Goal: Task Accomplishment & Management: Manage account settings

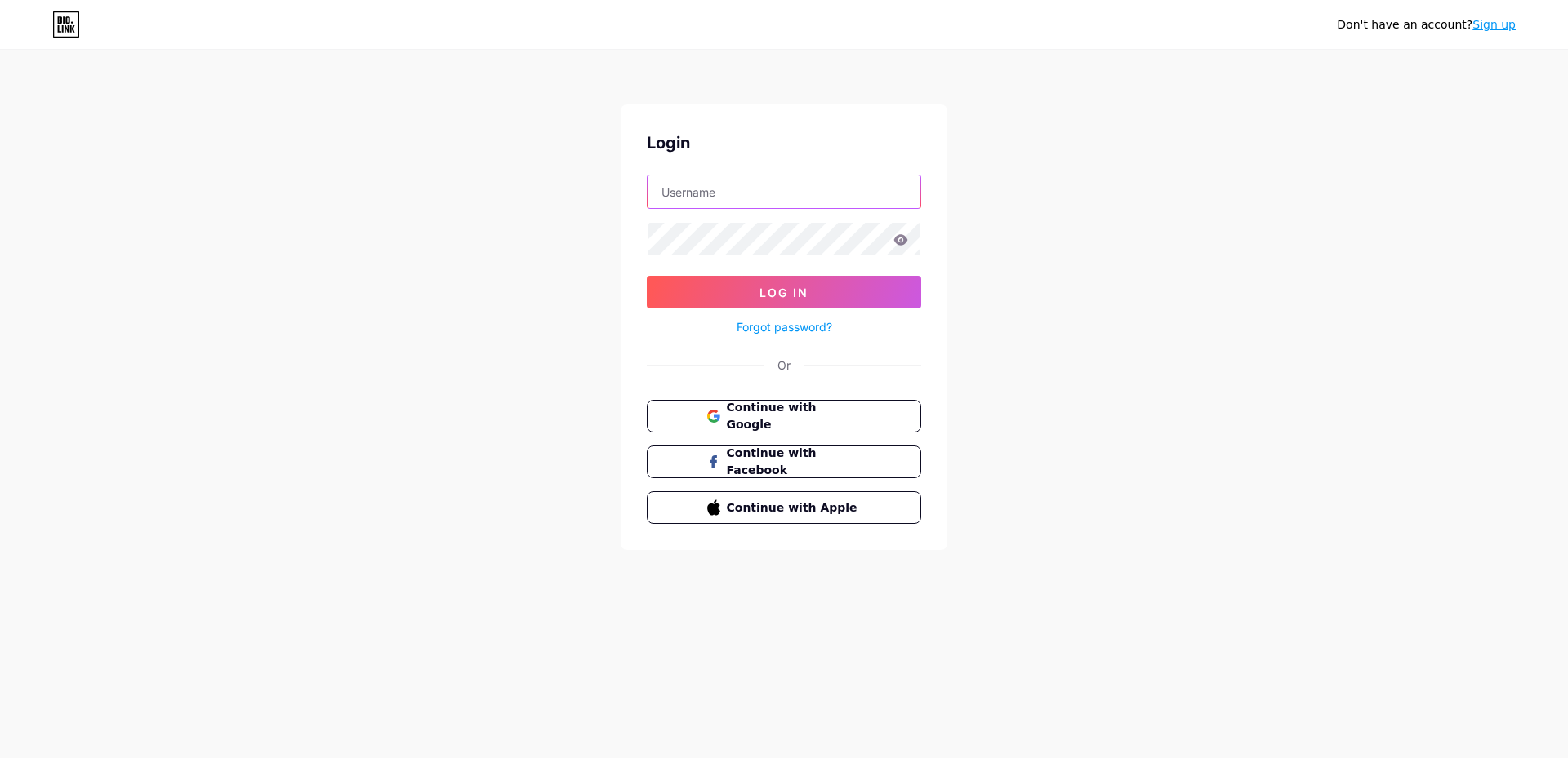
click at [739, 192] on input "text" at bounding box center [784, 191] width 272 height 32
type input "[EMAIL_ADDRESS][DOMAIN_NAME]"
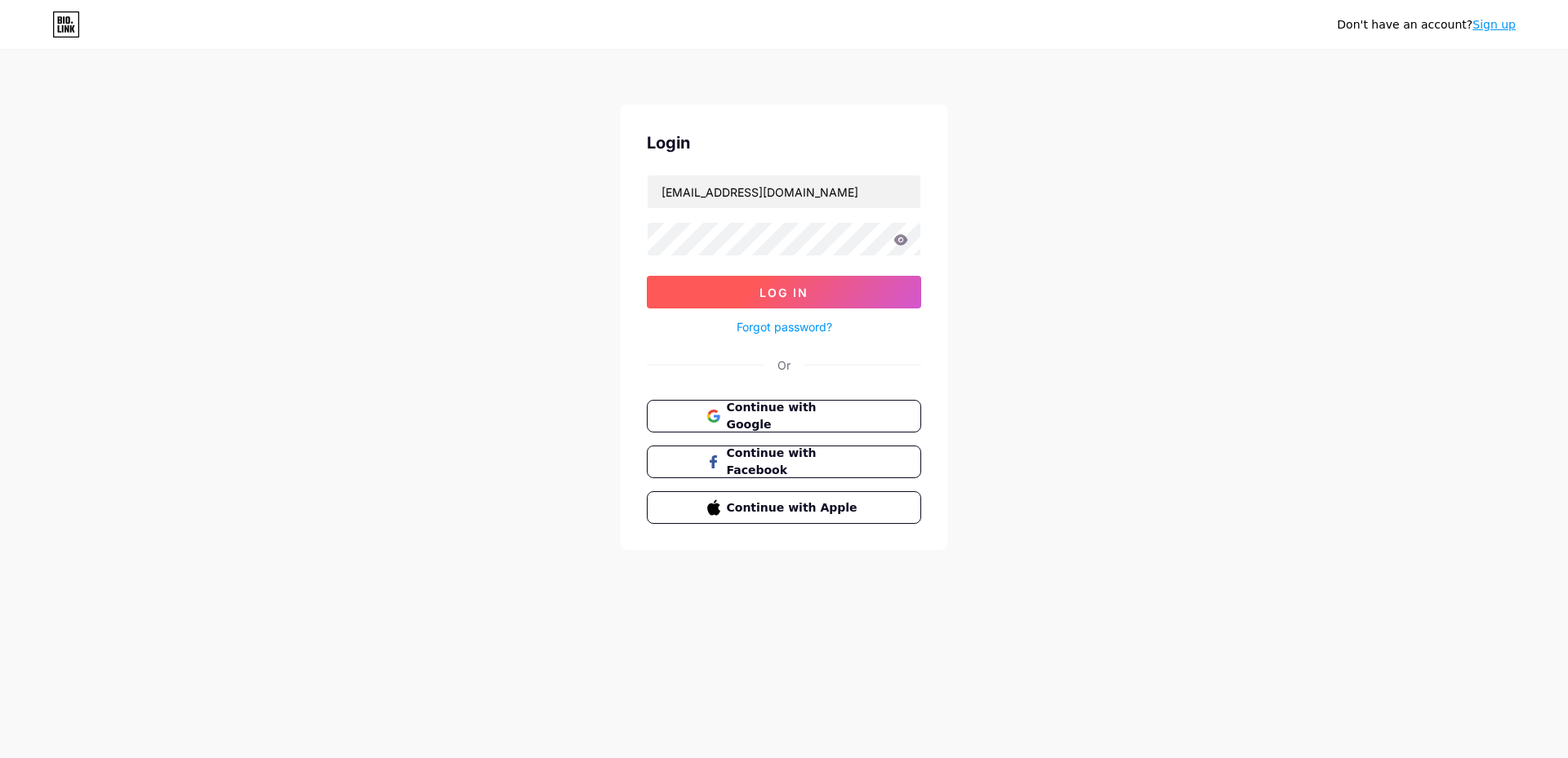
click at [781, 294] on span "Log In" at bounding box center [783, 292] width 49 height 14
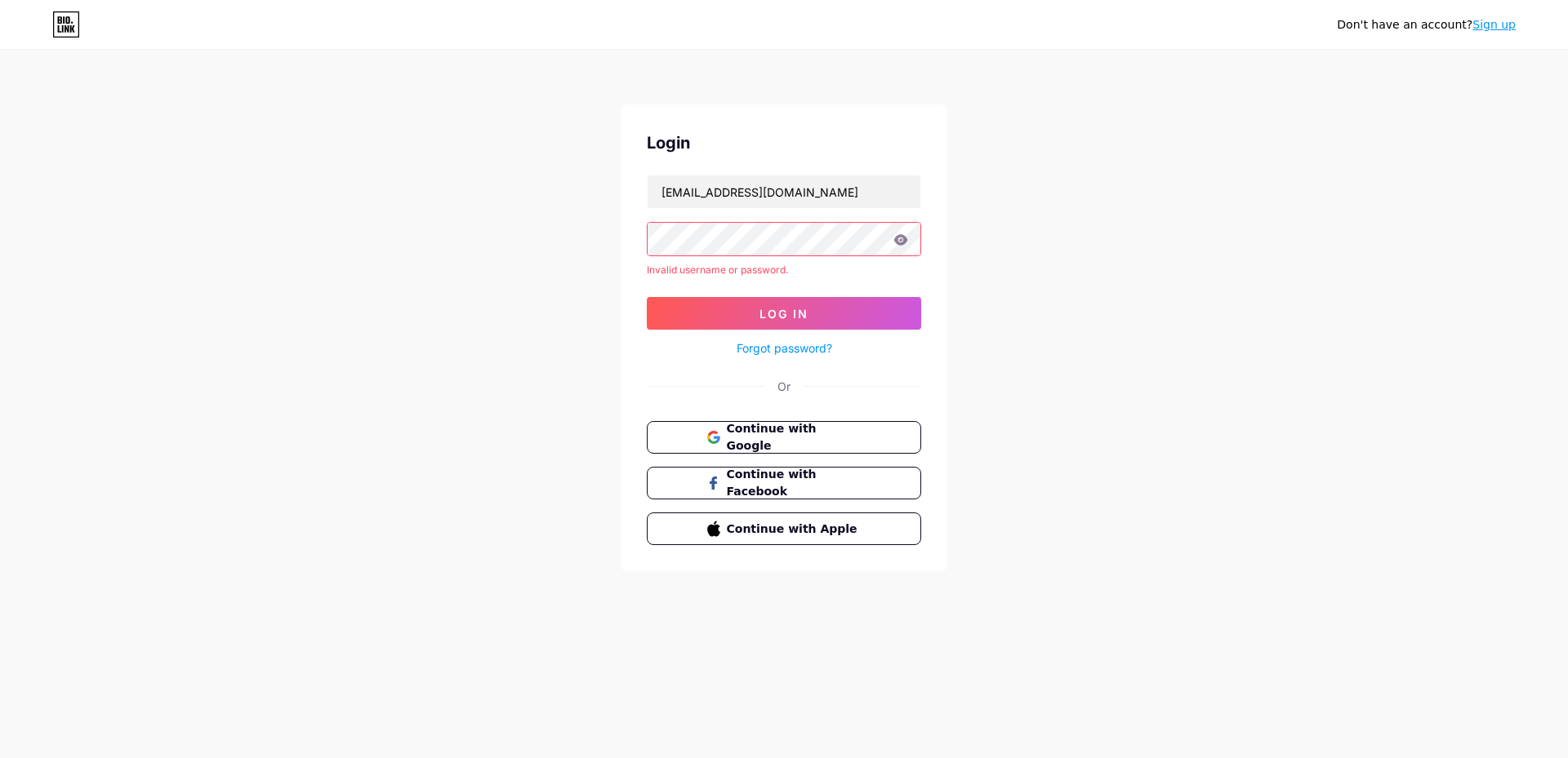
click at [897, 244] on icon at bounding box center [900, 239] width 14 height 10
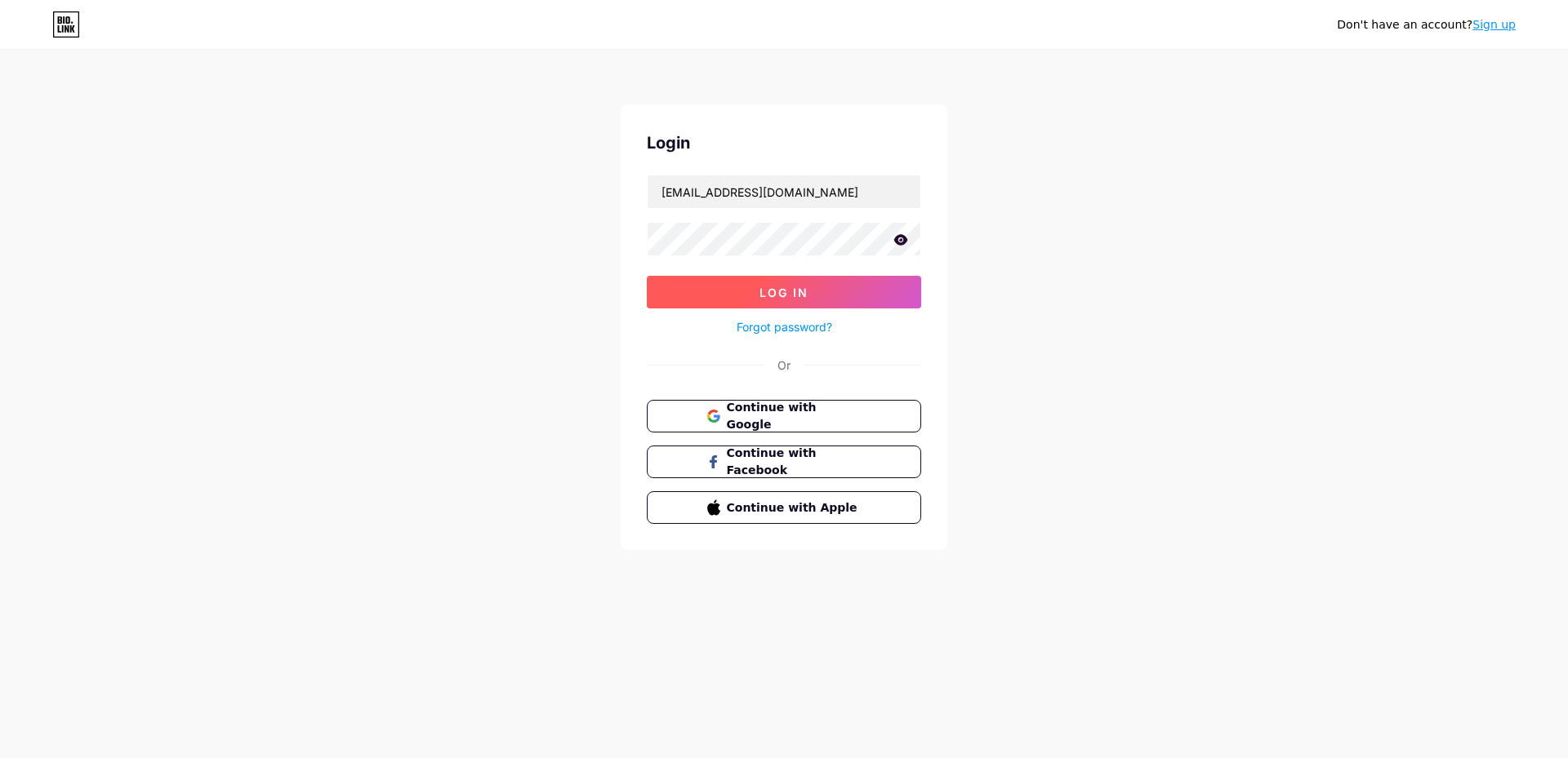
click at [766, 290] on span "Log In" at bounding box center [783, 292] width 49 height 14
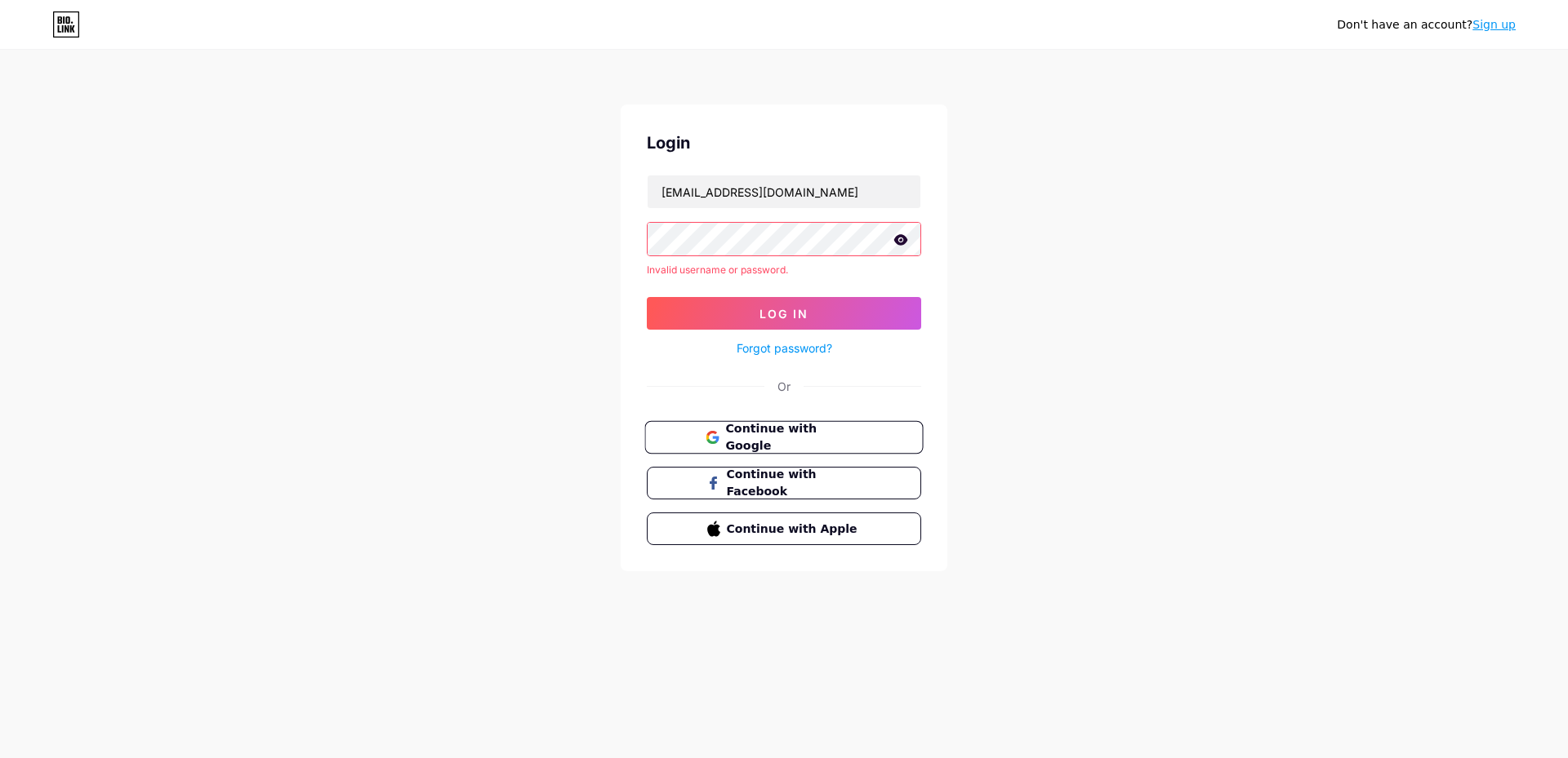
click at [782, 441] on span "Continue with Google" at bounding box center [793, 437] width 136 height 35
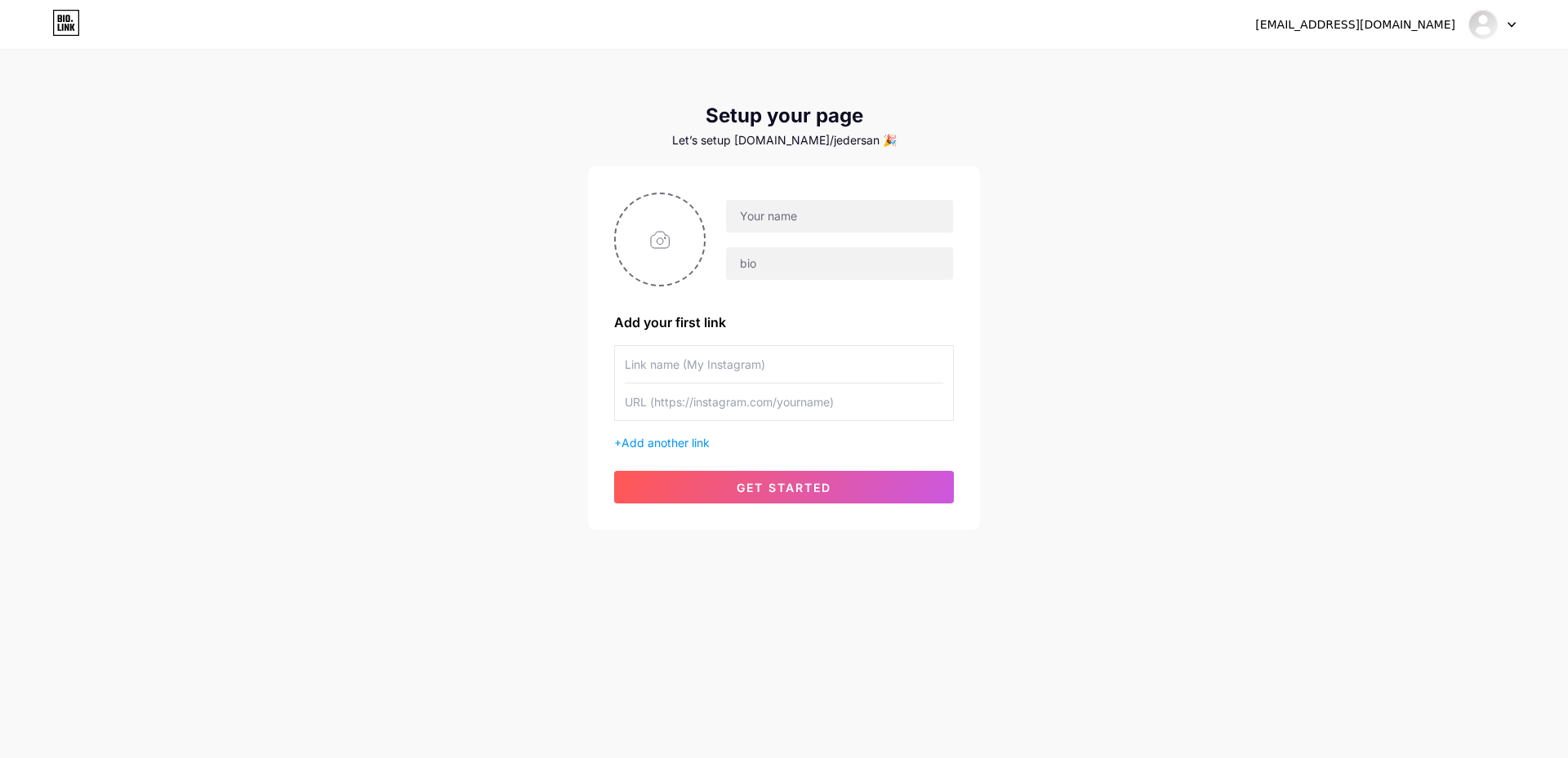
click at [817, 144] on div "Let’s setup [DOMAIN_NAME]/jedersan 🎉" at bounding box center [783, 141] width 392 height 13
click at [838, 140] on div "Let’s setup [DOMAIN_NAME]/jedersan 🎉" at bounding box center [783, 141] width 392 height 13
click at [810, 141] on div "Let’s setup [DOMAIN_NAME]/jedersan 🎉" at bounding box center [783, 141] width 392 height 13
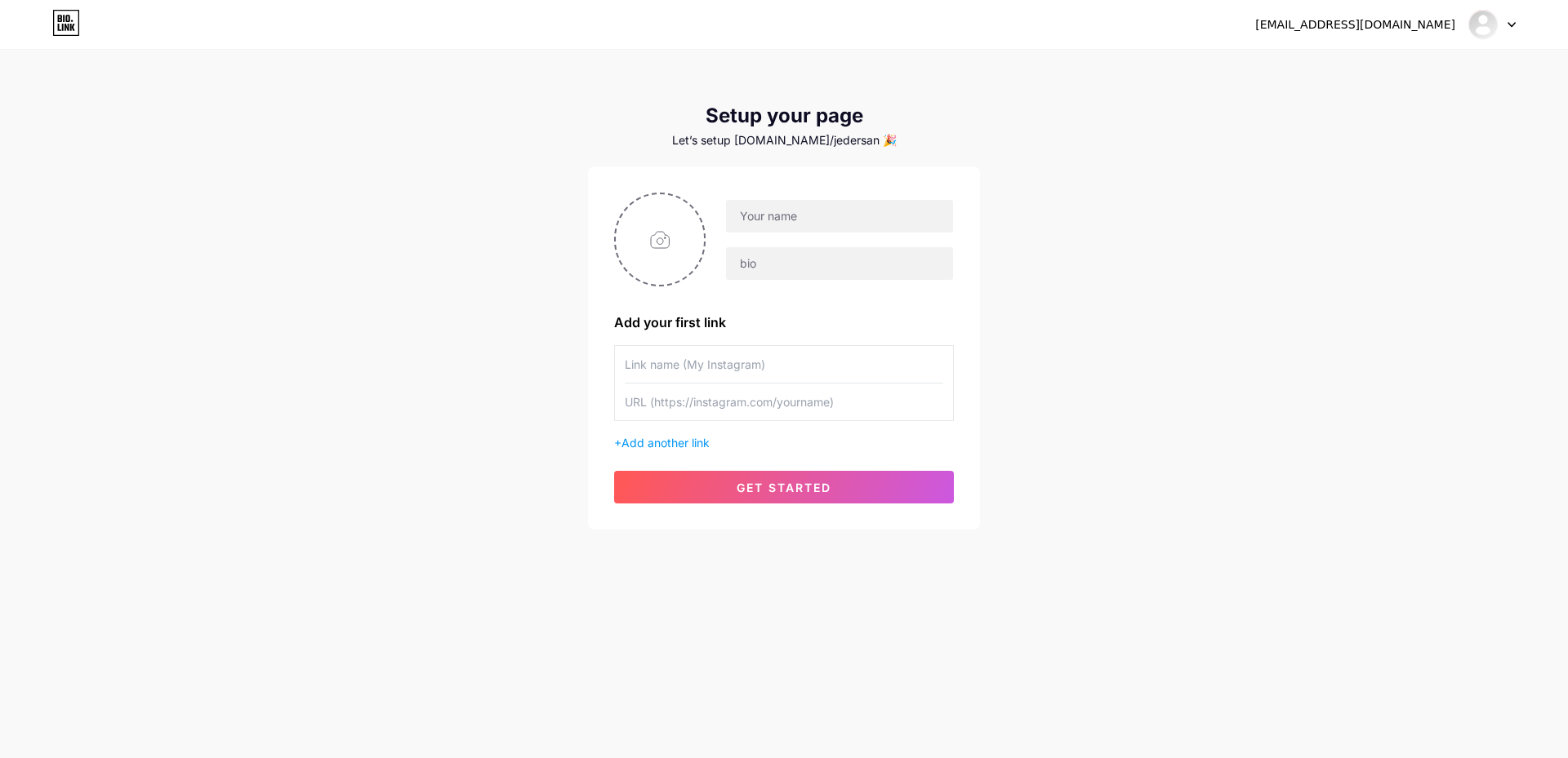
click at [711, 362] on input "text" at bounding box center [784, 364] width 318 height 37
click at [797, 217] on input "text" at bounding box center [839, 216] width 227 height 32
type input "Qbonita Multimarcas"
click at [1138, 326] on div "[EMAIL_ADDRESS][DOMAIN_NAME] Dashboard Logout Setup your page Let’s setup [DOMA…" at bounding box center [784, 290] width 1568 height 582
click at [775, 260] on input "text" at bounding box center [839, 264] width 227 height 32
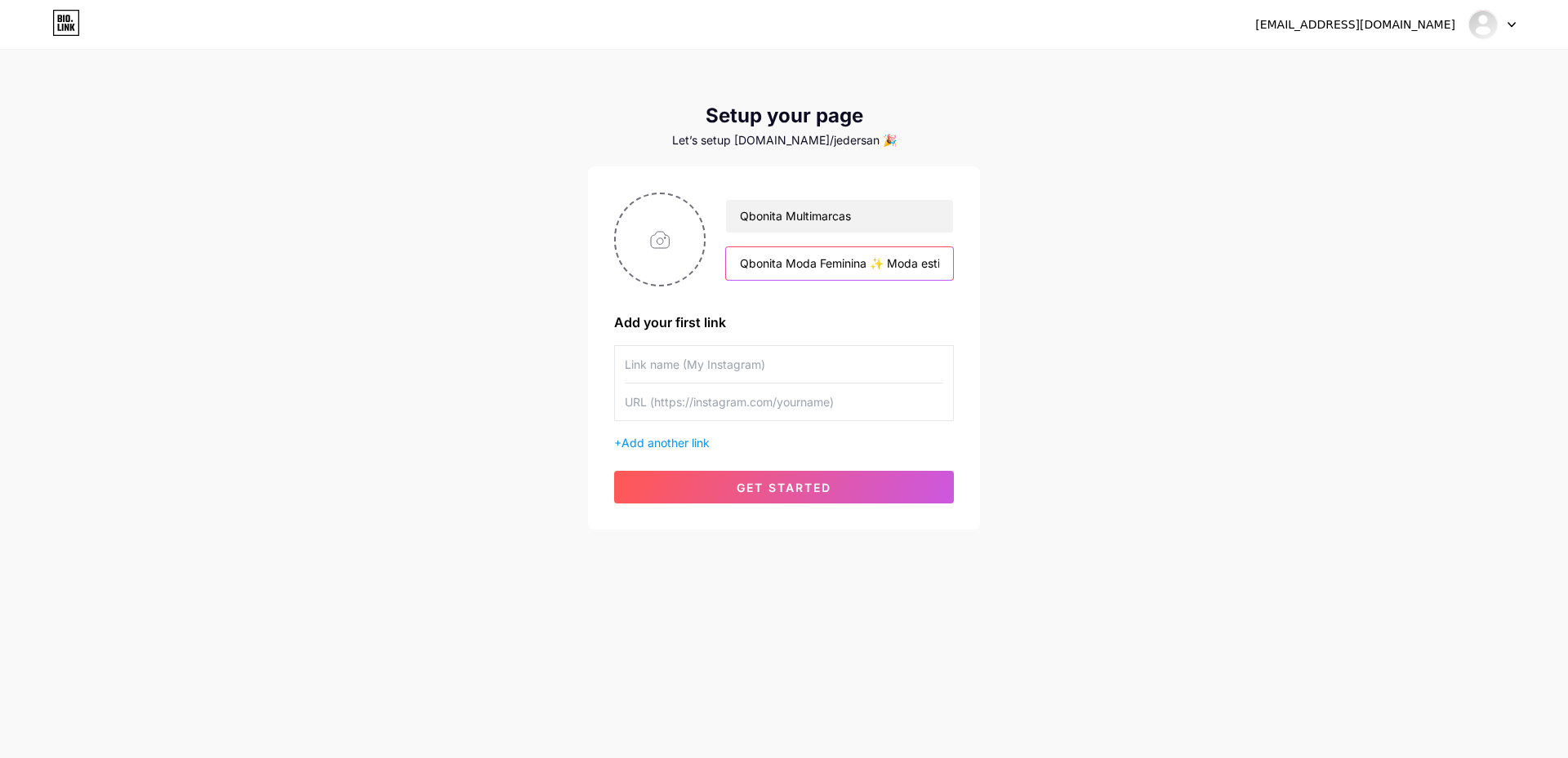
click at [865, 266] on input "Qbonita Moda Feminina ✨ Moda estilosa e acessível 👗💖 Envio rápido 🚀 Atendimento…" at bounding box center [839, 264] width 227 height 32
type input "Qbonita Multimarcas ✨ Moda estilosa e acessível 👗💖 Envio rápido 🚀 Atendimento e…"
click at [942, 371] on input "text" at bounding box center [784, 364] width 318 height 37
type input "qbonita"
click at [678, 366] on input "qbonita" at bounding box center [784, 364] width 318 height 37
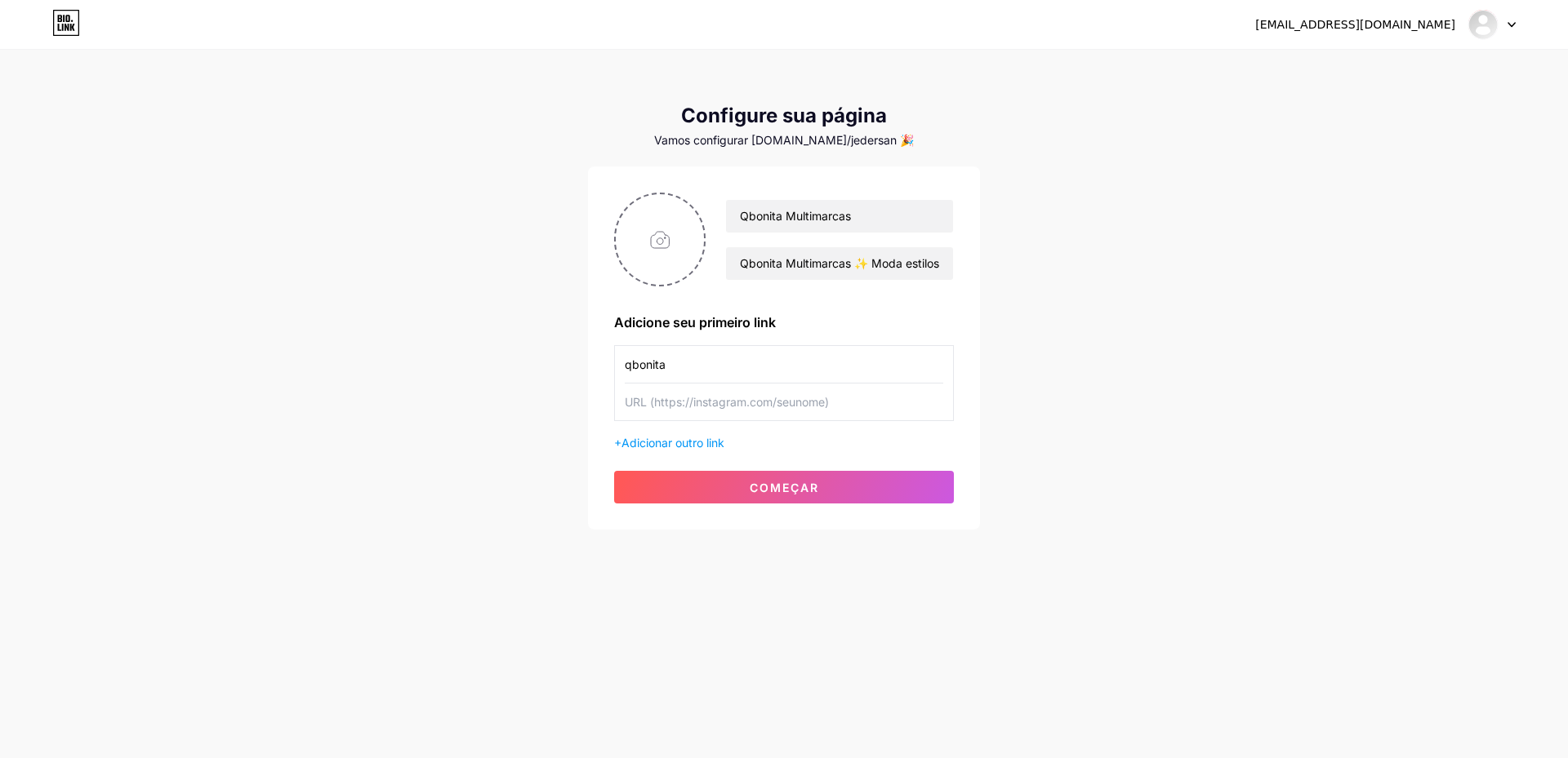
click at [678, 366] on input "qbonita" at bounding box center [784, 364] width 318 height 37
type input "Whatsapp"
click at [734, 403] on input "text" at bounding box center [784, 402] width 318 height 37
click at [739, 406] on input "text" at bounding box center [784, 402] width 318 height 37
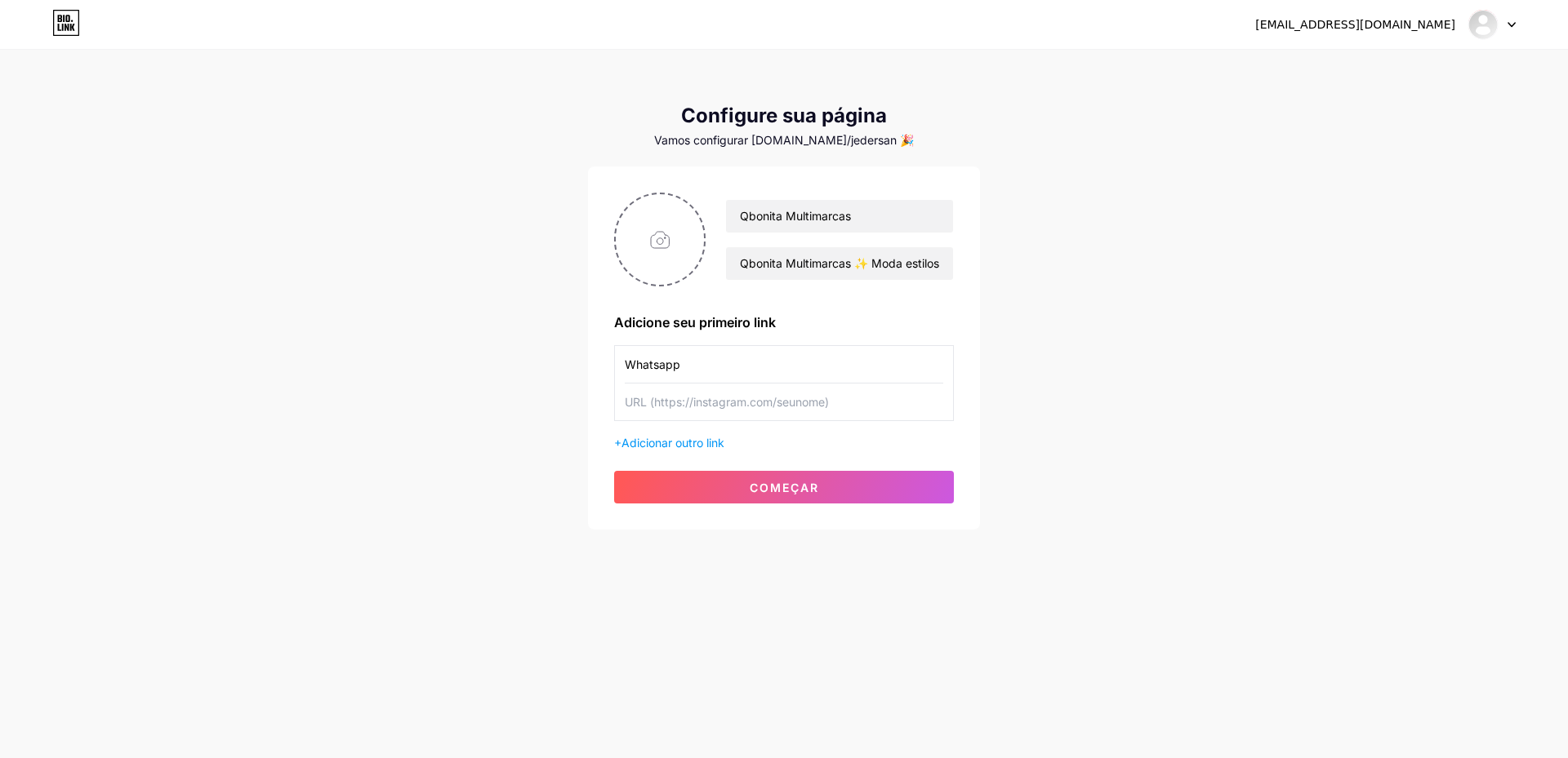
paste input "[URL][DOMAIN_NAME][PHONE_NUMBER]"
type input "[URL][DOMAIN_NAME][PHONE_NUMBER]"
click at [719, 443] on font "Adicionar outro link" at bounding box center [673, 443] width 103 height 14
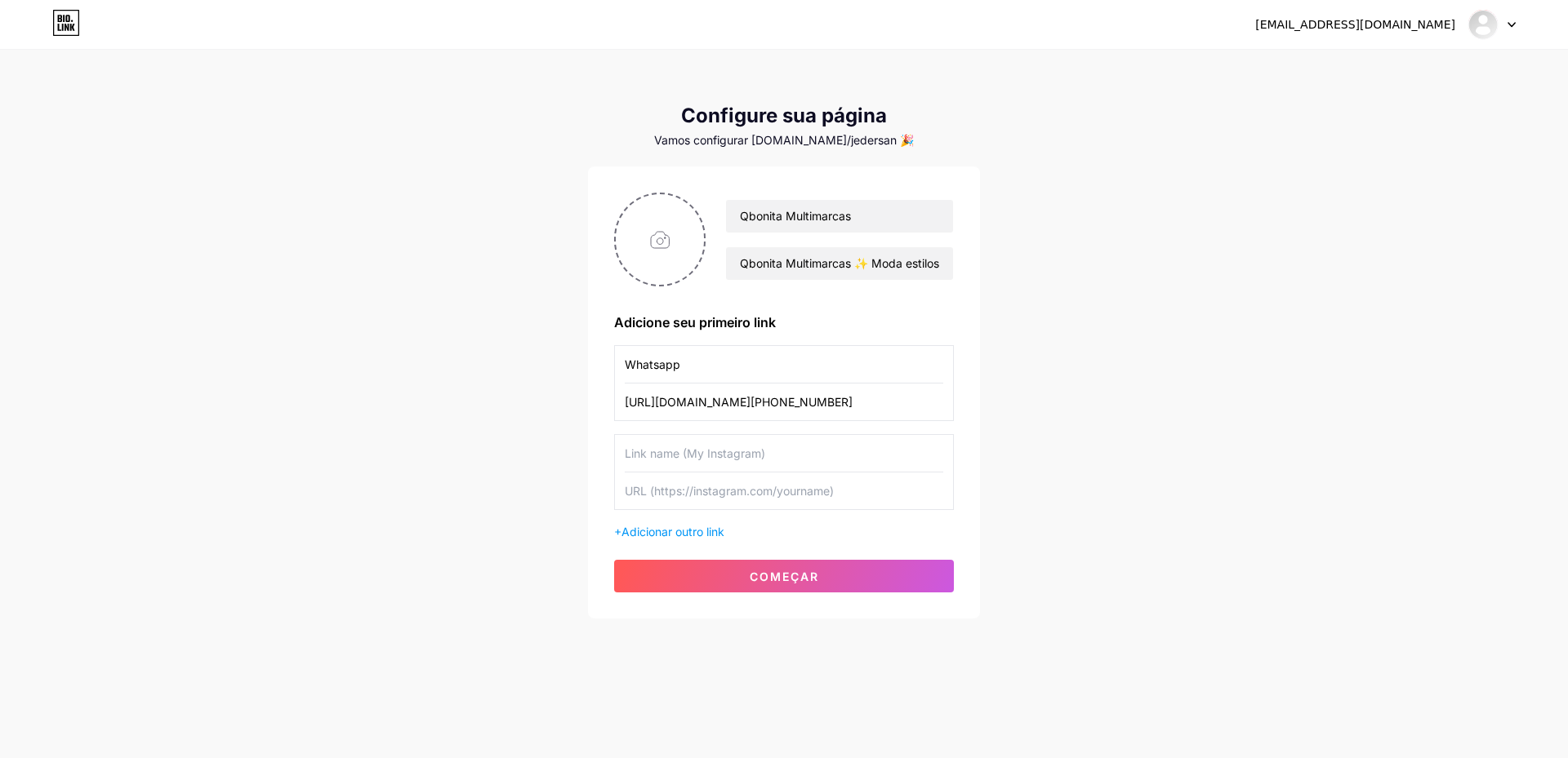
click at [714, 445] on input "text" at bounding box center [784, 453] width 318 height 37
type input "Tiktok"
click at [720, 500] on input "text" at bounding box center [784, 490] width 318 height 37
paste input "[URL][DOMAIN_NAME]"
type input "[URL][DOMAIN_NAME]"
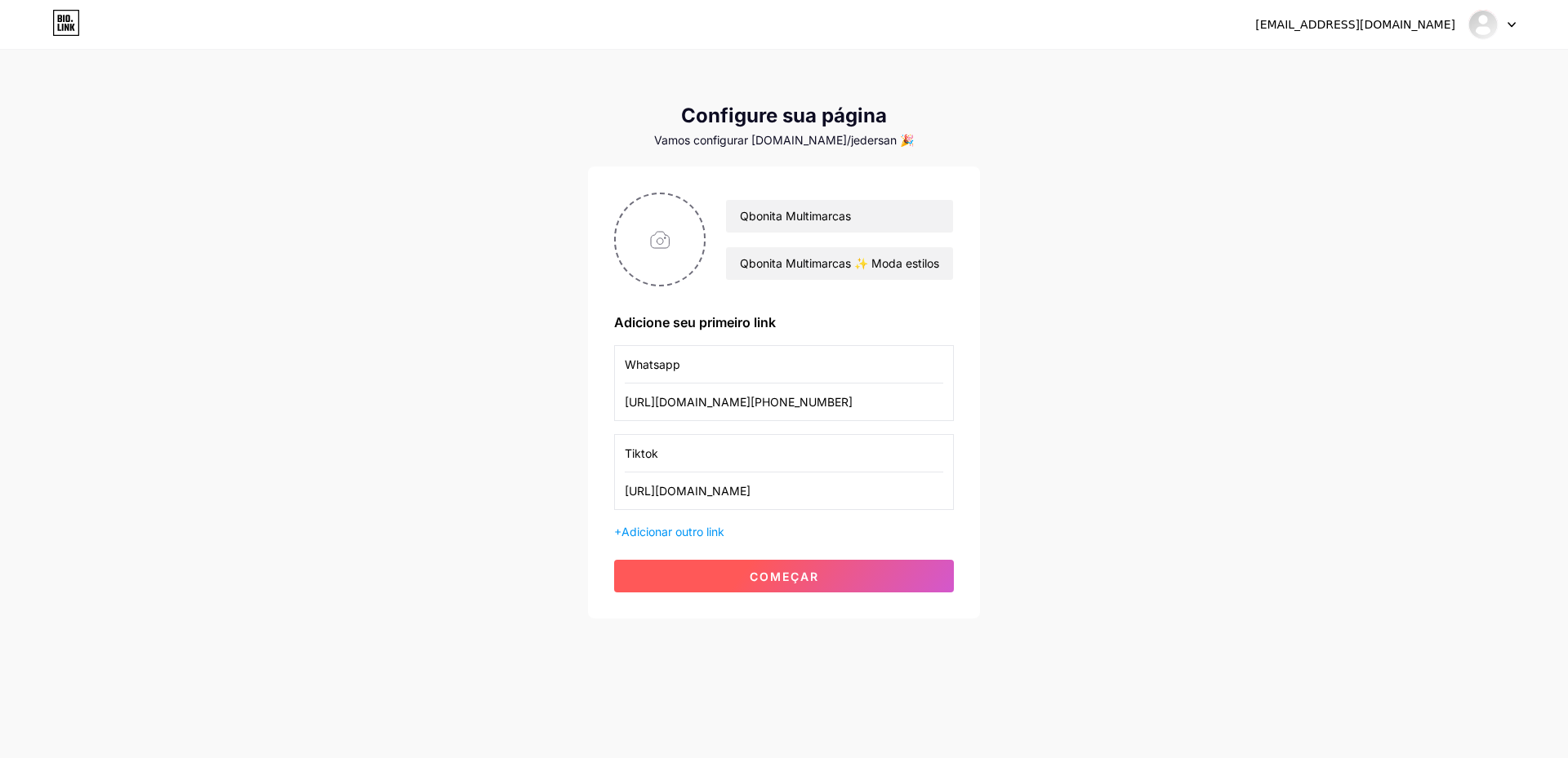
click at [793, 582] on font "começar" at bounding box center [784, 576] width 70 height 14
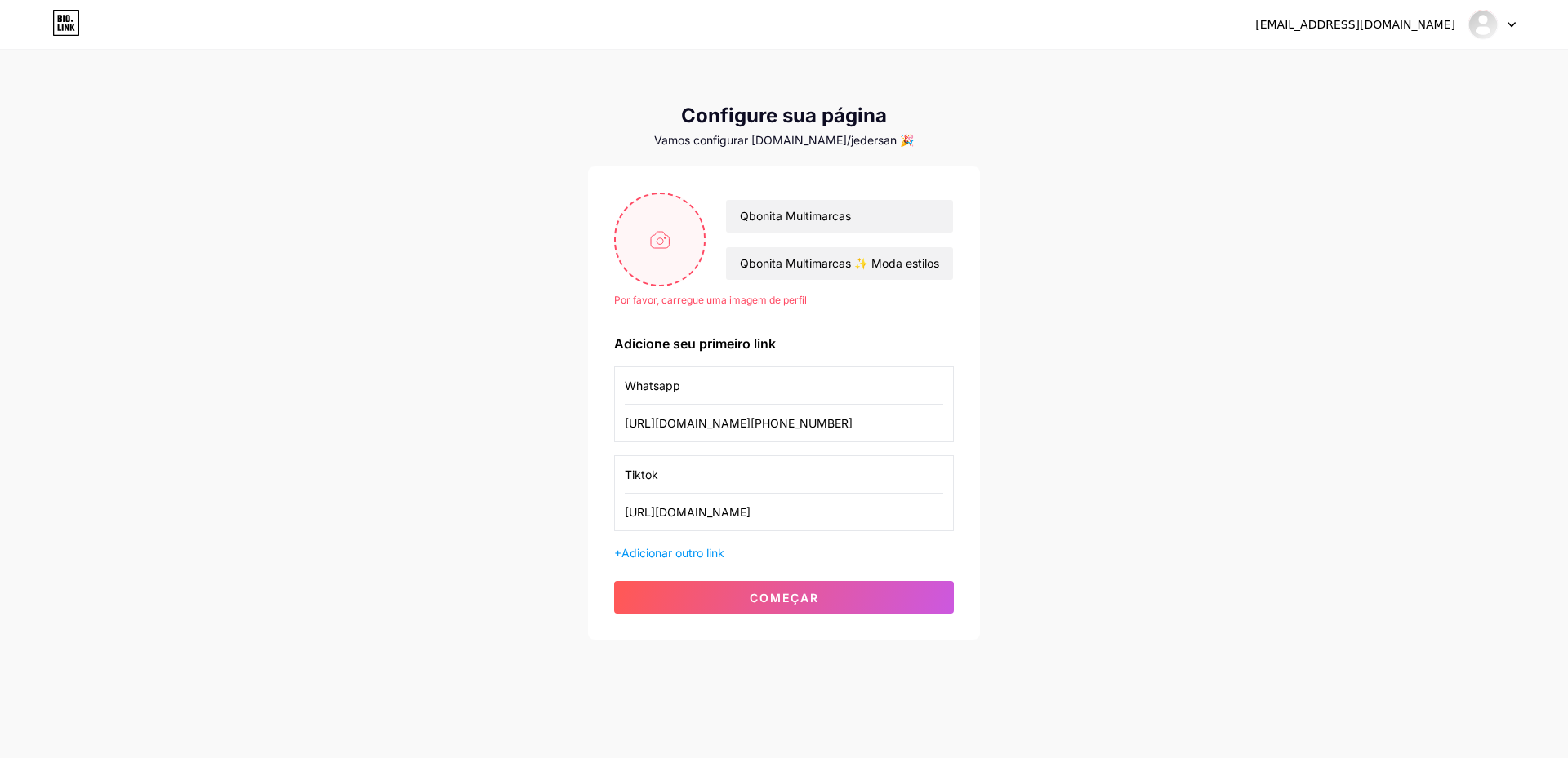
click at [678, 235] on input "file" at bounding box center [659, 239] width 89 height 90
type input "C:\fakepath\multiomarcas.png"
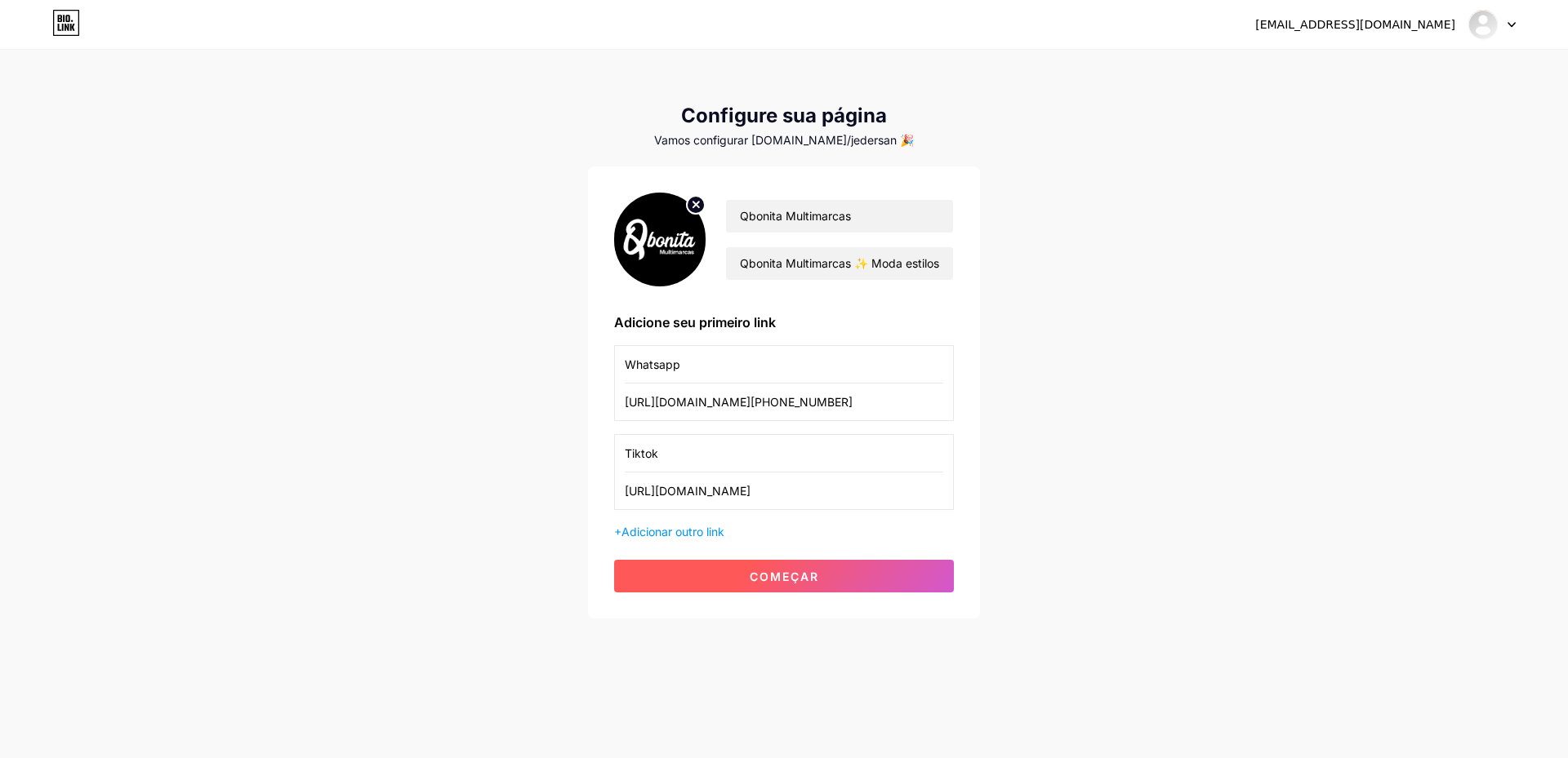
click at [783, 583] on font "começar" at bounding box center [784, 576] width 70 height 14
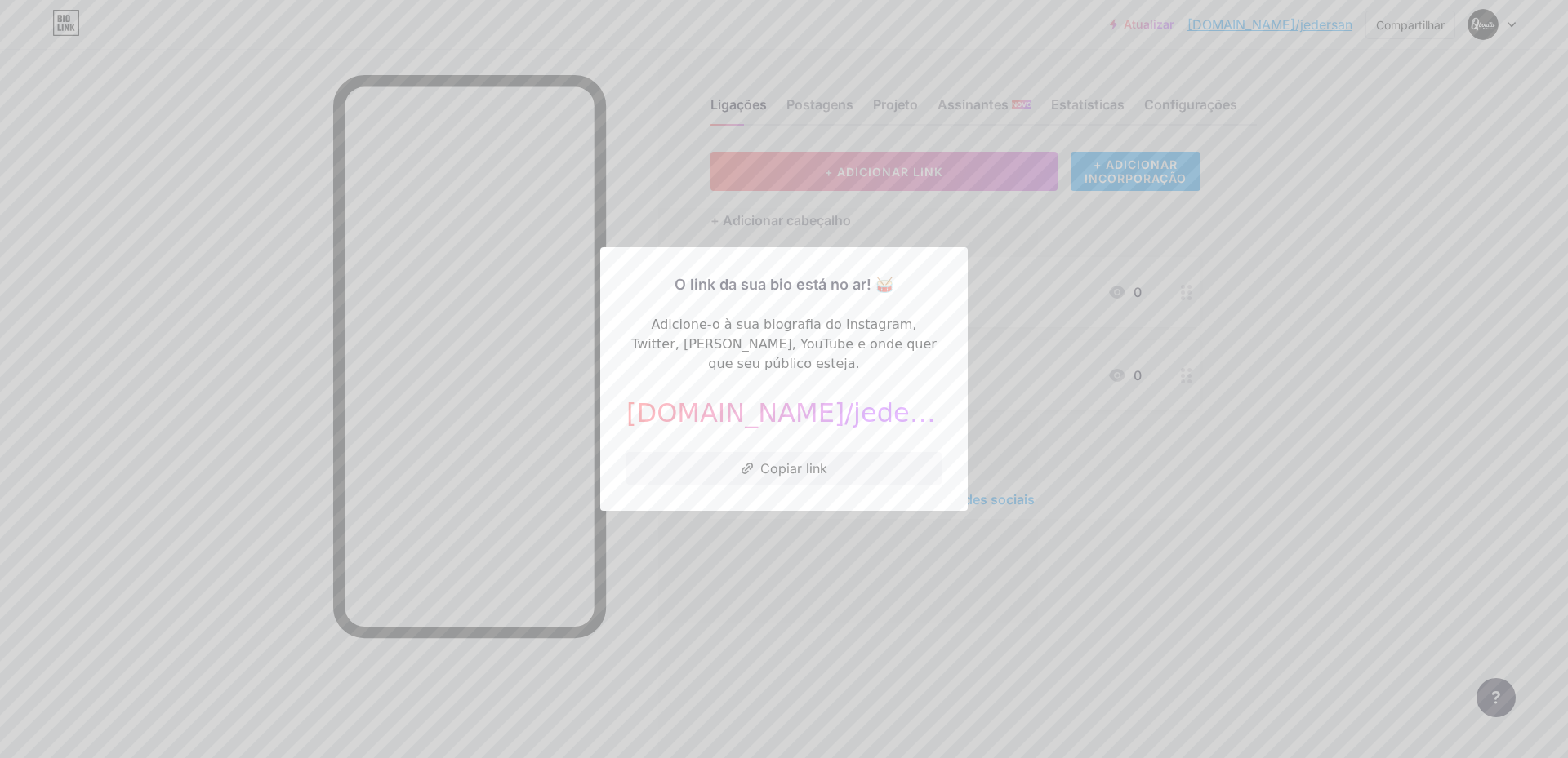
click at [777, 568] on div at bounding box center [784, 379] width 1568 height 758
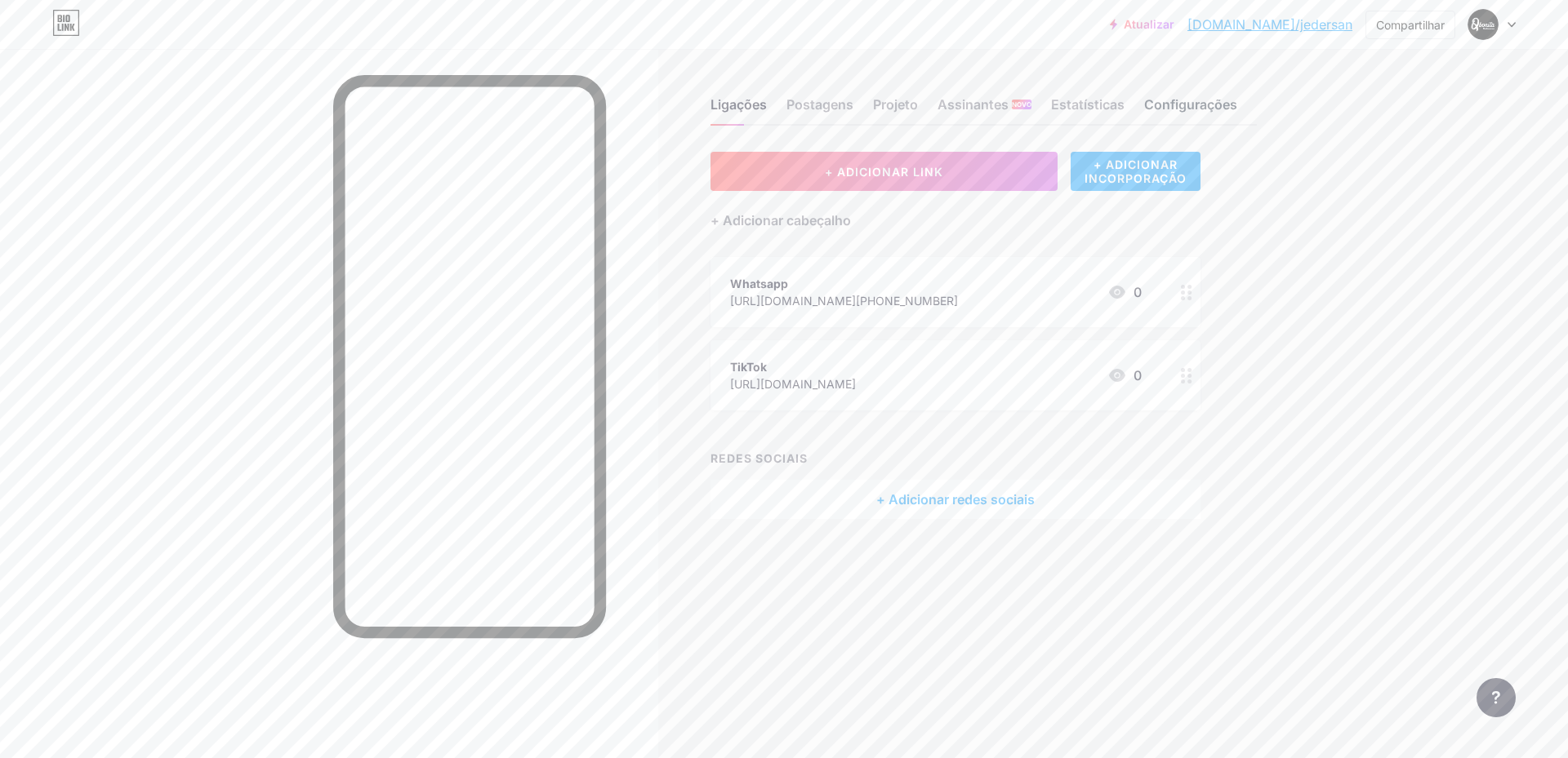
click at [1214, 103] on font "Configurações" at bounding box center [1191, 104] width 93 height 16
click at [1188, 105] on font "Configurações" at bounding box center [1191, 104] width 93 height 16
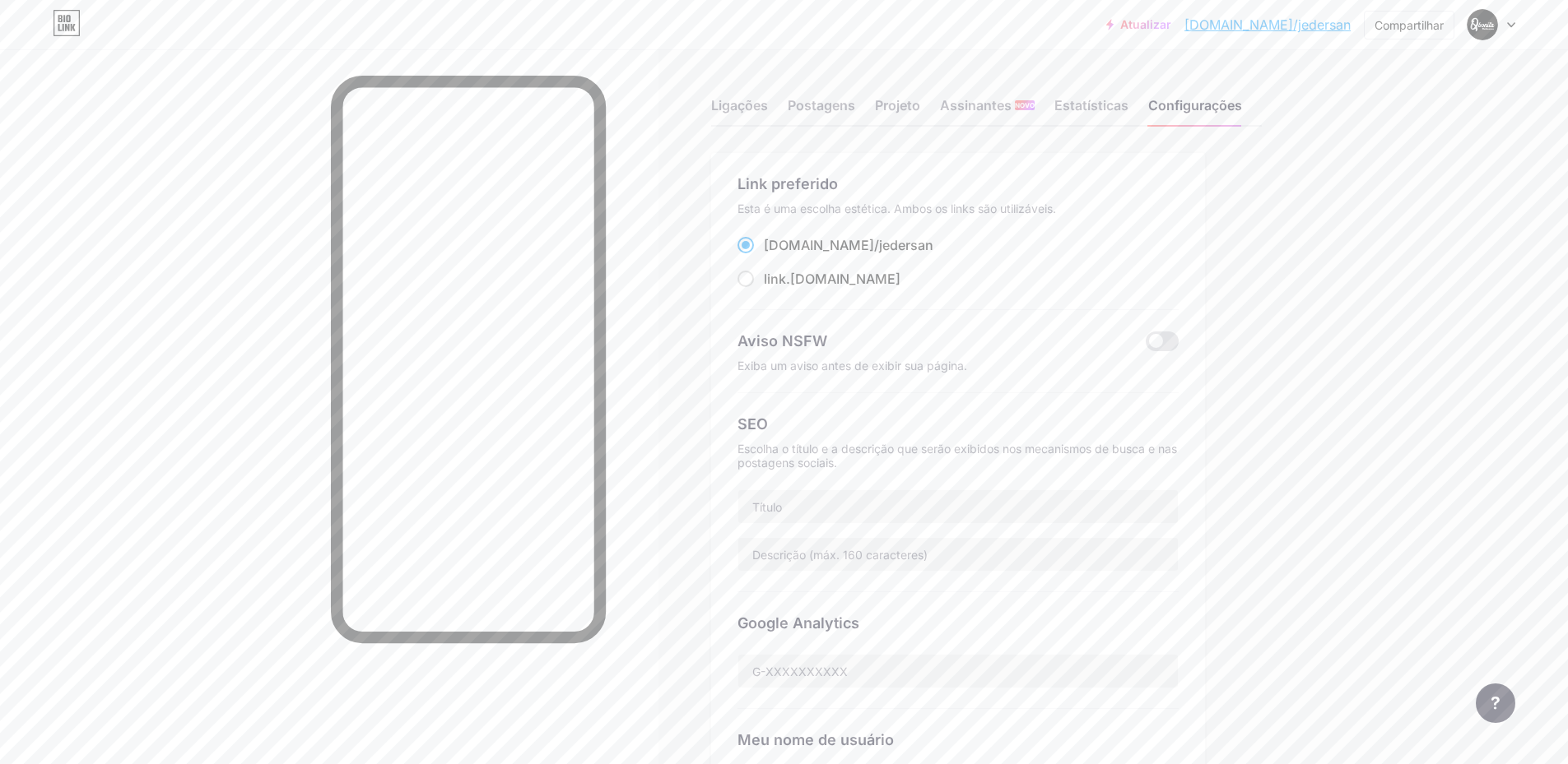
click at [741, 279] on div "Link preferido Esta é uma escolha estética. Ambos os links são utilizáveis. [DO…" at bounding box center [957, 491] width 494 height 679
click at [754, 279] on span at bounding box center [745, 278] width 16 height 16
click at [763, 289] on input "link .[DOMAIN_NAME]" at bounding box center [768, 294] width 11 height 11
radio input "true"
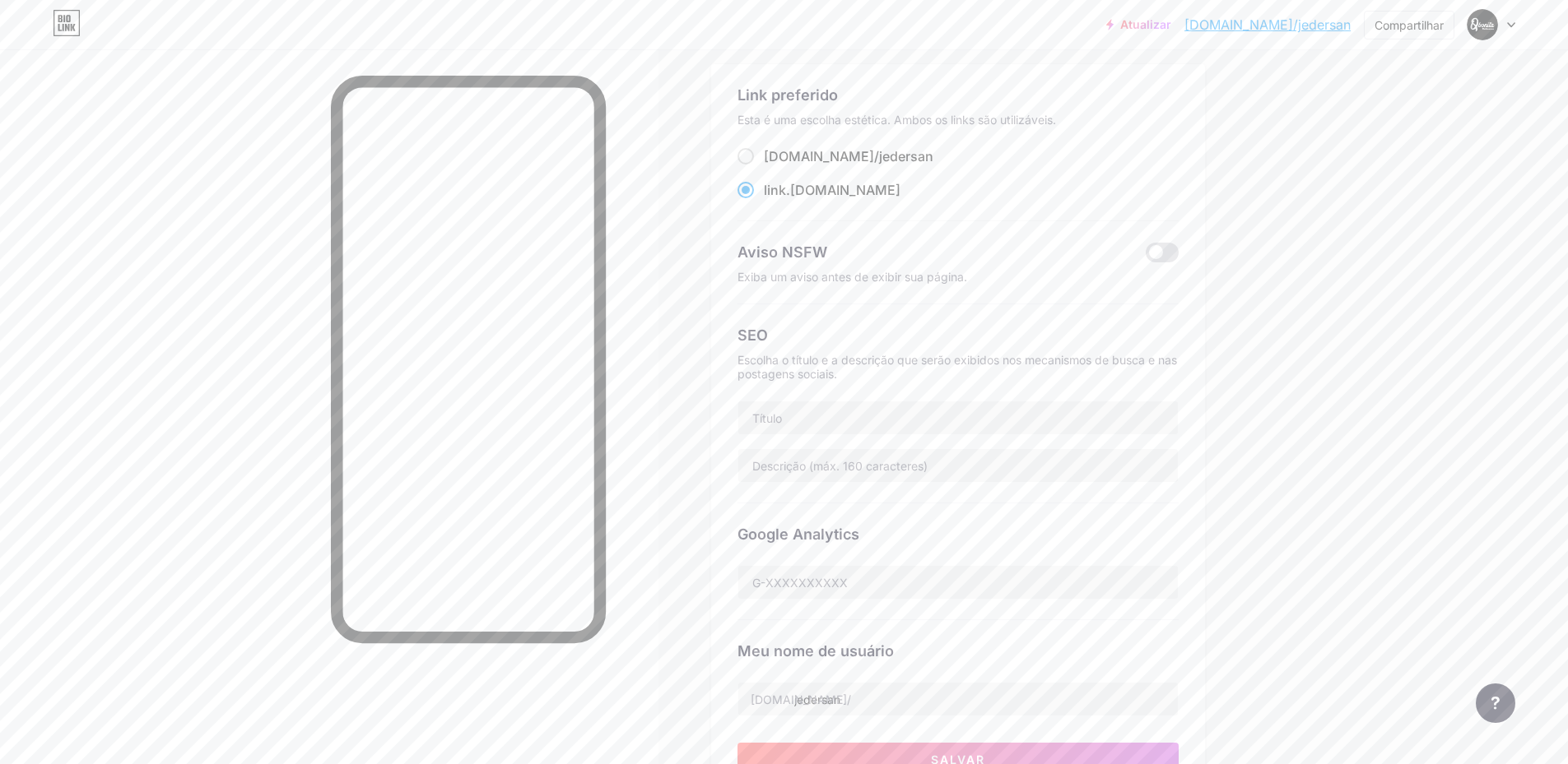
scroll to position [83, 0]
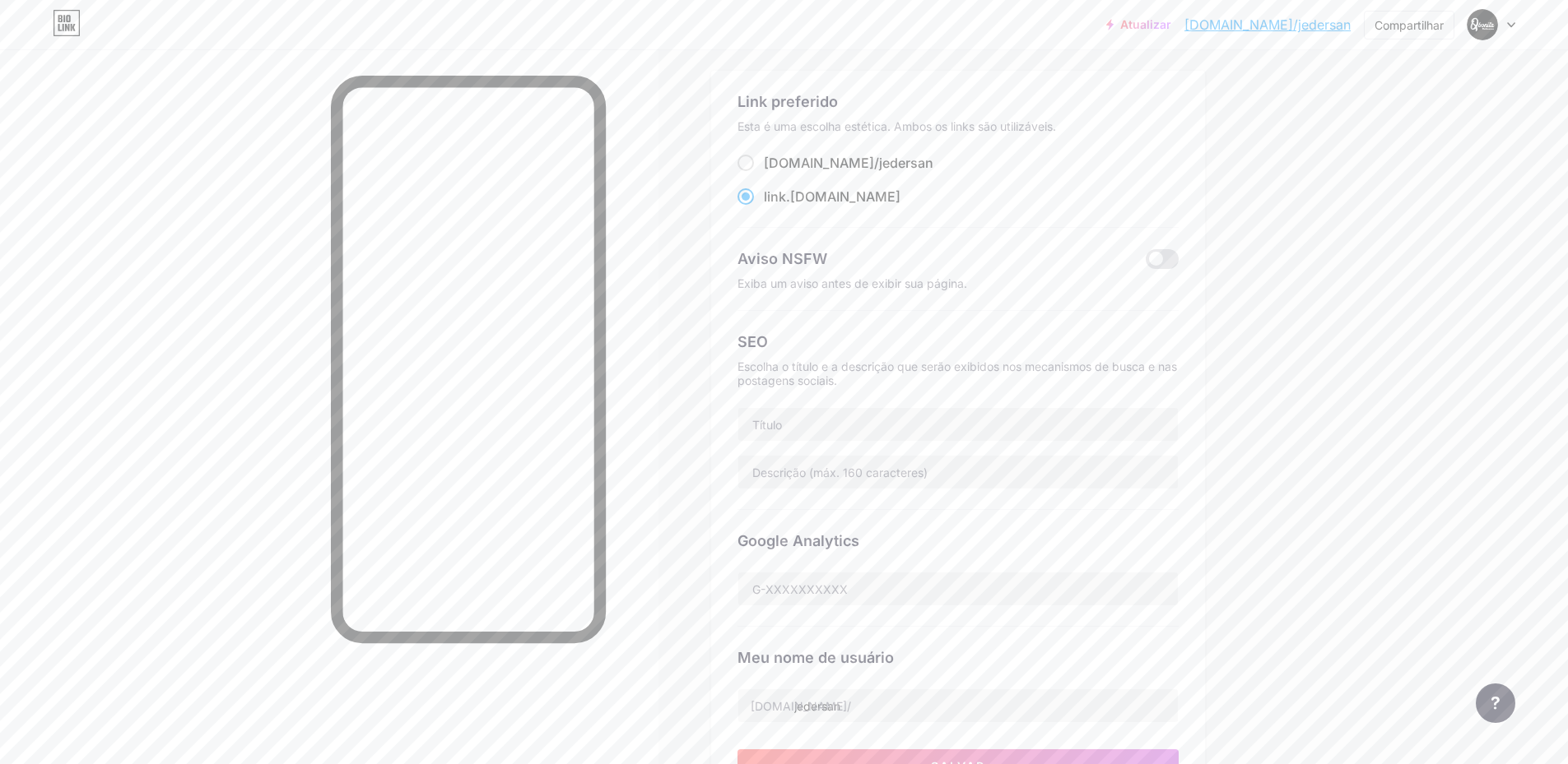
drag, startPoint x: 810, startPoint y: 194, endPoint x: 934, endPoint y: 189, distance: 124.1
click at [934, 189] on div "link .[DOMAIN_NAME]" at bounding box center [957, 197] width 441 height 20
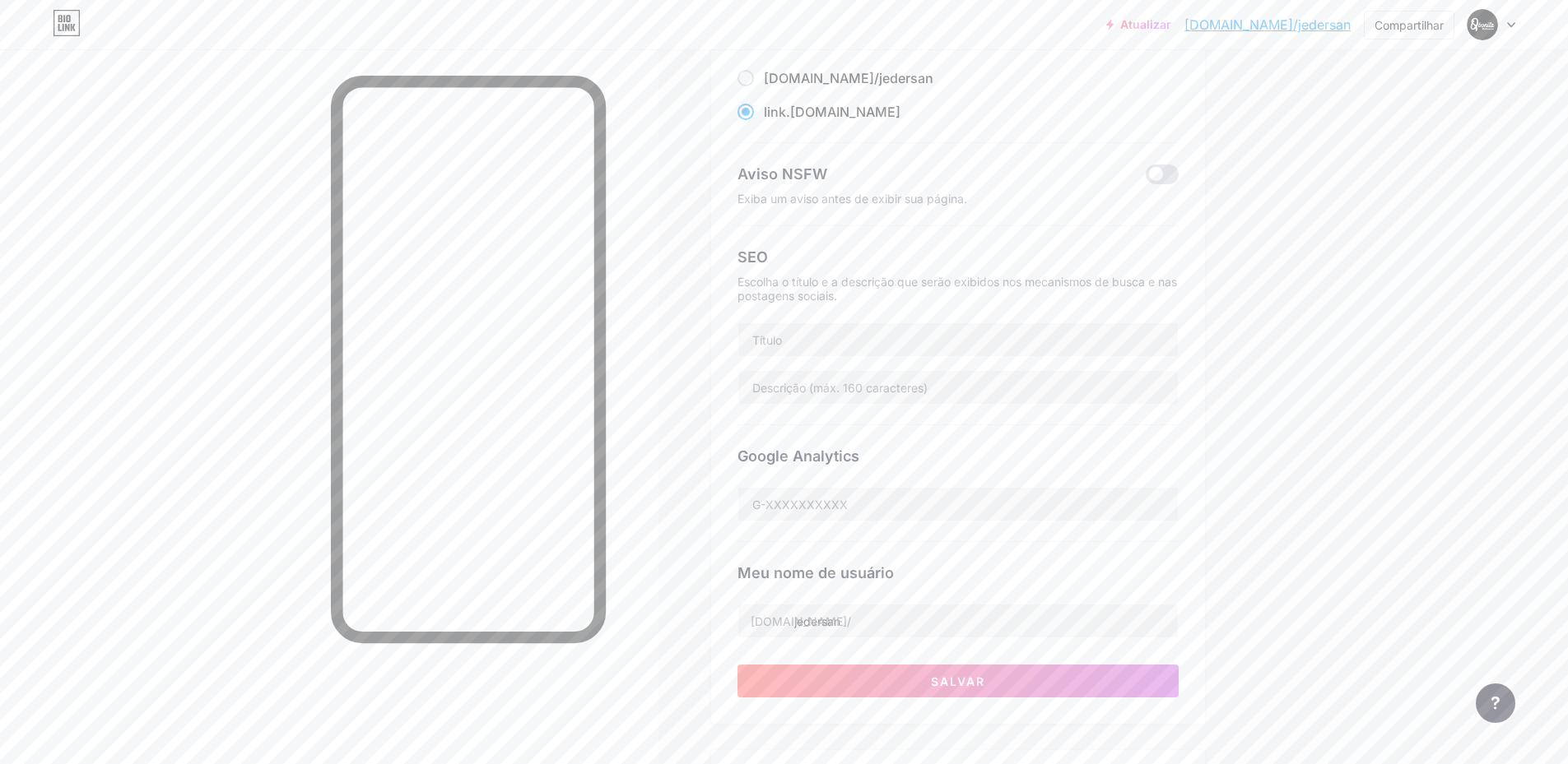
scroll to position [247, 0]
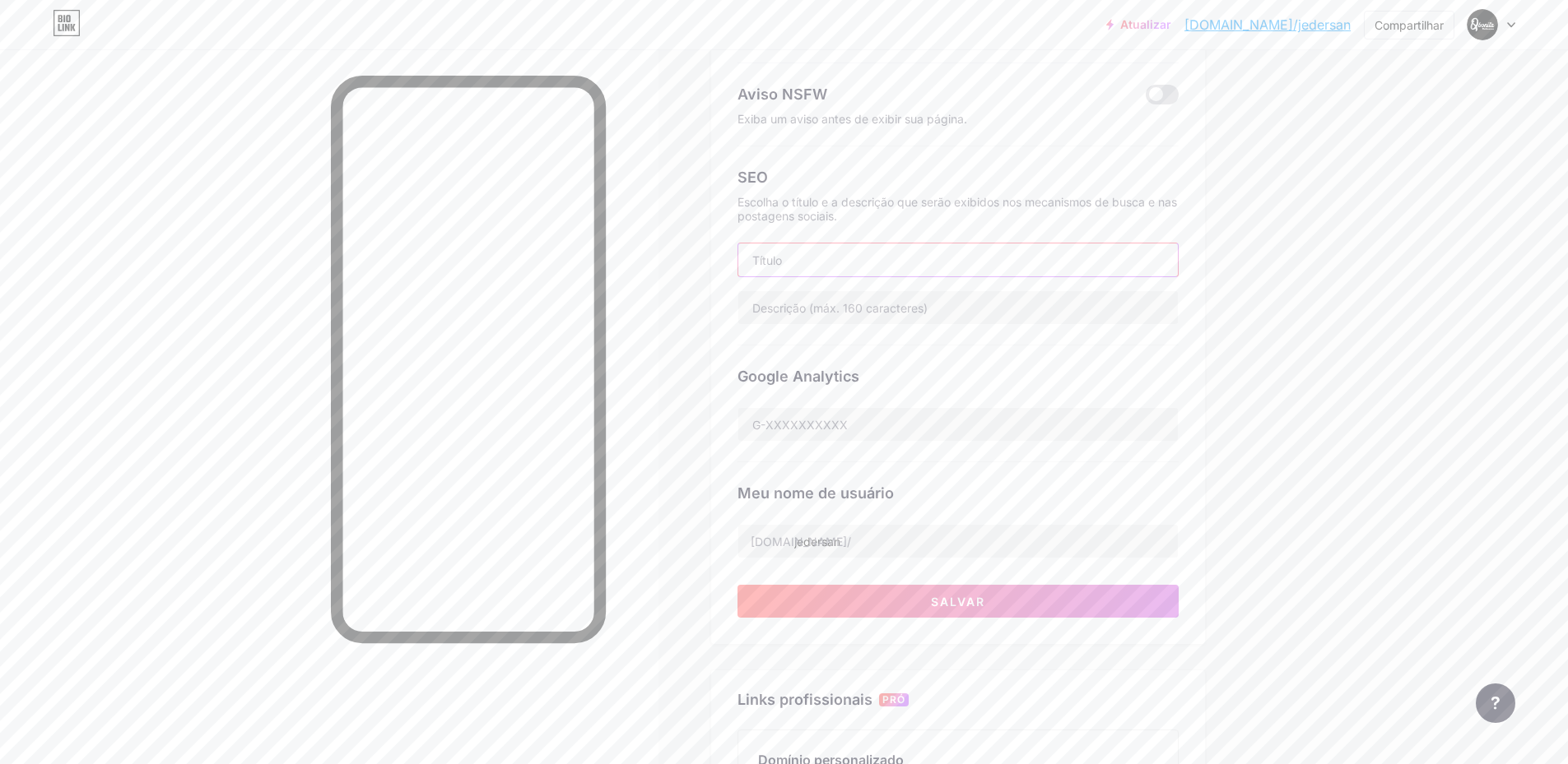
click at [803, 262] on input "text" at bounding box center [958, 260] width 440 height 33
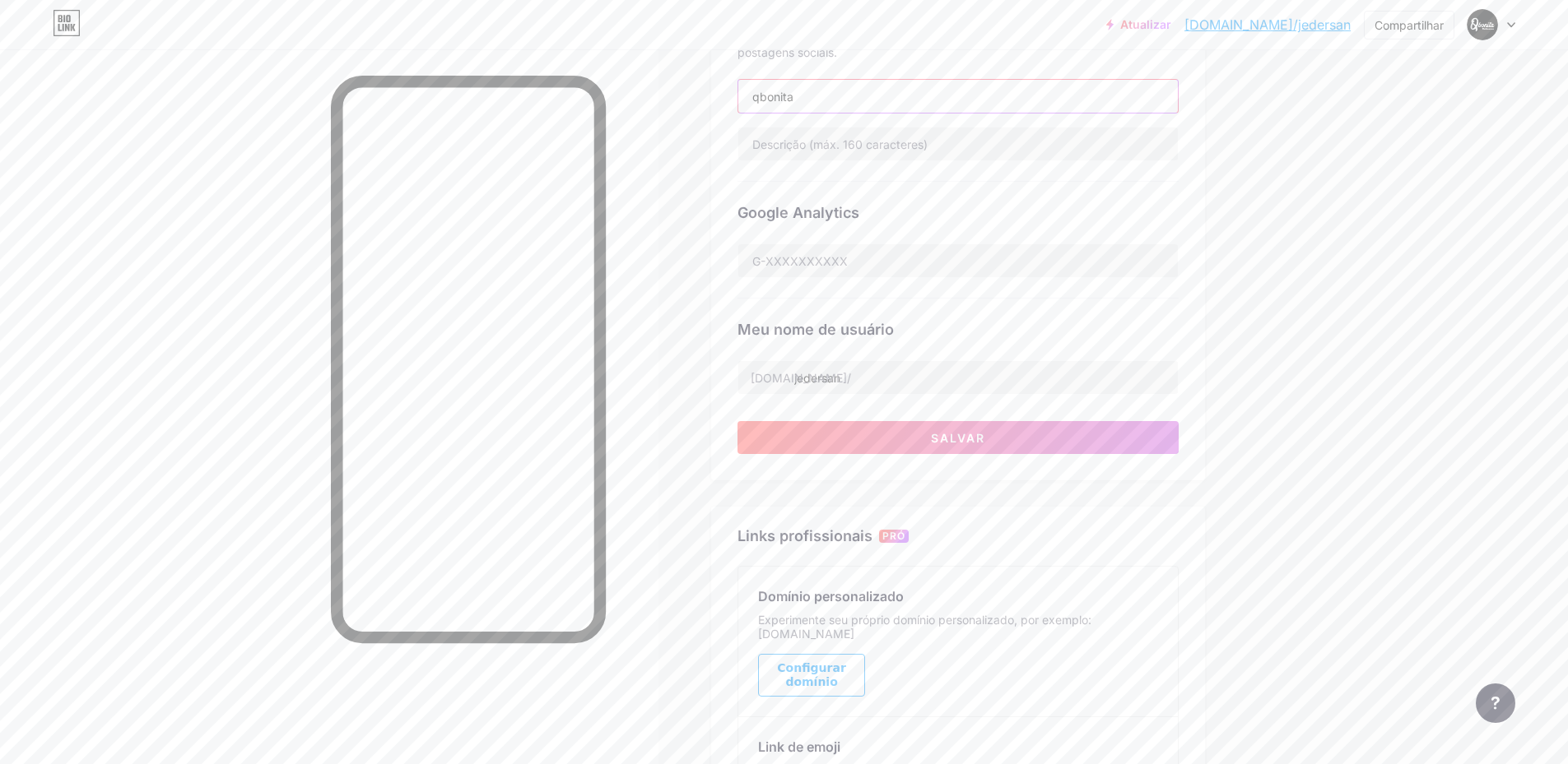
scroll to position [412, 0]
type input "qbonita"
click at [862, 371] on input "jedersan" at bounding box center [958, 376] width 440 height 33
type input "j"
type input "qbonita"
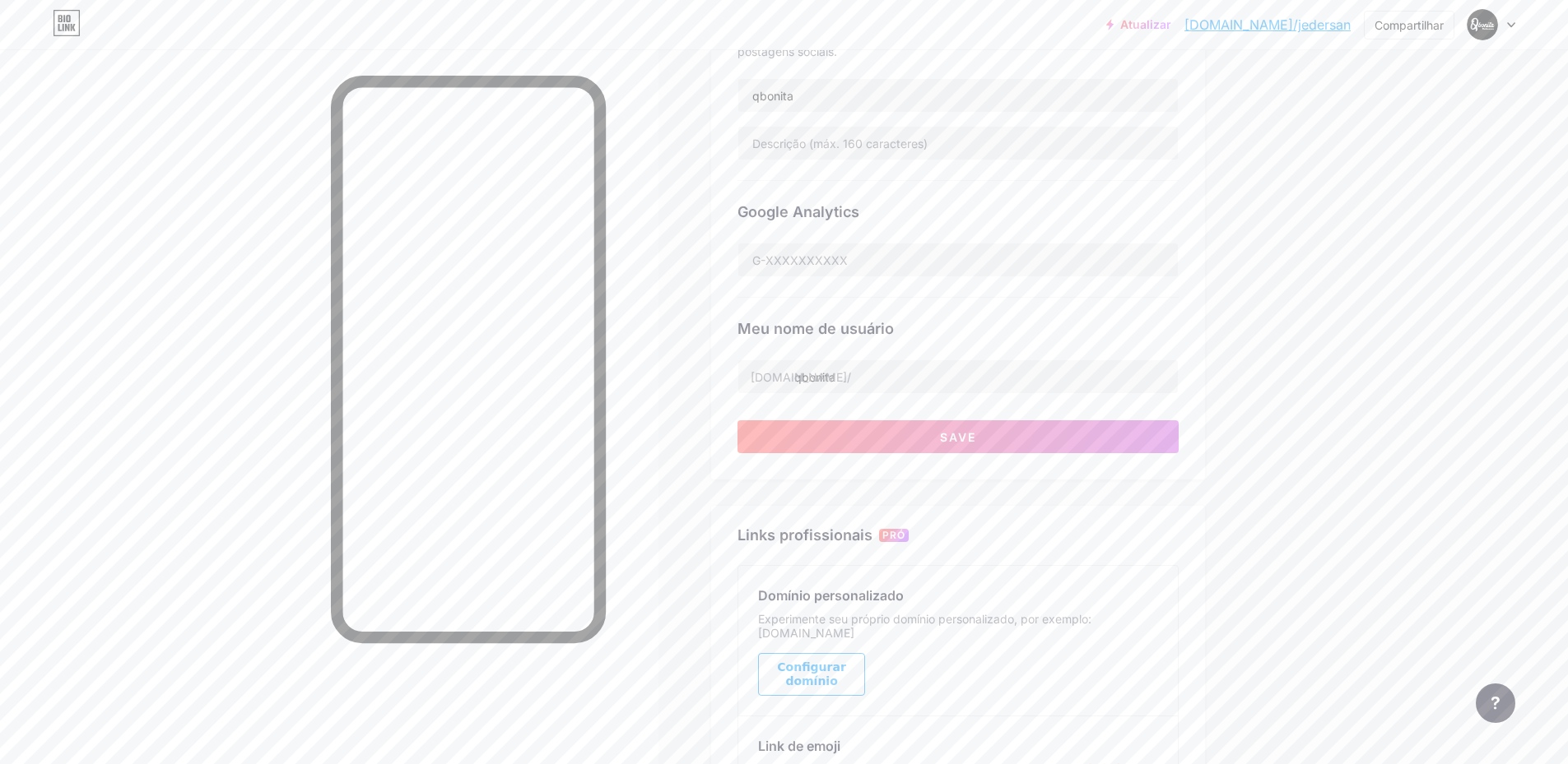
click at [999, 324] on div "Meu nome de usuário" at bounding box center [957, 328] width 441 height 22
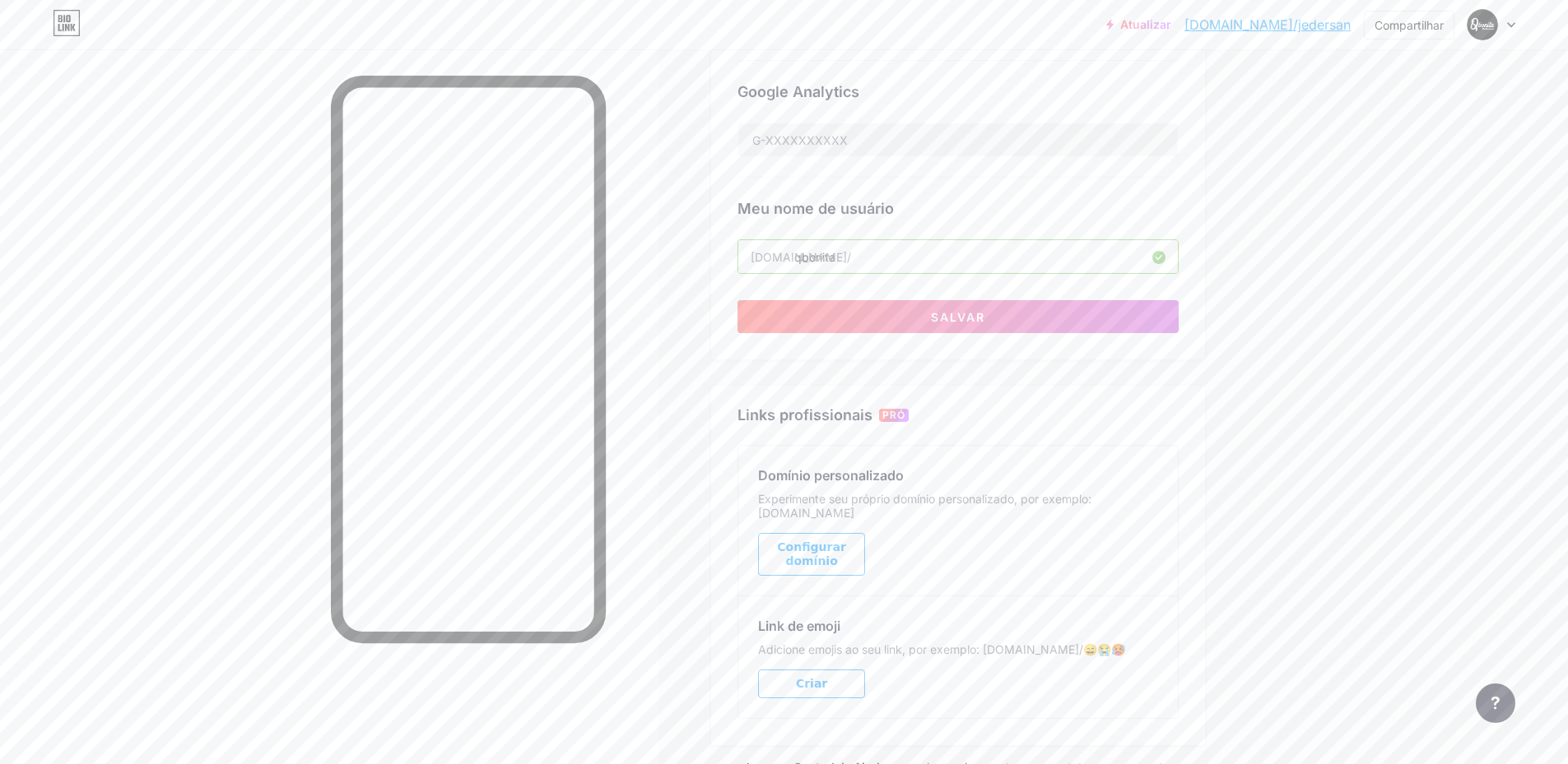
scroll to position [527, 0]
click at [849, 260] on input "qbonita" at bounding box center [958, 261] width 440 height 33
click at [976, 212] on div "Meu nome de usuário" at bounding box center [957, 212] width 441 height 22
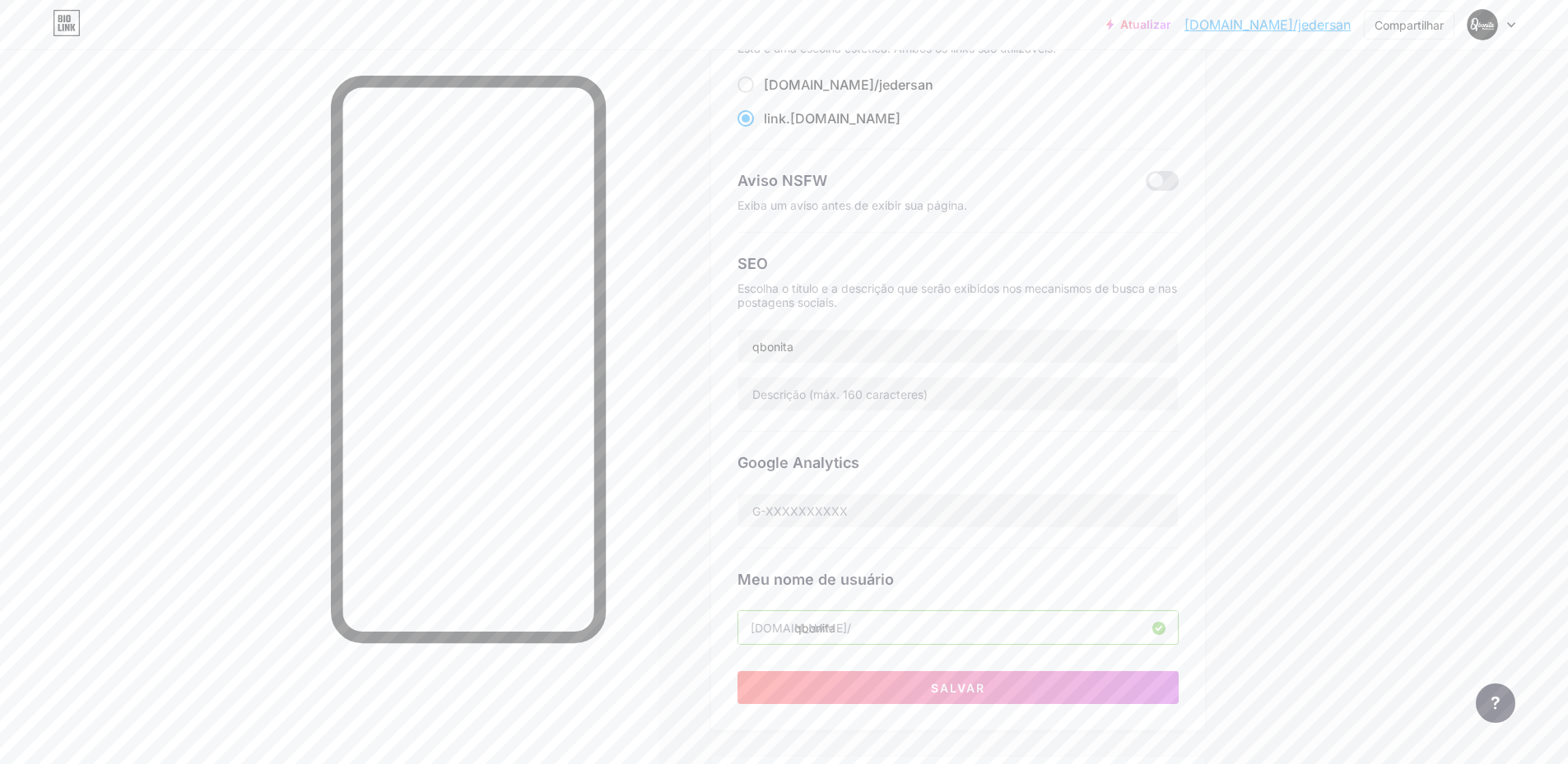
scroll to position [164, 0]
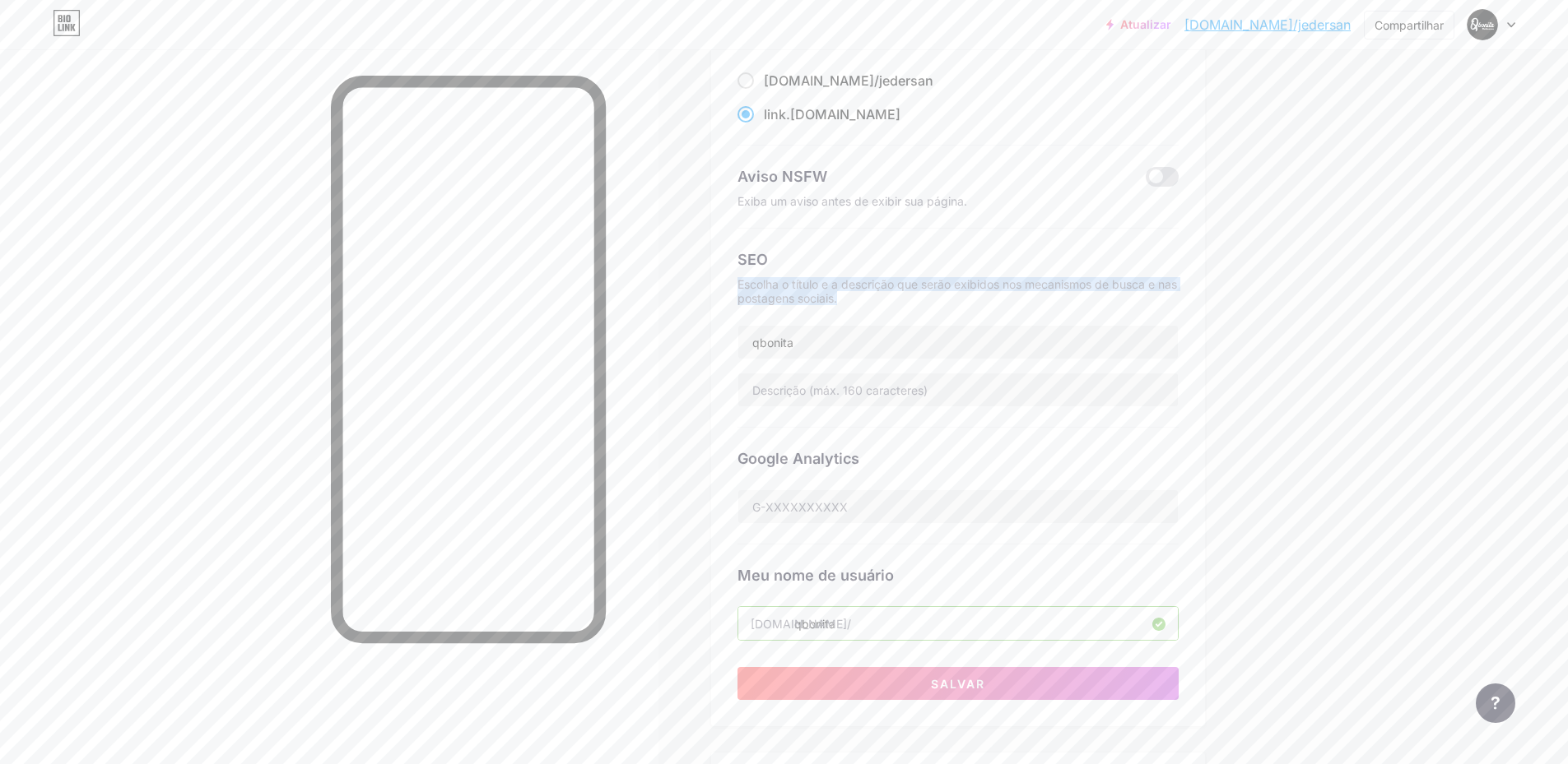
drag, startPoint x: 832, startPoint y: 297, endPoint x: 738, endPoint y: 286, distance: 94.6
click at [738, 286] on div "Link preferido Esta é uma escolha estética. Ambos os links são utilizáveis. [DO…" at bounding box center [957, 357] width 494 height 738
copy font "Escolha o título e a descrição que serão exibidos nos mecanismos de busca e nas…"
click at [890, 351] on input "qbonita" at bounding box center [958, 342] width 440 height 33
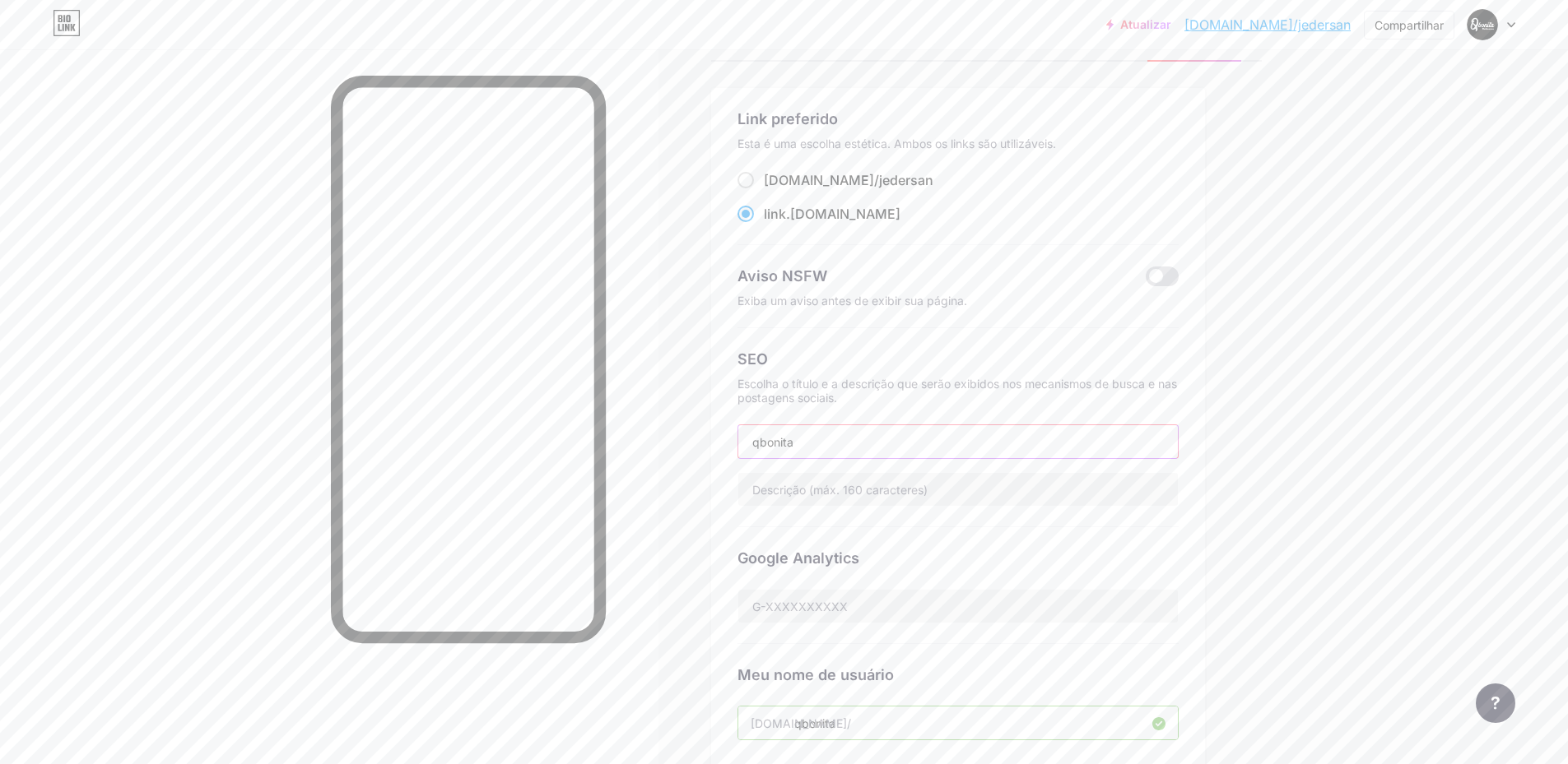
scroll to position [0, 0]
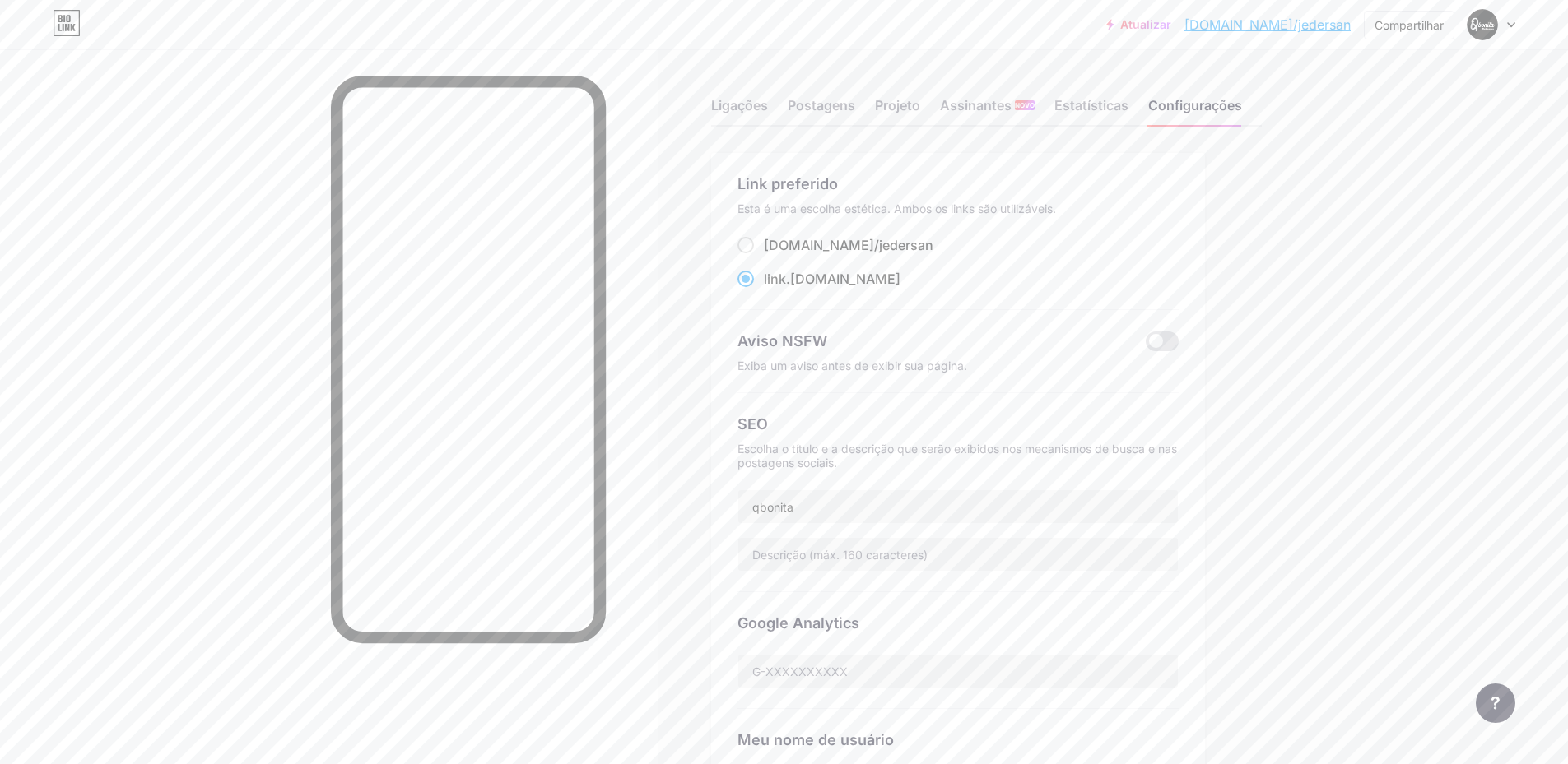
click at [867, 458] on div "Escolha o título e a descrição que serão exibidos nos mecanismos de busca e nas…" at bounding box center [957, 455] width 441 height 28
click at [852, 482] on div "SEO Escolha o título e a descrição que serão exibidos nos mecanismos de busca e…" at bounding box center [957, 492] width 441 height 199
click at [818, 511] on input "qbonita" at bounding box center [958, 507] width 440 height 33
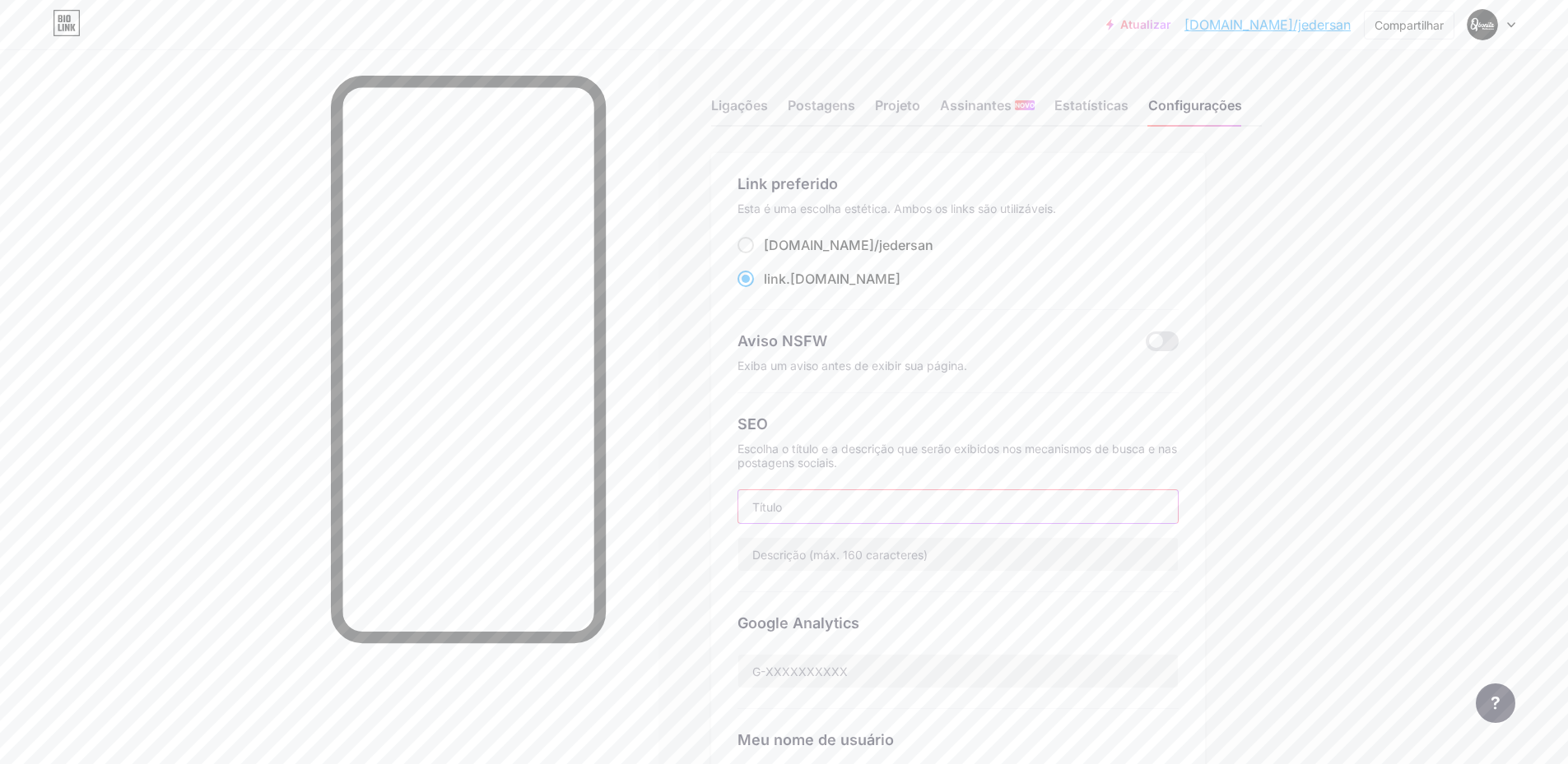
paste input ""Looks modernos, elegantes e prontos para transformar seu estilo. Clique e desc…"
click at [1041, 553] on input "text" at bounding box center [958, 555] width 440 height 33
click at [764, 508] on input ""Looks modernos, elegantes e prontos para transformar seu estilo. Clique e desc…" at bounding box center [958, 507] width 440 height 33
drag, startPoint x: 892, startPoint y: 511, endPoint x: 1284, endPoint y: 504, distance: 392.1
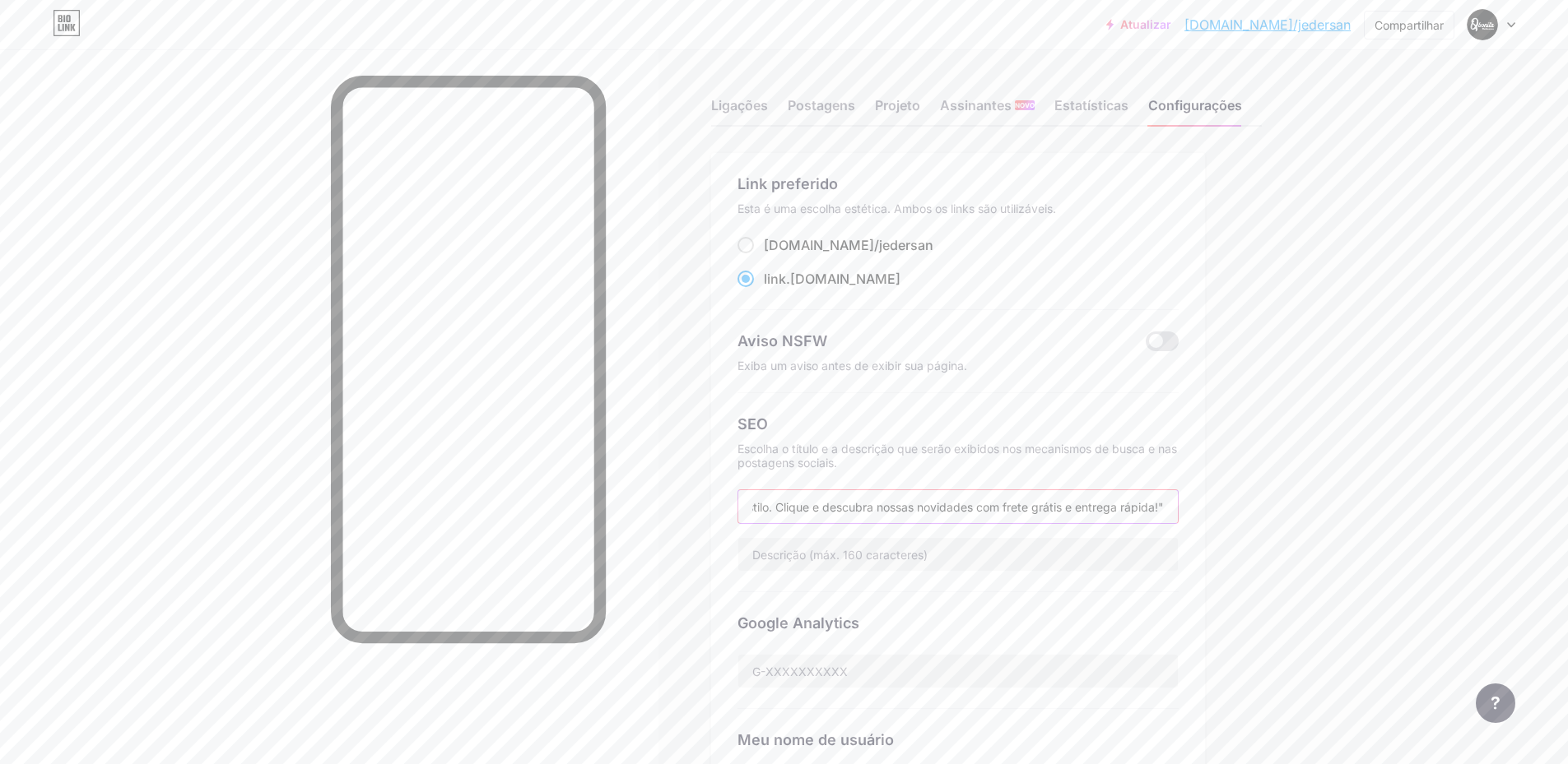
click at [1284, 504] on div "Ligações Postagens Projeto Assinantes NOVO Estatísticas Configurações Link pref…" at bounding box center [665, 719] width 1331 height 1340
click at [1173, 508] on input "Looks modernos, elegantes e prontos para transformar seu estilo. Clique e descu…" at bounding box center [958, 507] width 440 height 33
type input "Looks modernos, elegantes e prontos para transformar seu estilo. Clique e descu…"
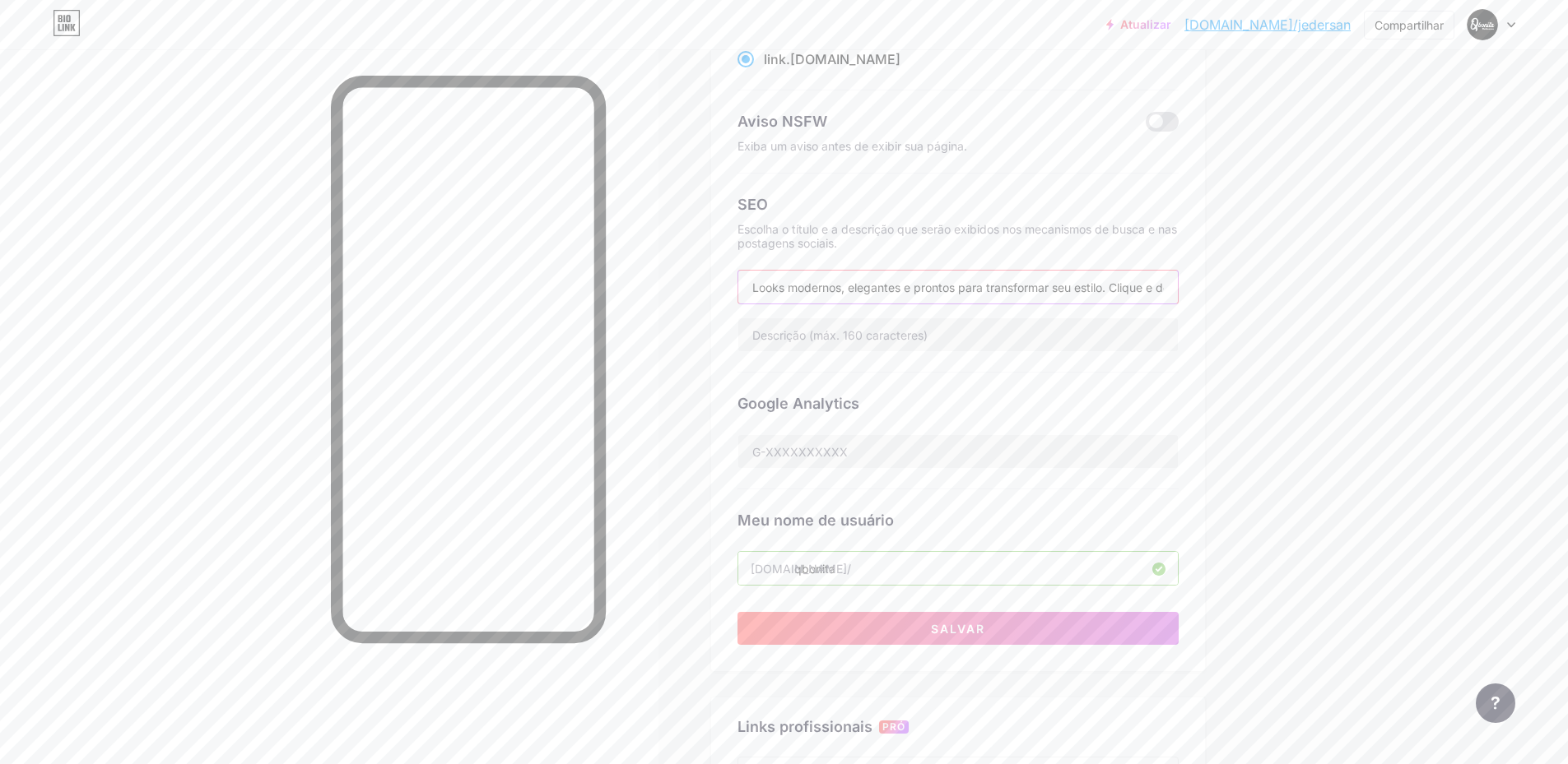
scroll to position [412, 0]
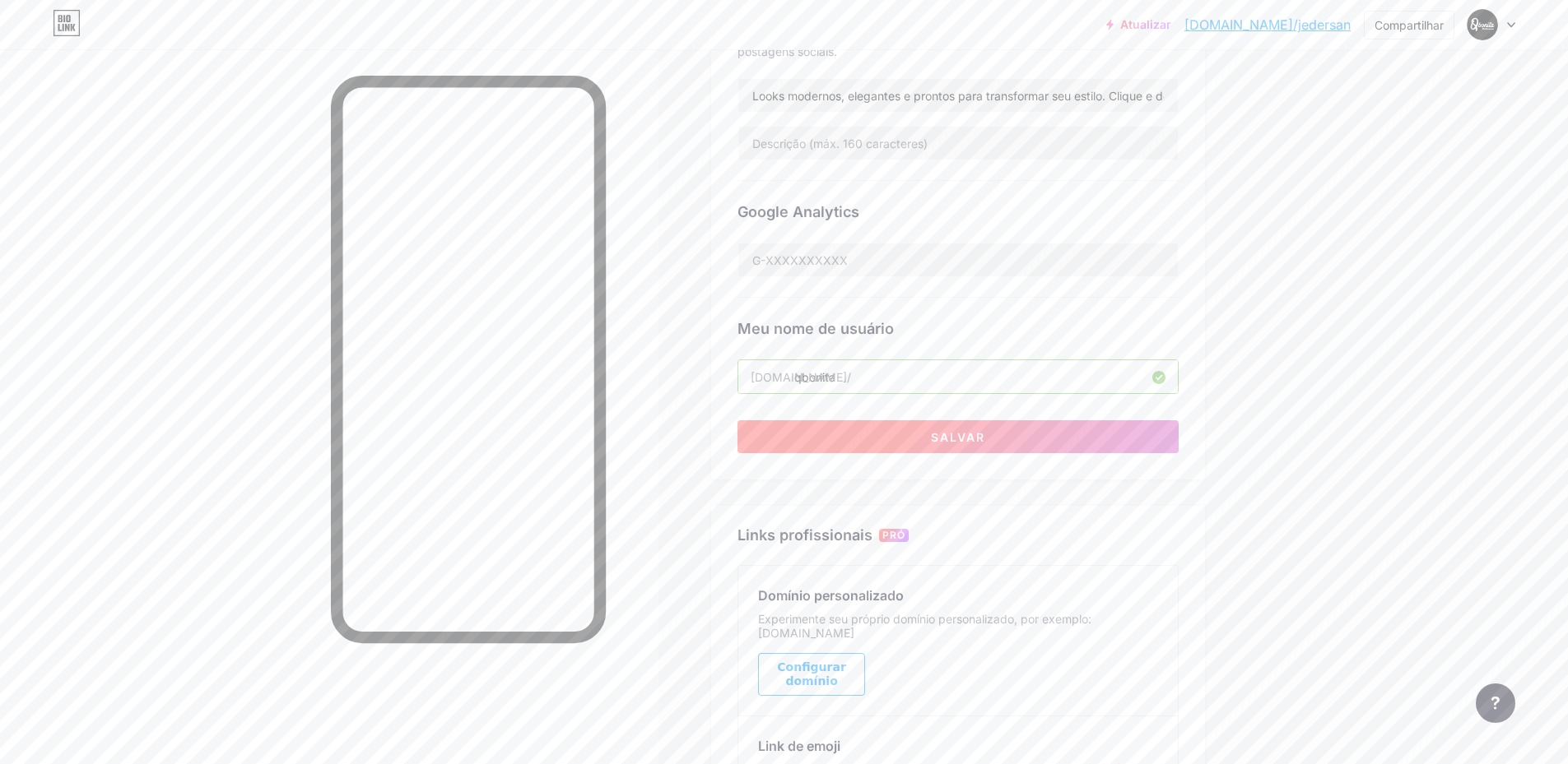
click at [919, 441] on button "Salvar" at bounding box center [957, 437] width 441 height 33
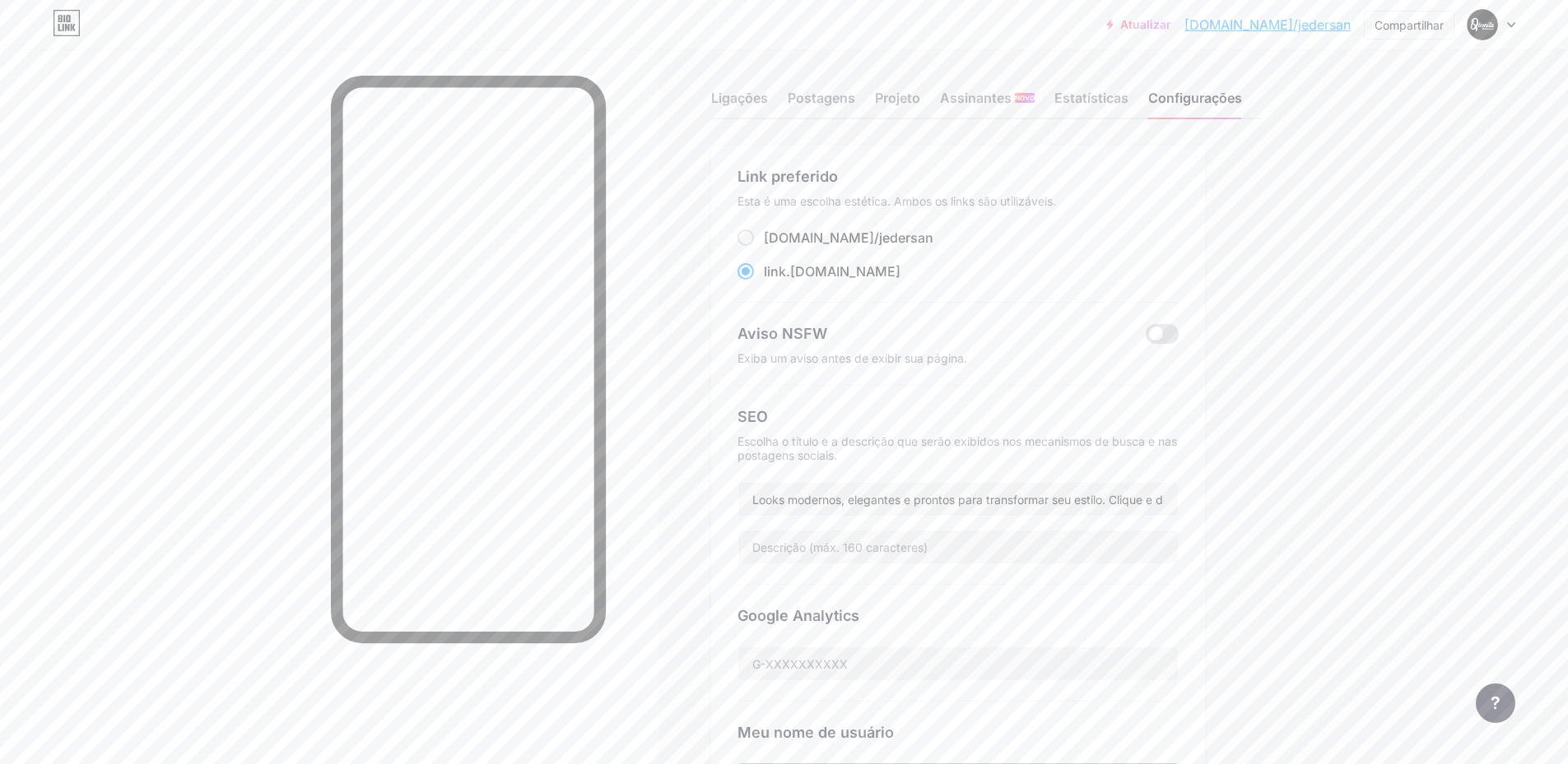
scroll to position [0, 0]
click at [1100, 97] on font "Estatísticas" at bounding box center [1091, 105] width 74 height 16
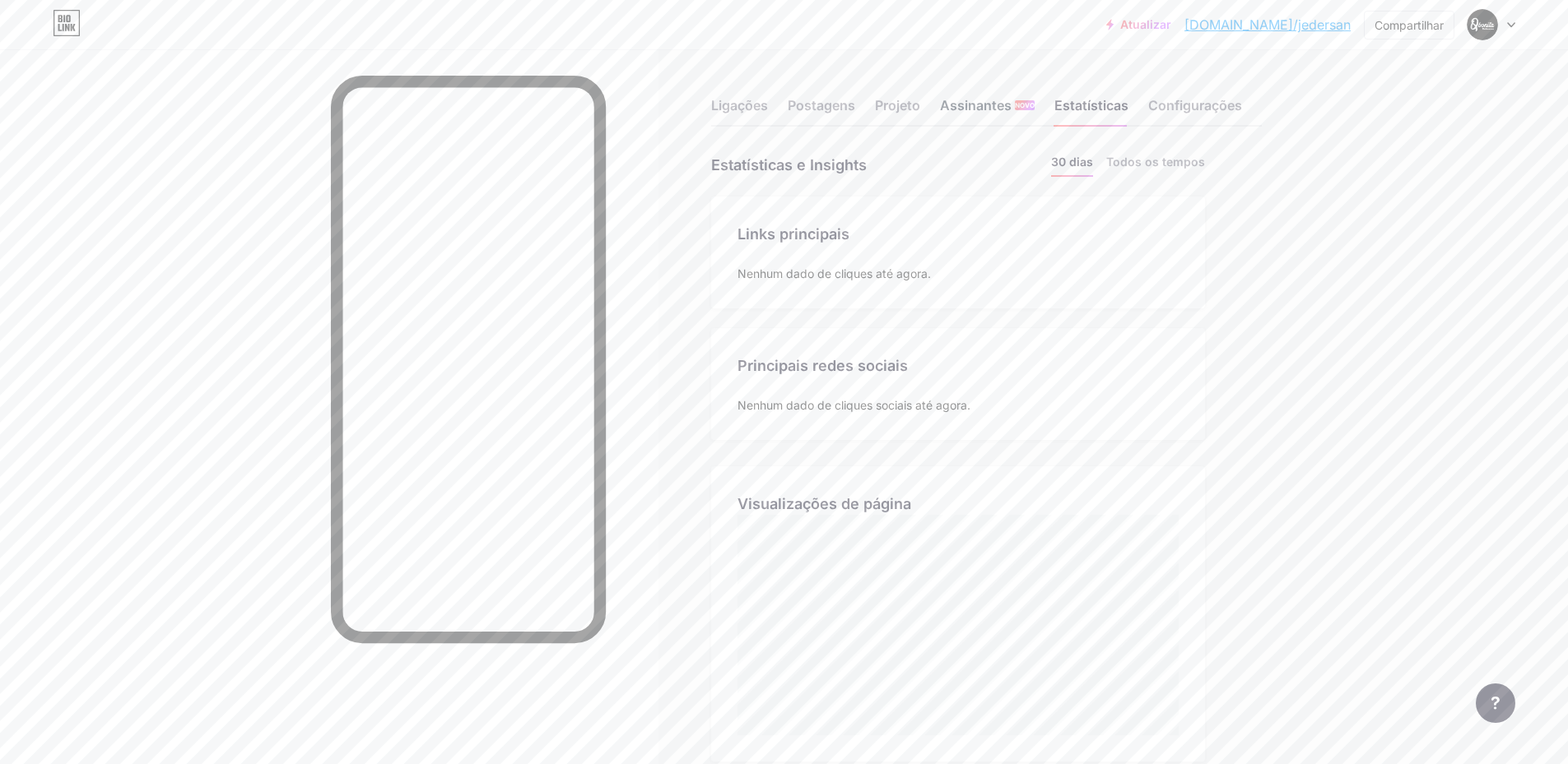
click at [982, 110] on font "Assinantes" at bounding box center [976, 105] width 72 height 16
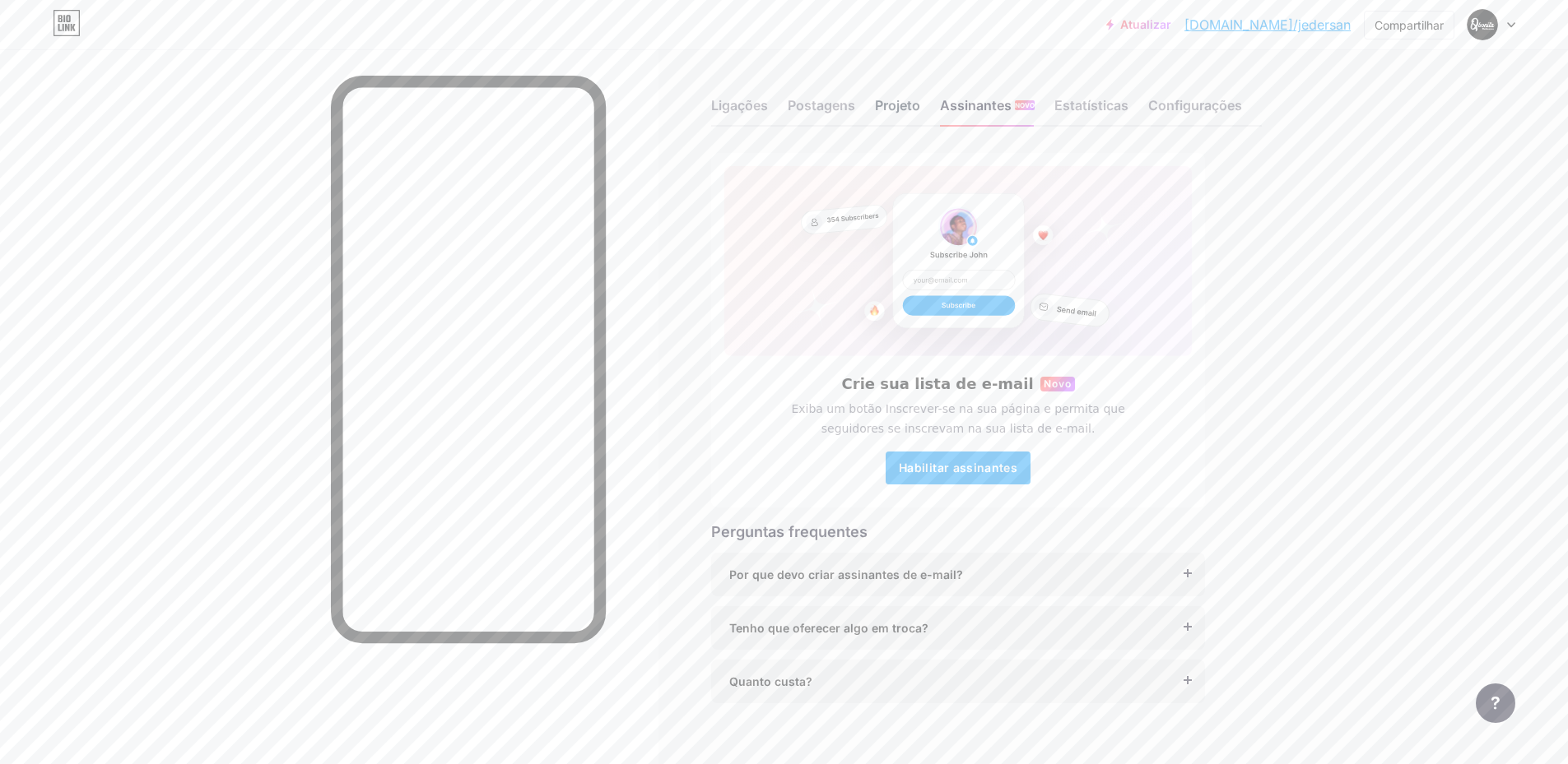
click at [889, 104] on font "Projeto" at bounding box center [897, 105] width 45 height 16
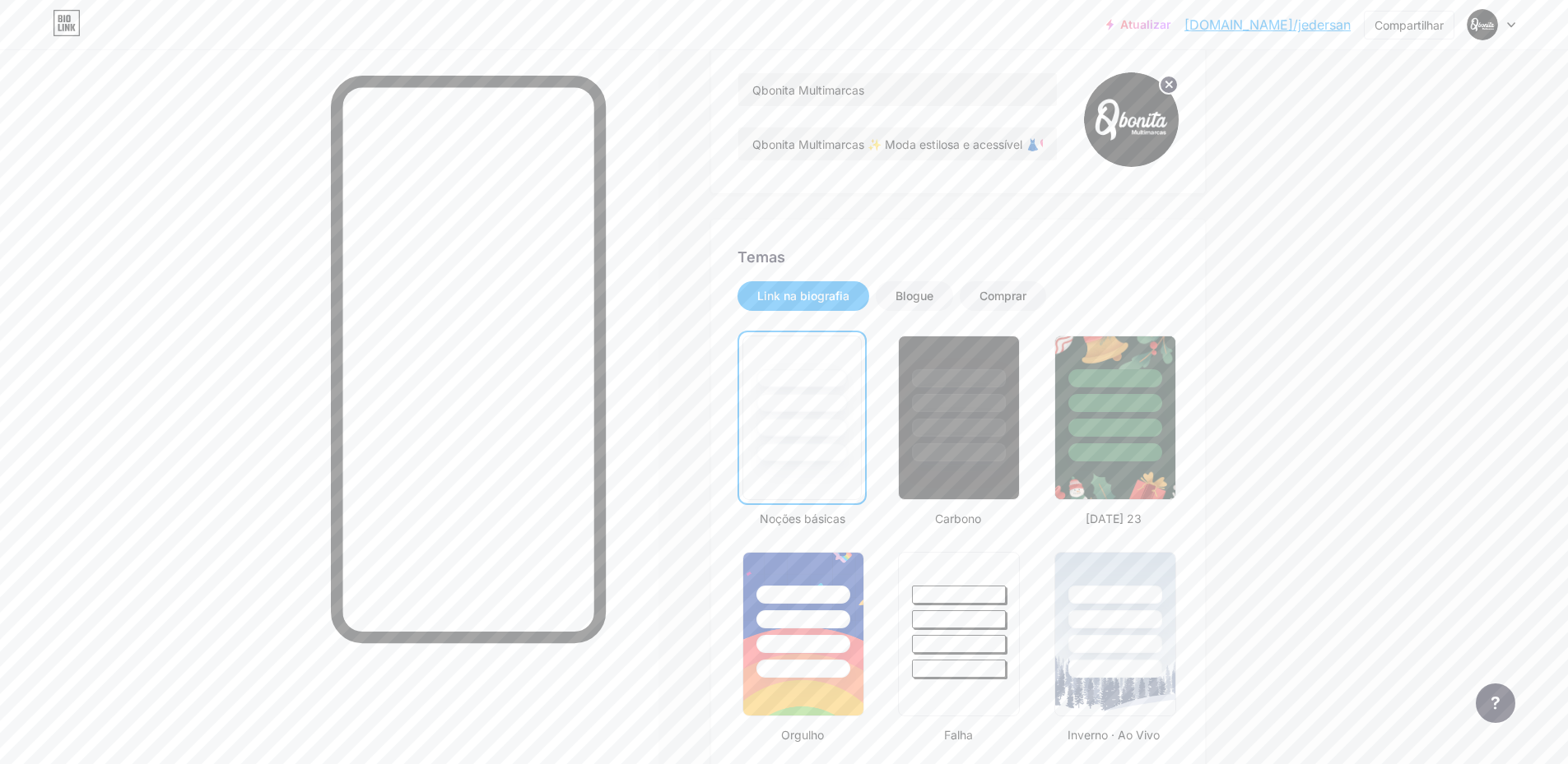
scroll to position [164, 0]
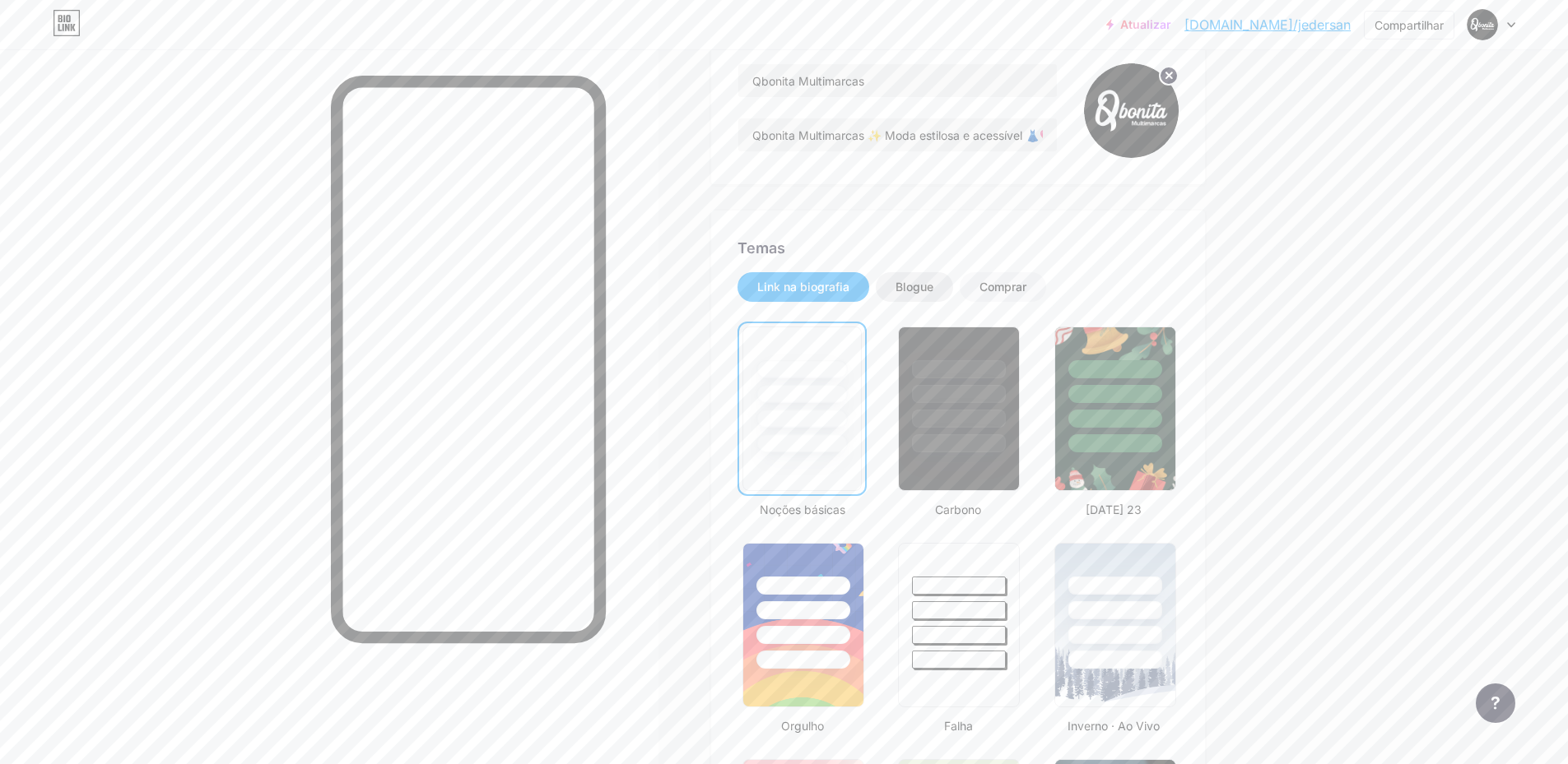
click at [926, 285] on font "Blogue" at bounding box center [913, 286] width 37 height 14
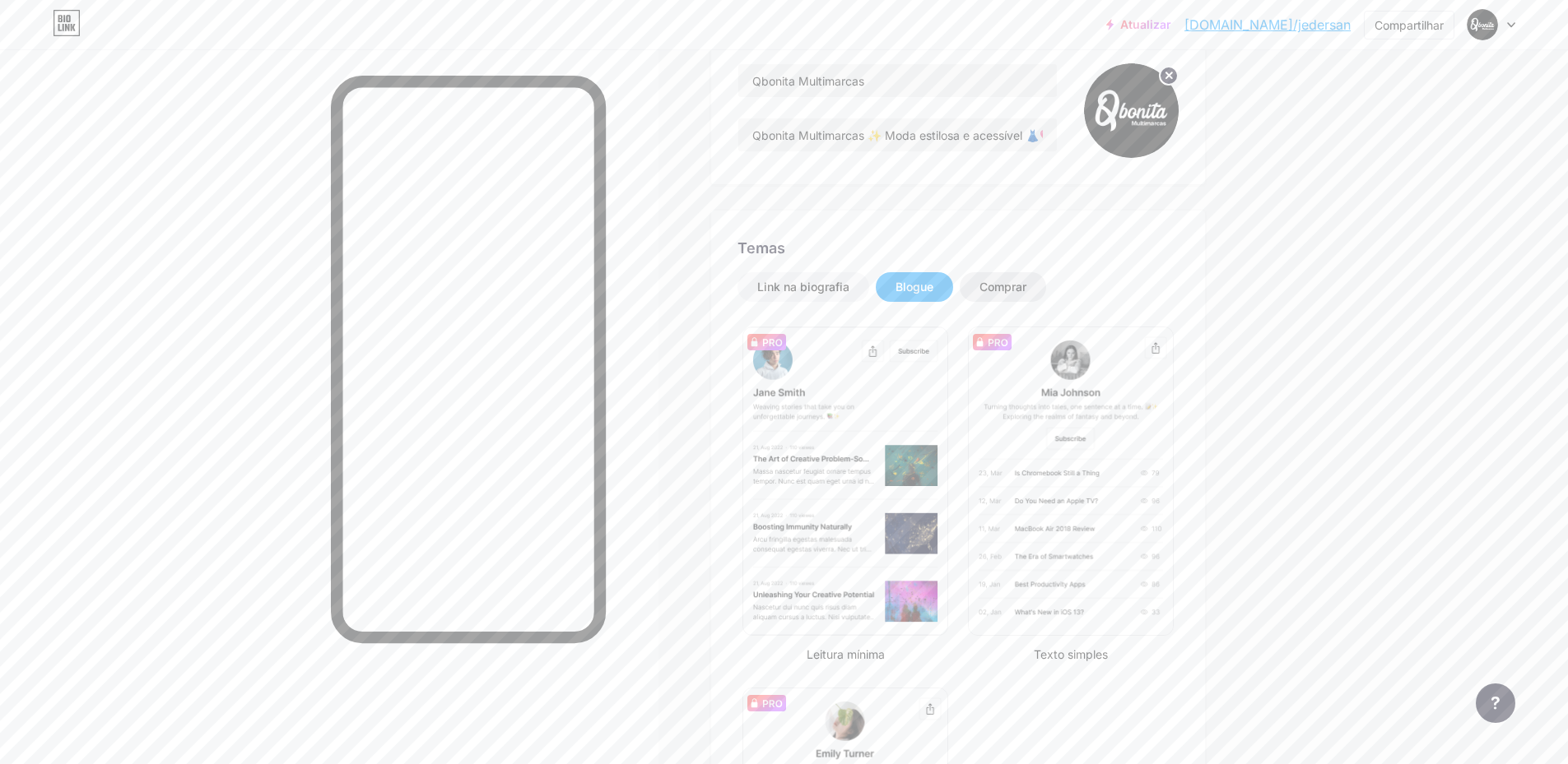
click at [993, 284] on font "Comprar" at bounding box center [1002, 286] width 47 height 14
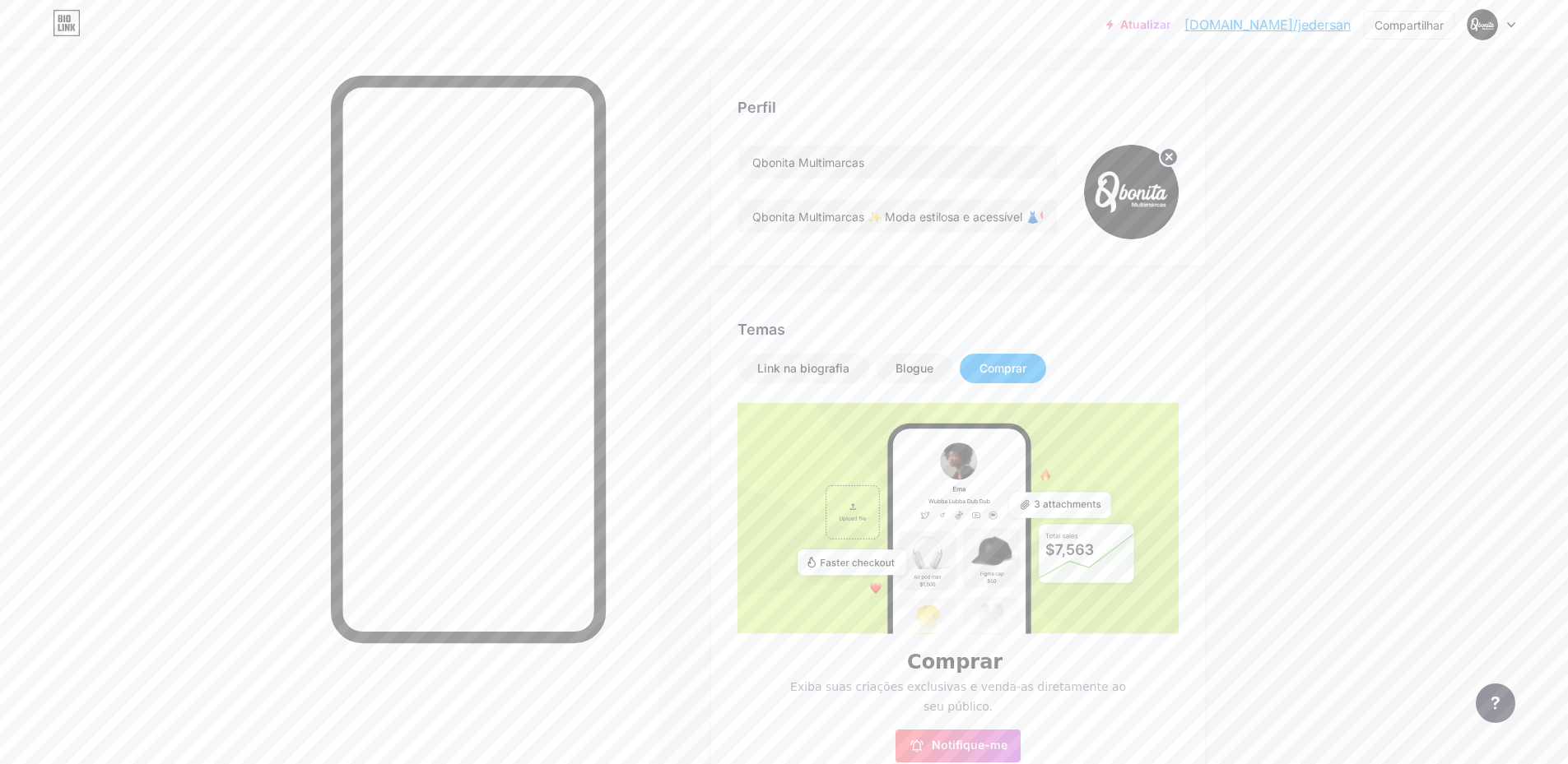
scroll to position [83, 0]
click at [806, 376] on div "Link na biografia" at bounding box center [803, 369] width 92 height 16
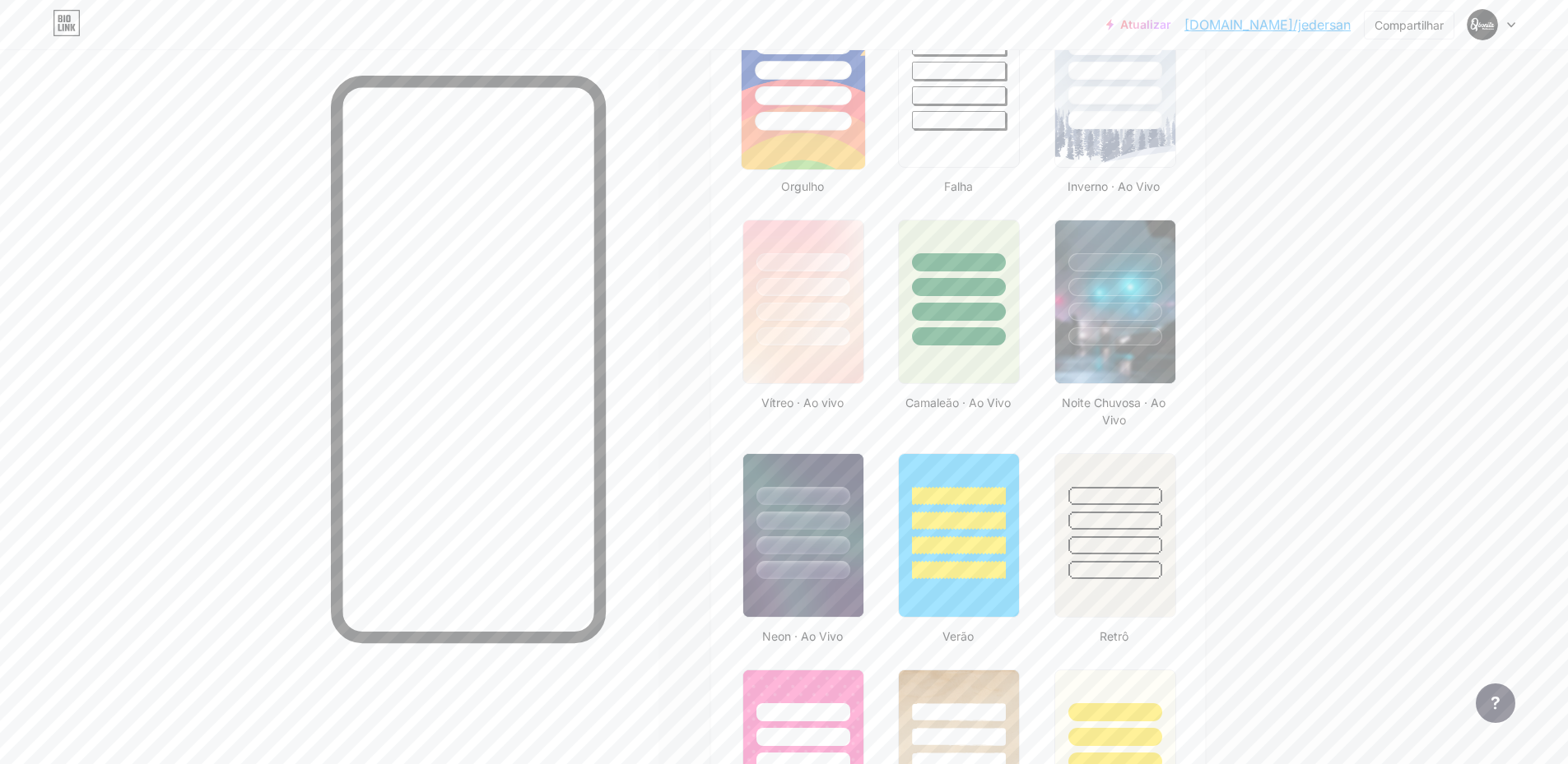
scroll to position [823, 0]
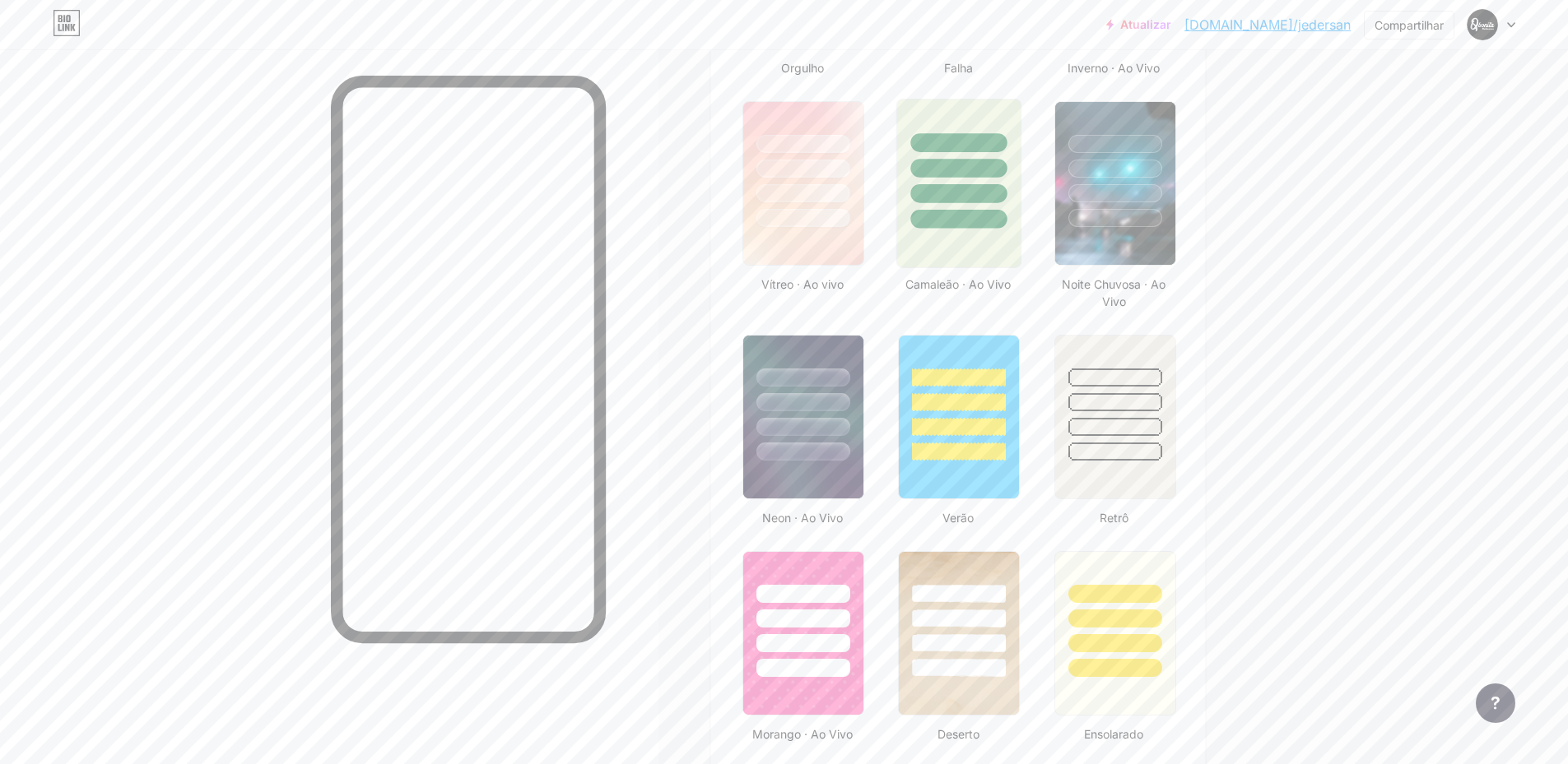
click at [950, 249] on div at bounding box center [958, 183] width 125 height 170
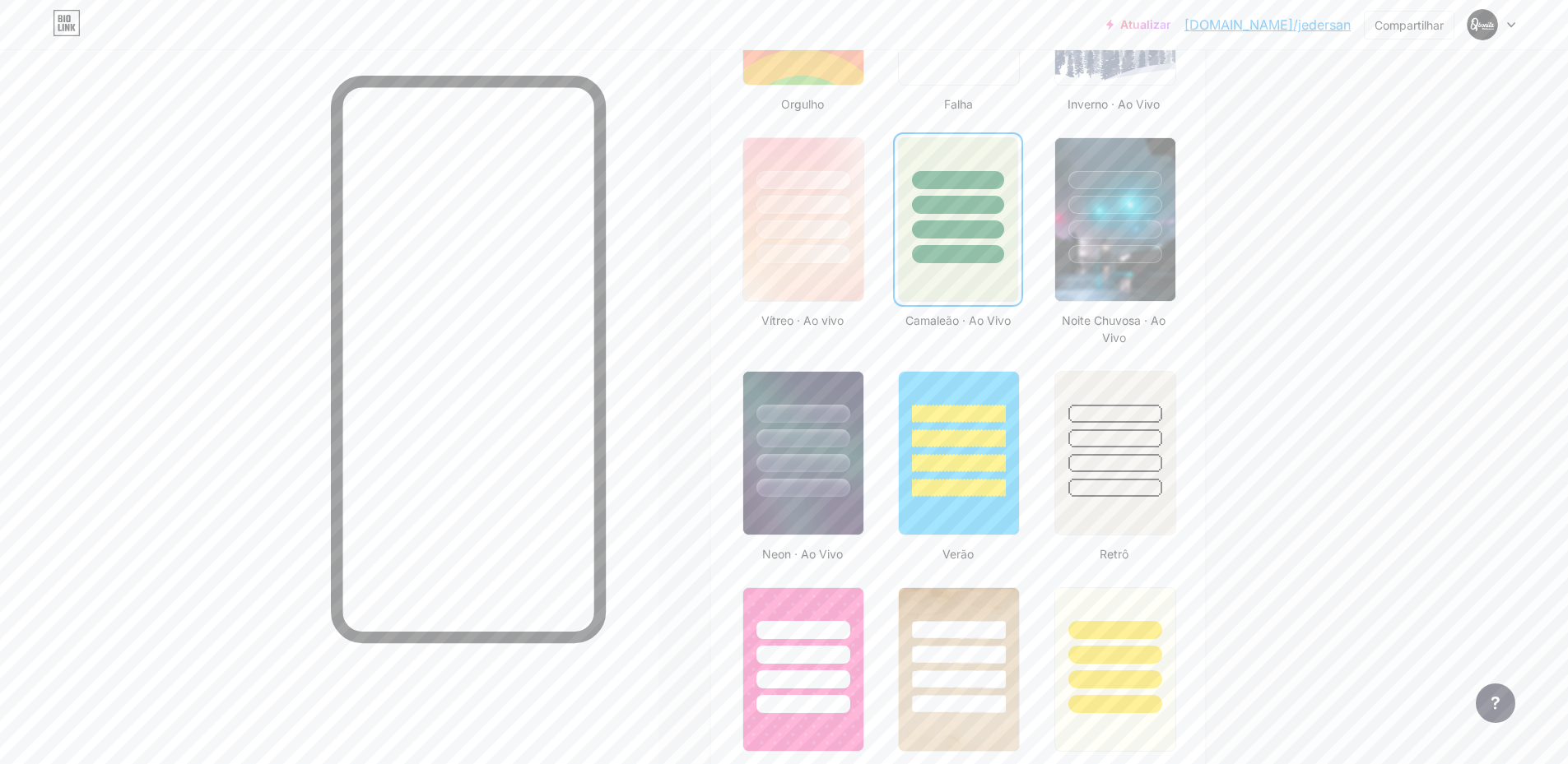
scroll to position [658, 0]
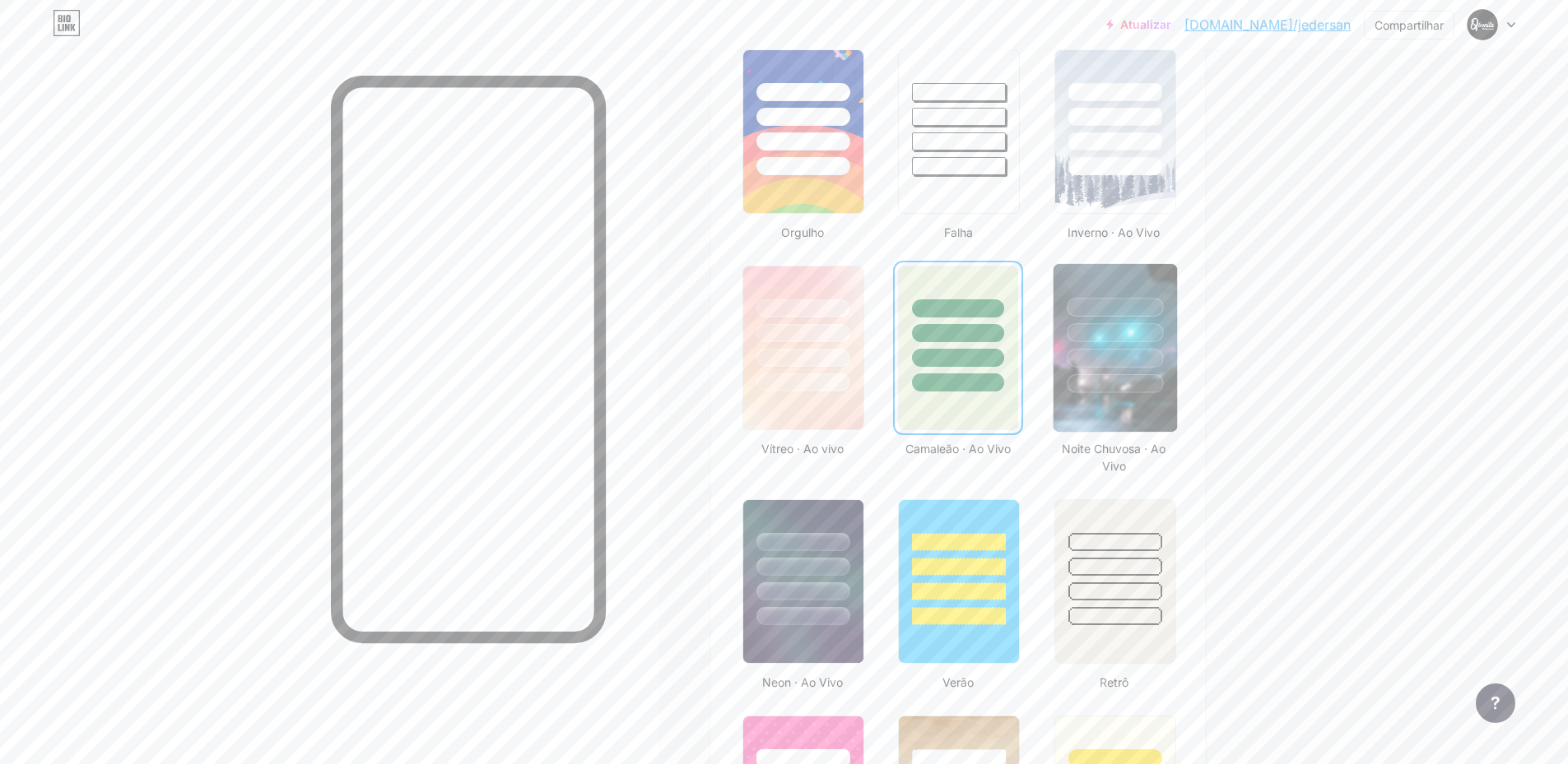
click at [1090, 359] on div at bounding box center [1115, 358] width 96 height 19
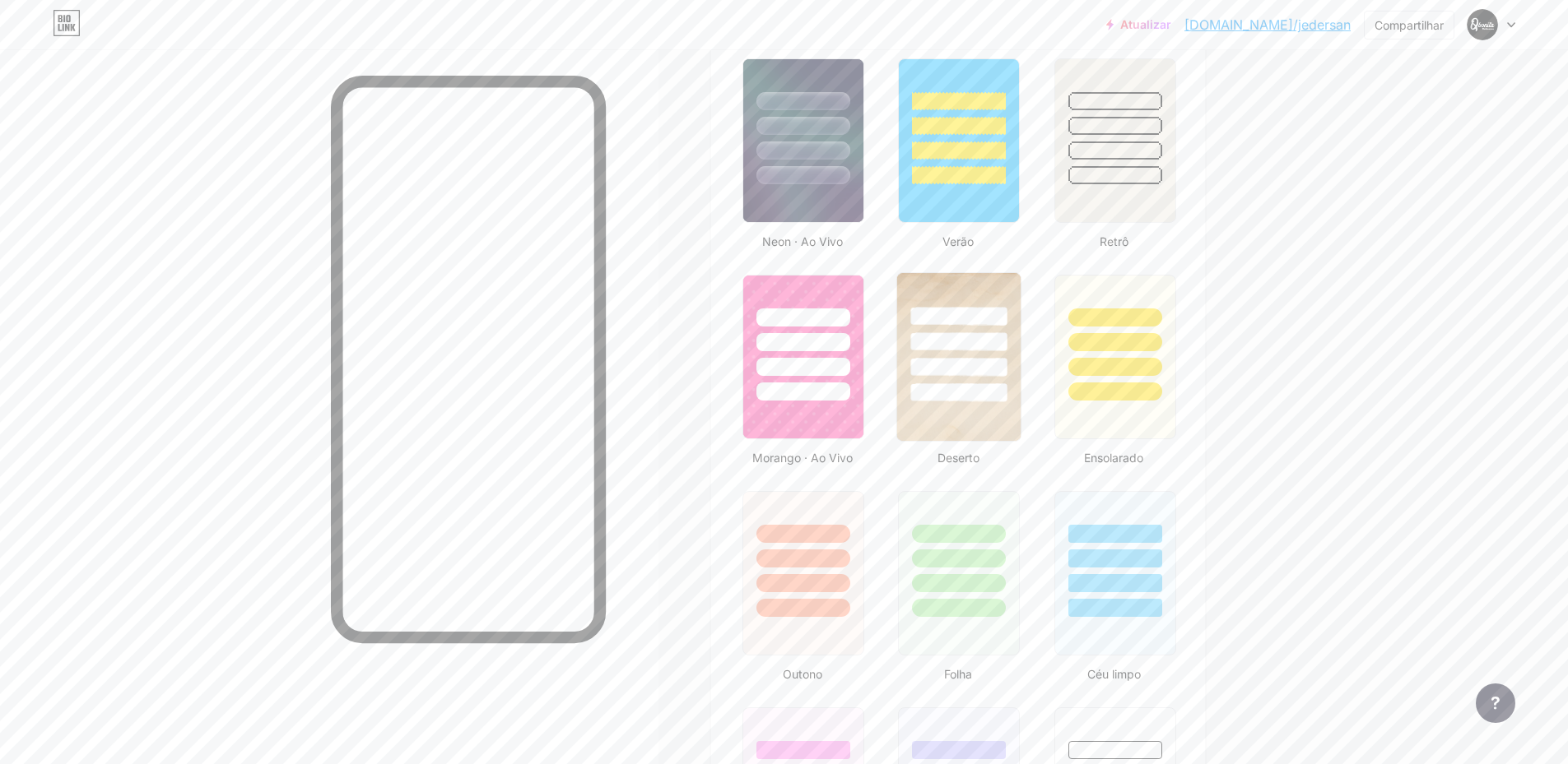
scroll to position [1152, 0]
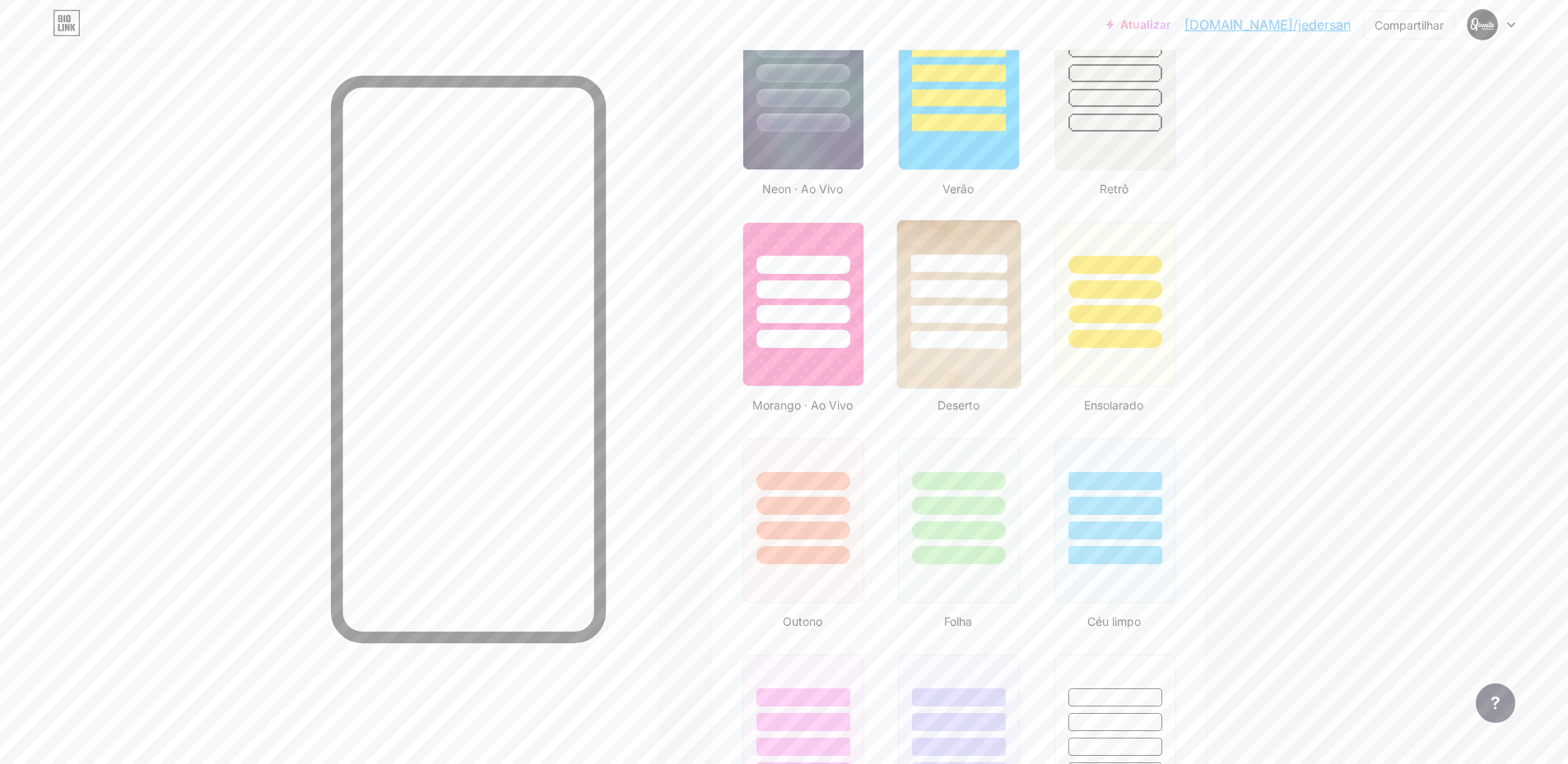
click at [969, 358] on img at bounding box center [958, 304] width 124 height 168
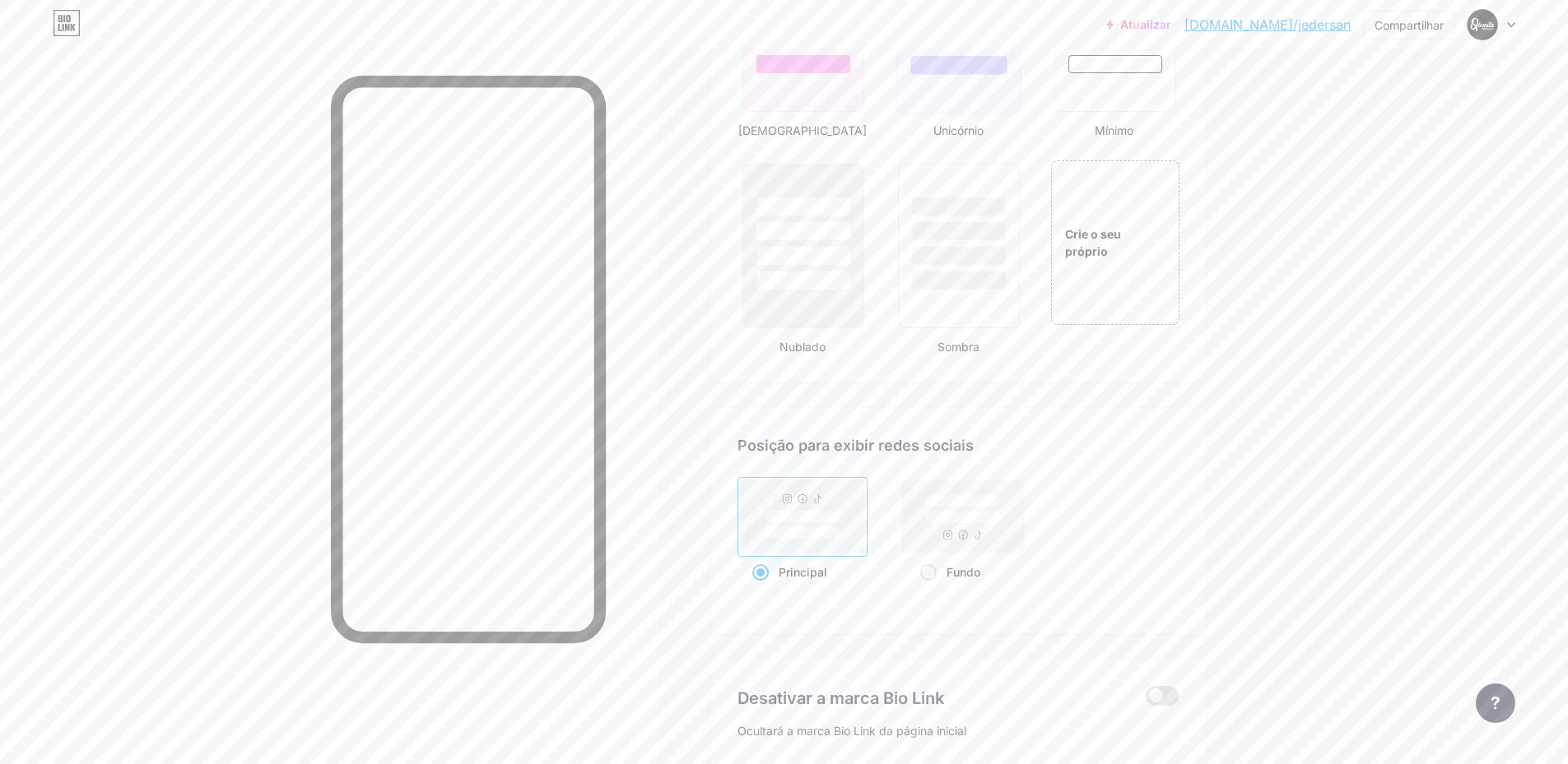
scroll to position [1892, 0]
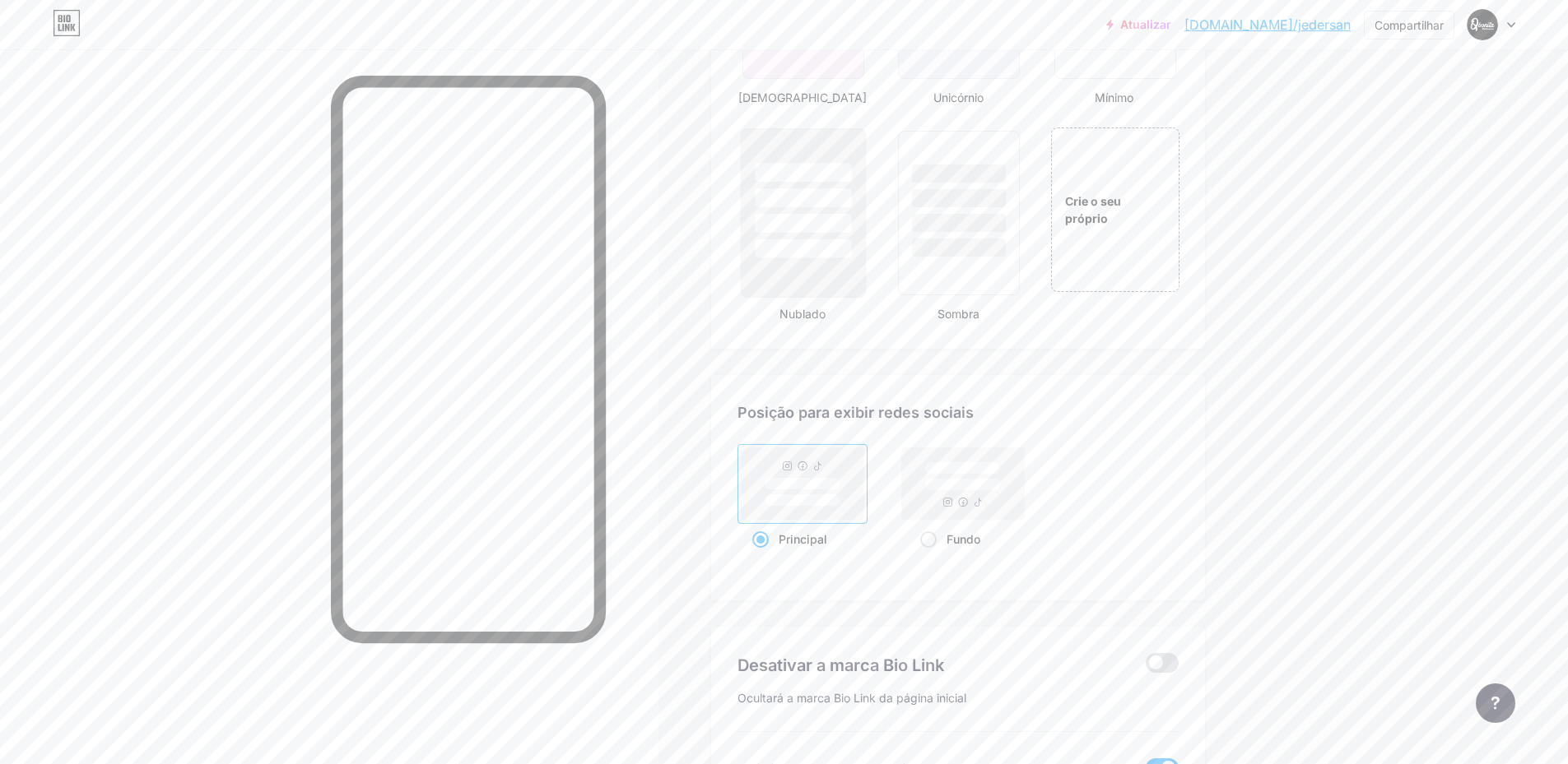
click at [842, 217] on div at bounding box center [803, 224] width 96 height 19
click at [953, 223] on div at bounding box center [959, 224] width 96 height 19
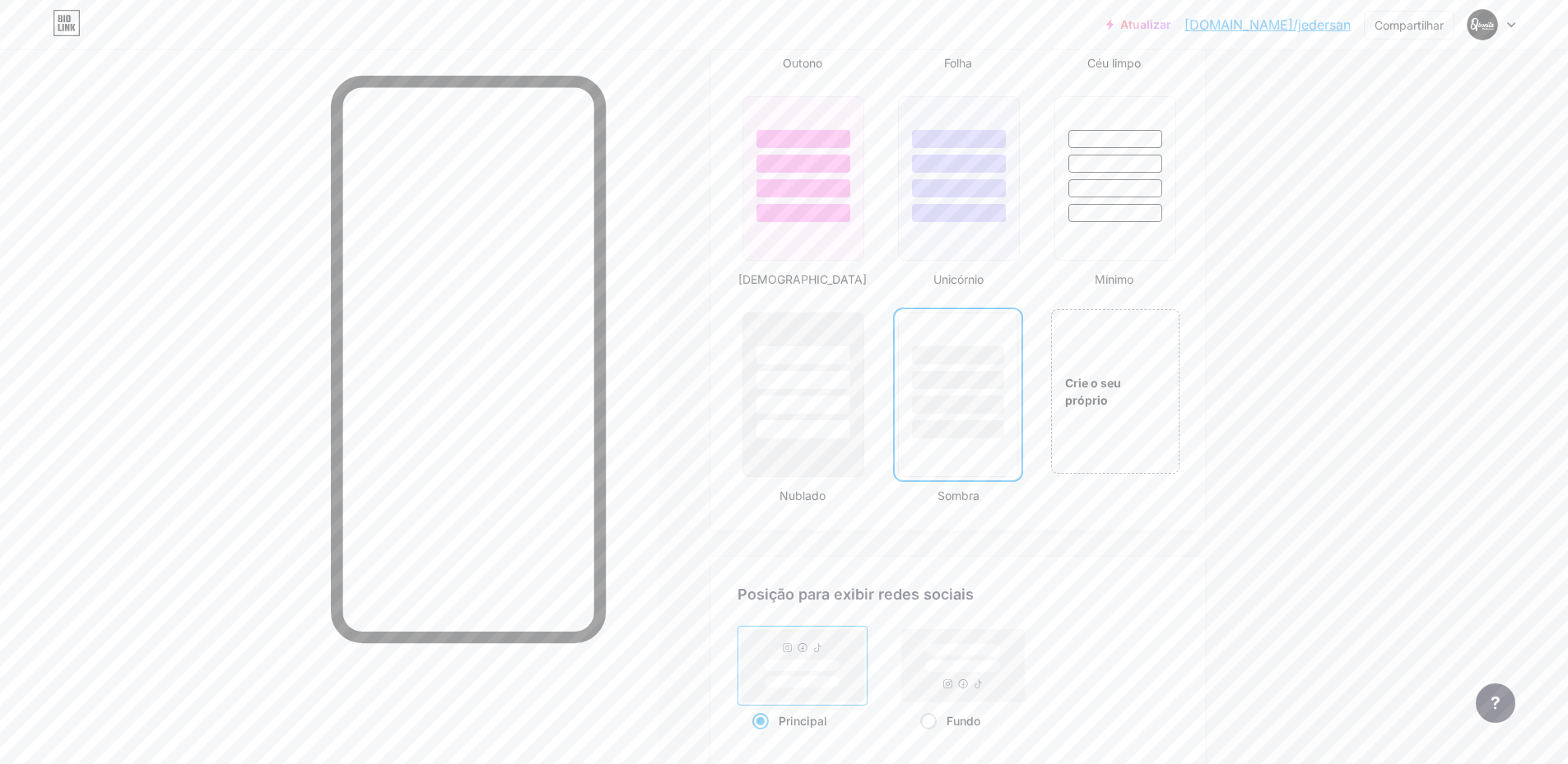
scroll to position [1563, 0]
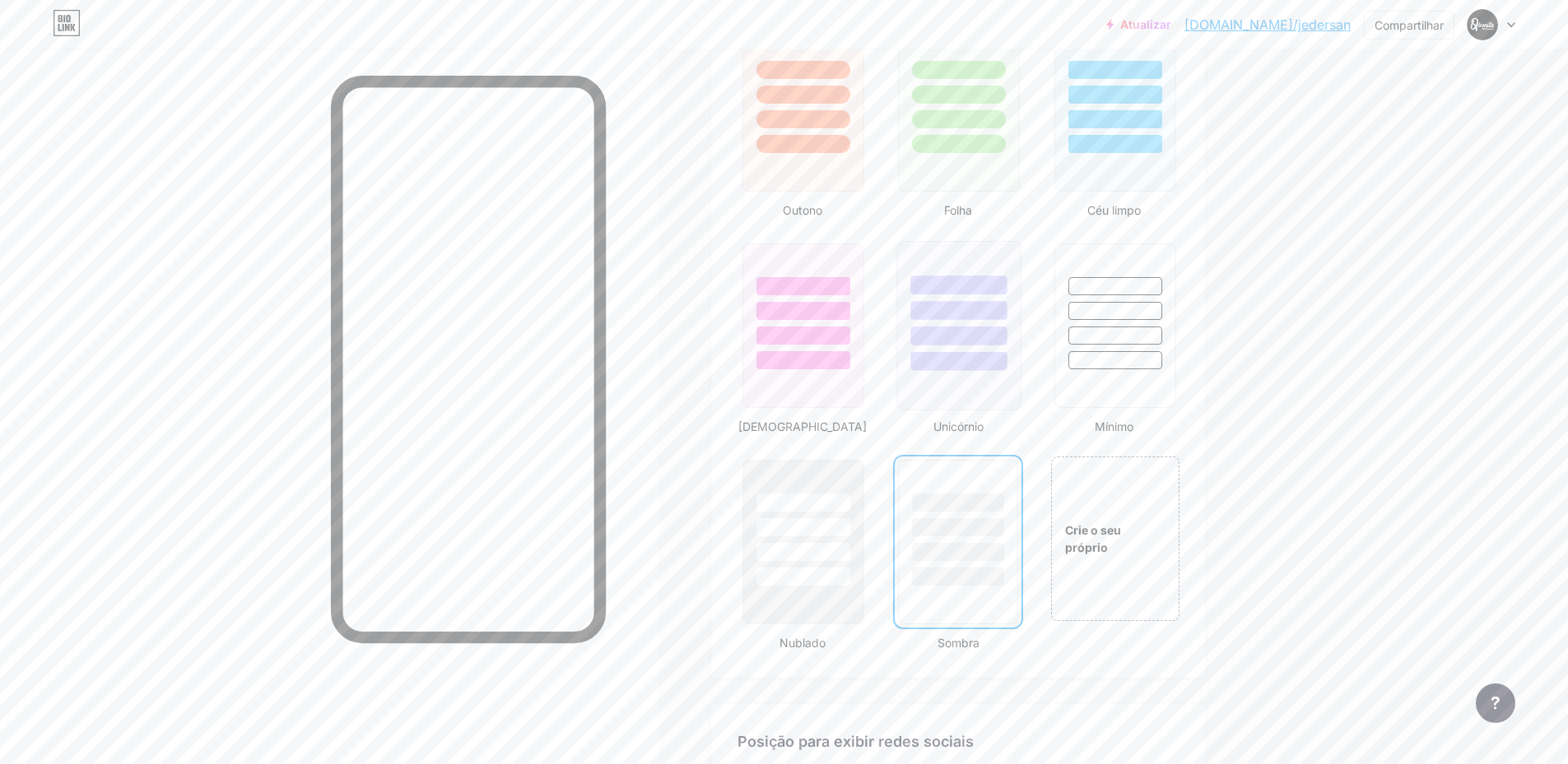
click at [957, 305] on div at bounding box center [959, 311] width 96 height 19
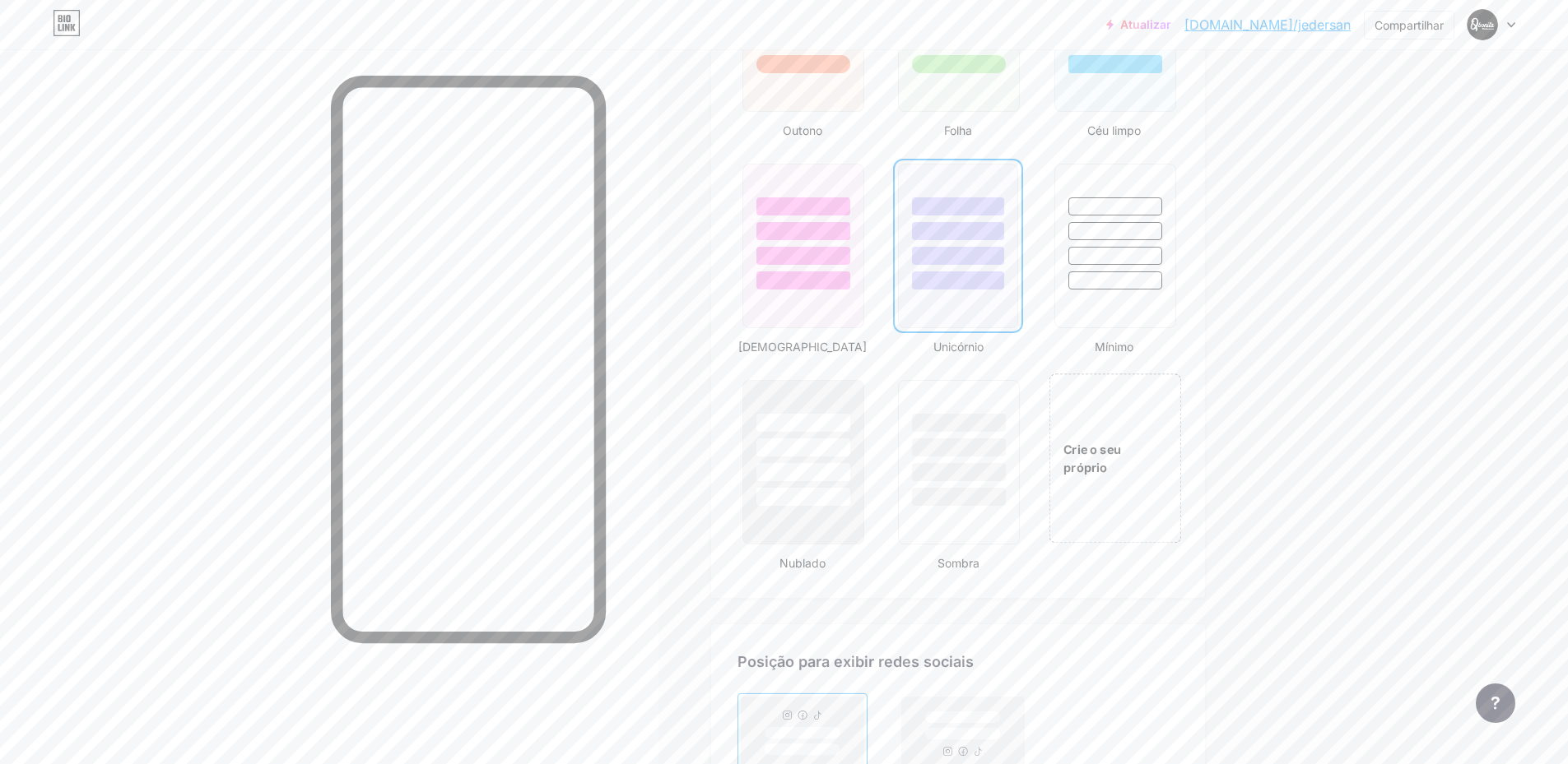
scroll to position [1645, 0]
click at [1068, 431] on div "Crie o seu próprio" at bounding box center [1115, 456] width 133 height 170
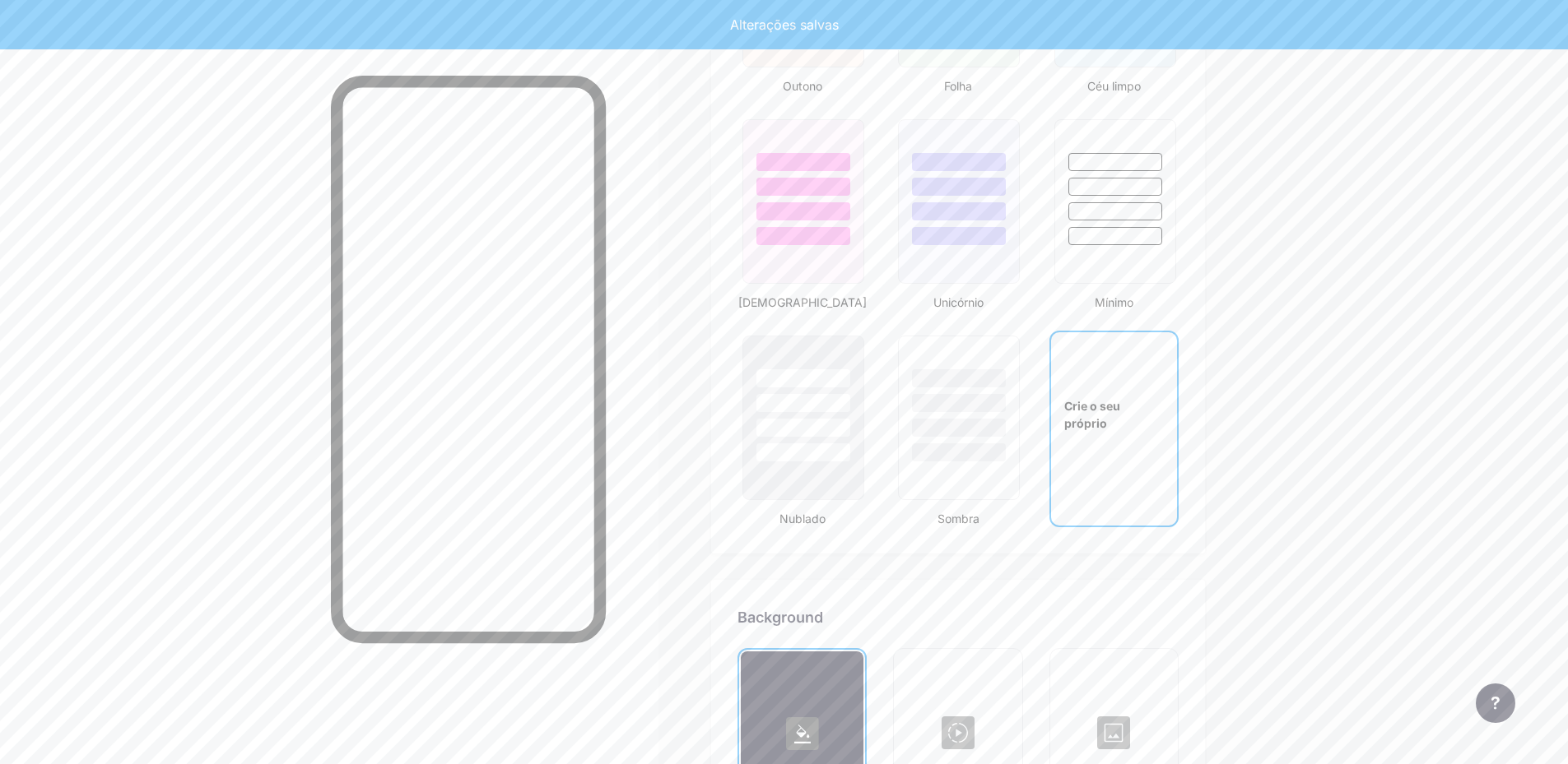
click at [1101, 442] on div "Crie o seu próprio" at bounding box center [1114, 429] width 130 height 197
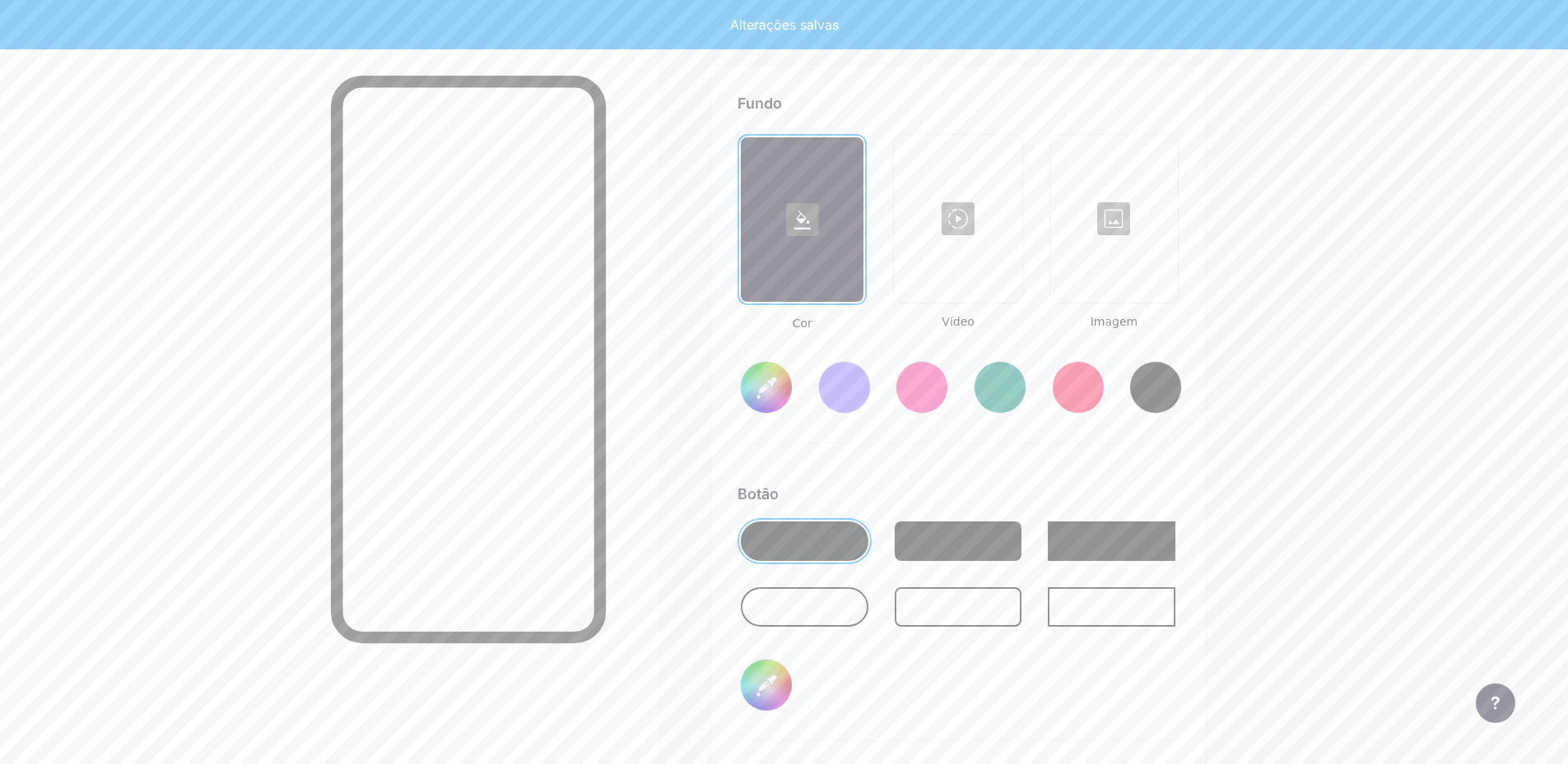
type input "#ffffff"
type input "#000000"
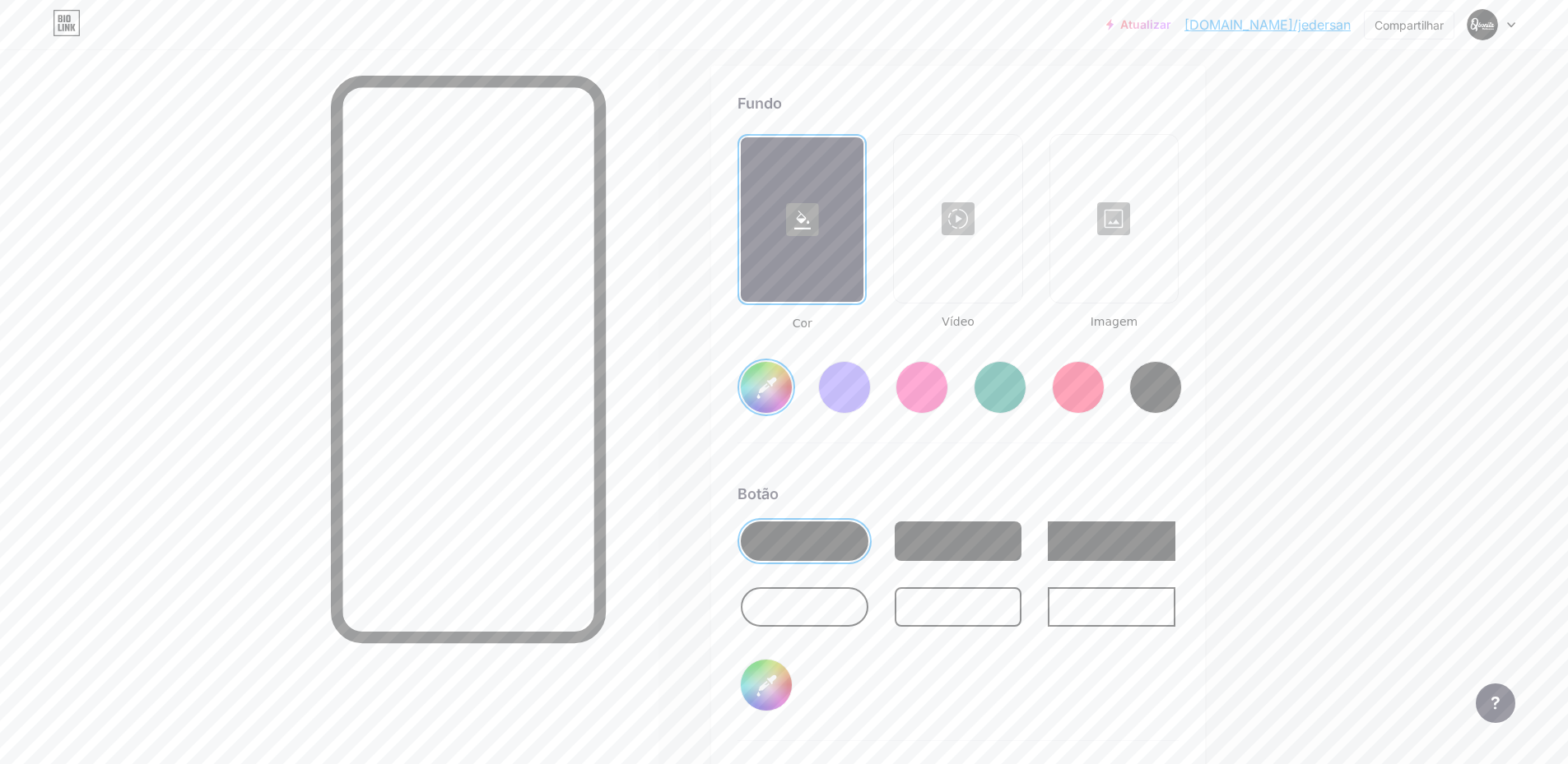
type input "#ffffff"
click at [911, 262] on div at bounding box center [956, 218] width 124 height 164
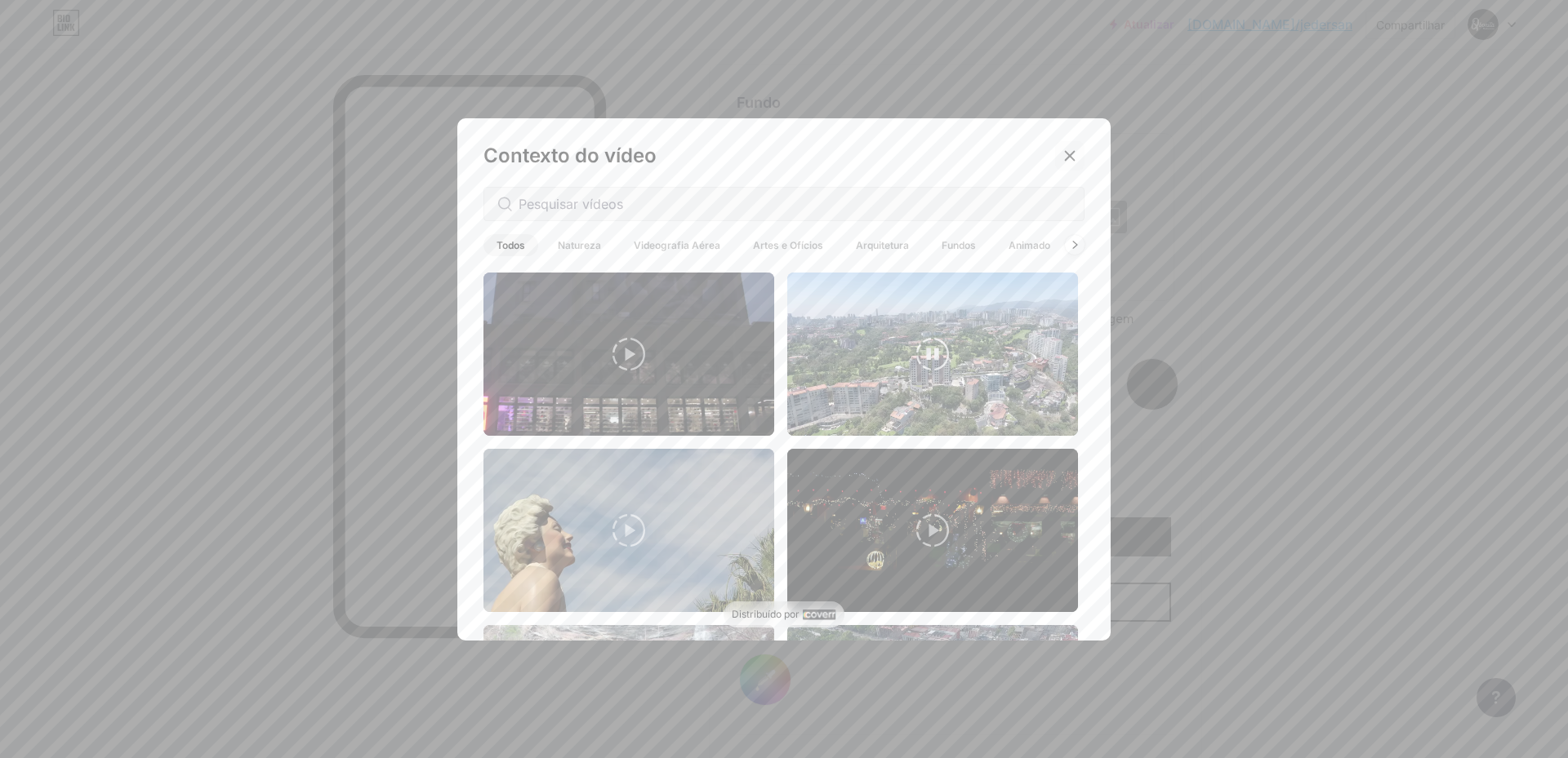
click at [1065, 152] on icon at bounding box center [1069, 155] width 9 height 9
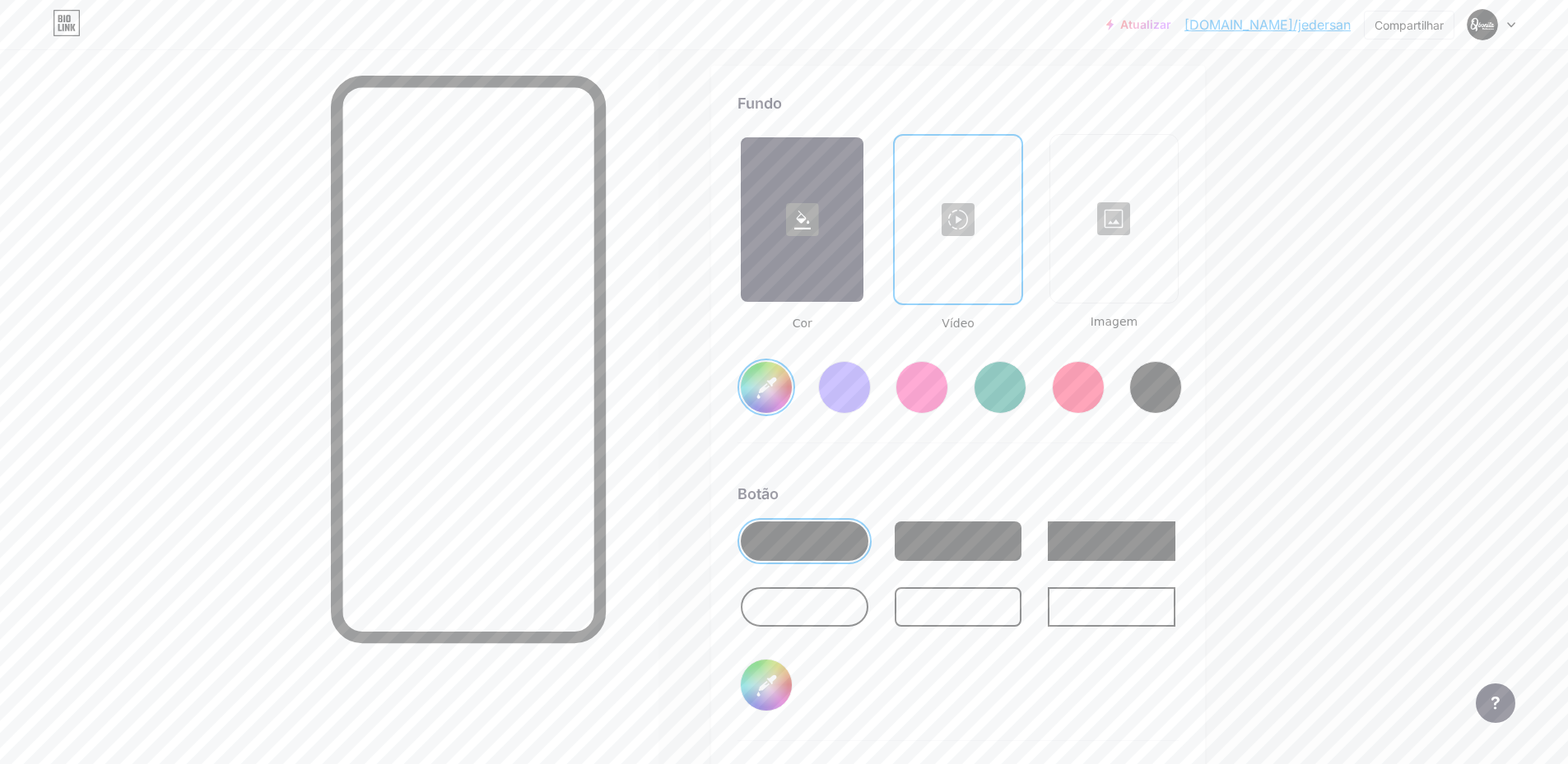
click at [1134, 231] on div at bounding box center [1113, 218] width 124 height 164
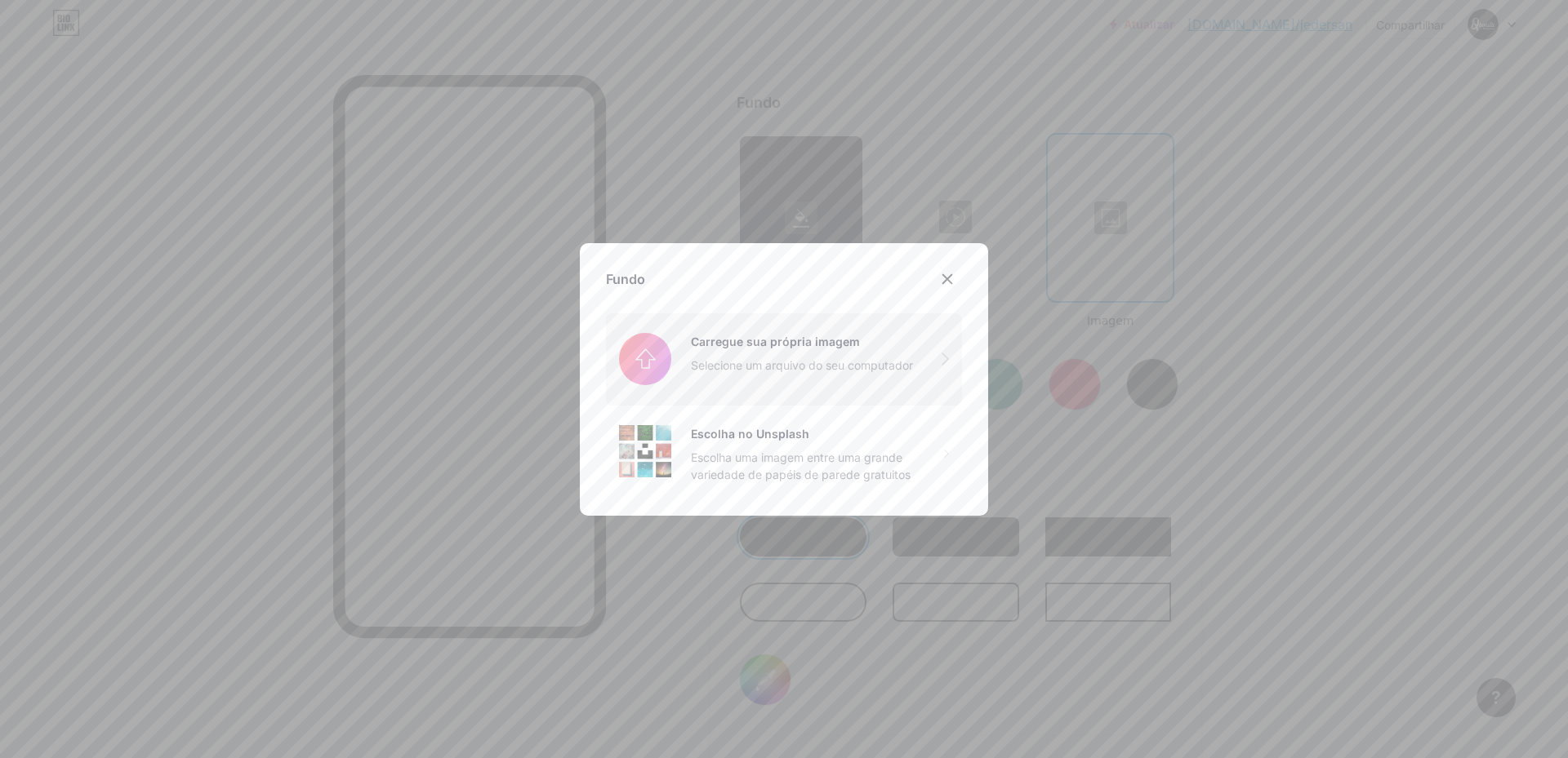
click at [762, 362] on input "file" at bounding box center [784, 359] width 356 height 91
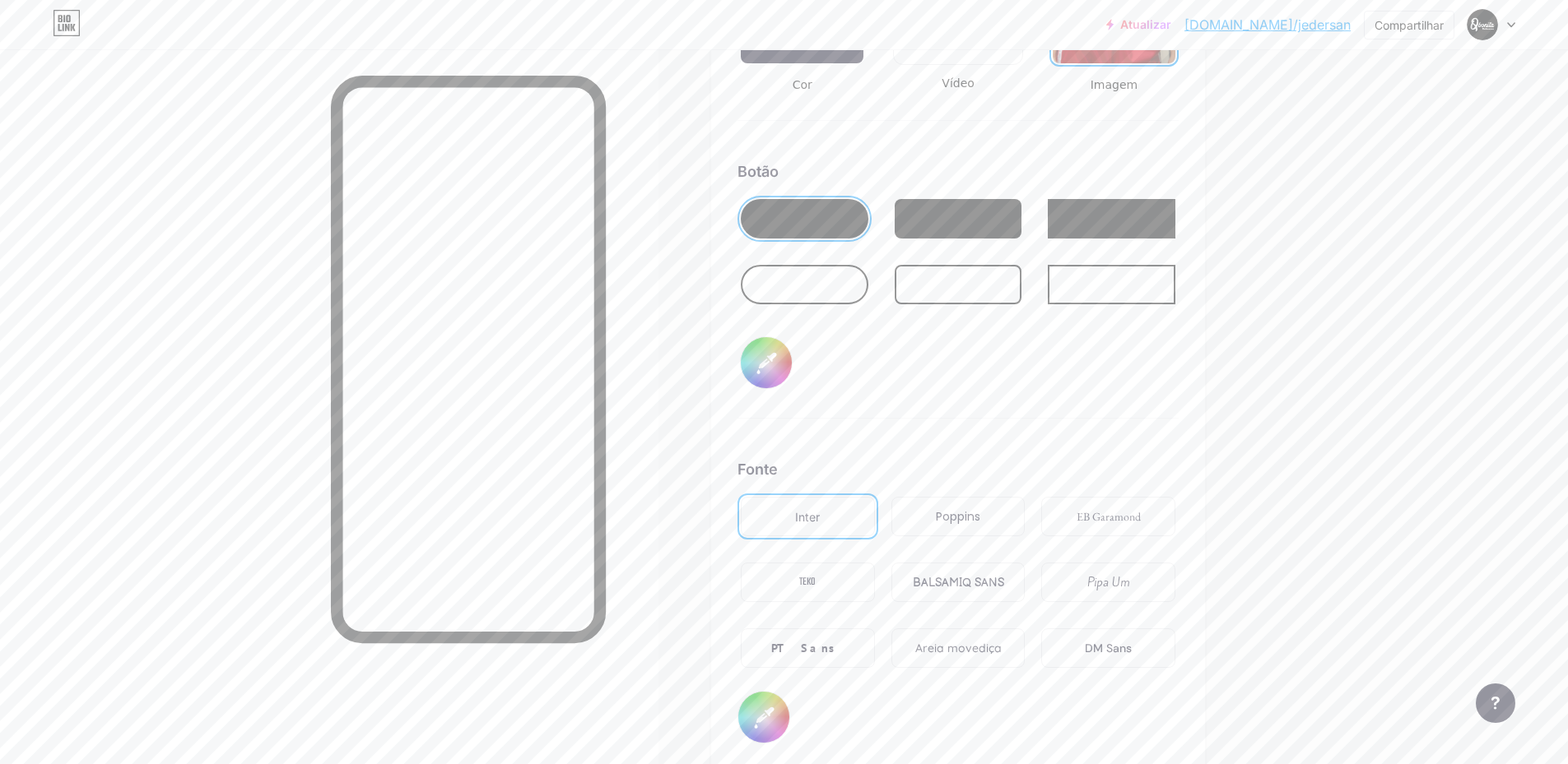
scroll to position [2530, 0]
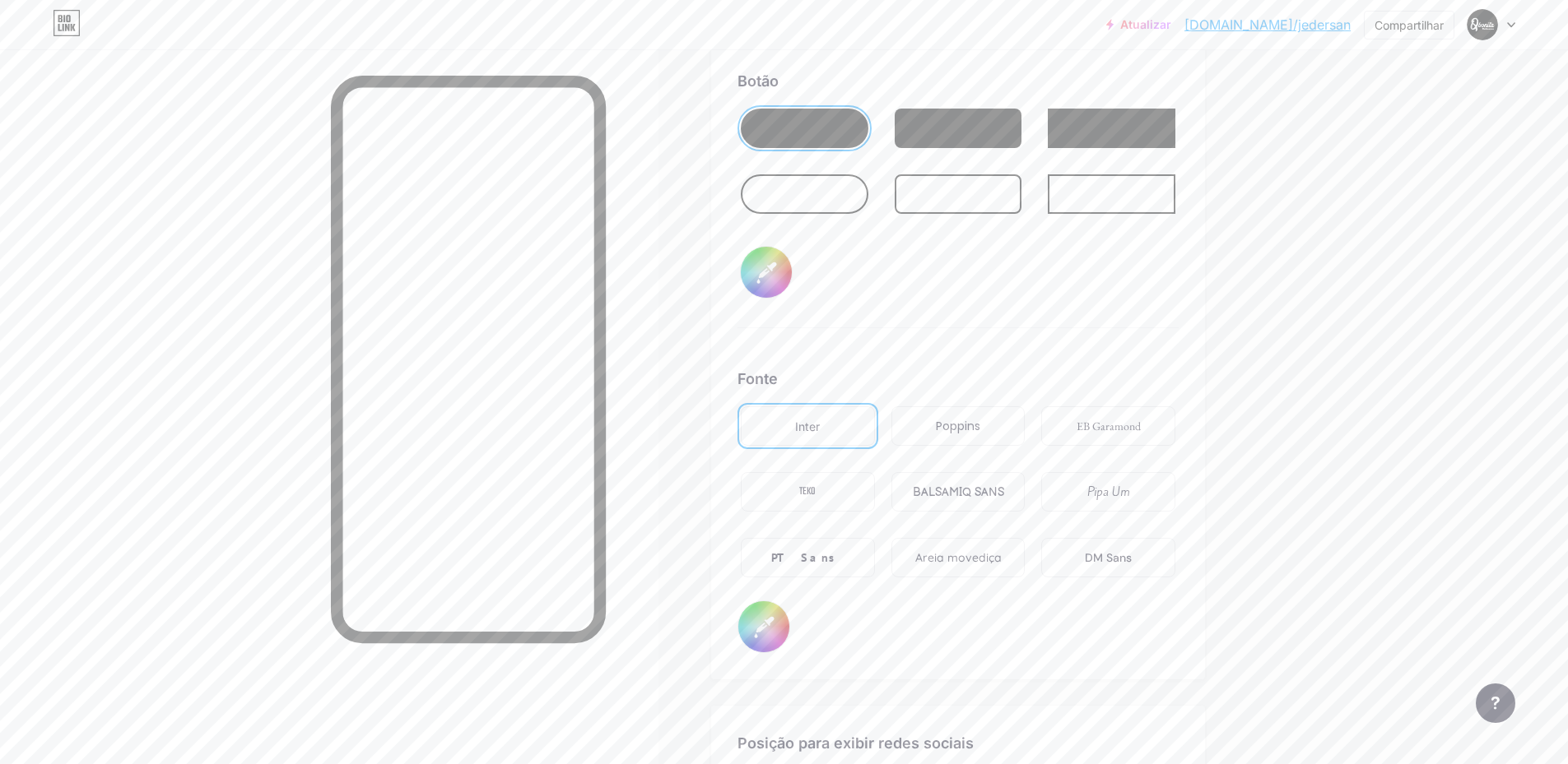
click at [945, 429] on font "Poppins" at bounding box center [957, 425] width 44 height 16
click at [1122, 431] on font "EB Garamond" at bounding box center [1108, 425] width 64 height 14
click at [815, 492] on font "TEKO" at bounding box center [807, 491] width 16 height 16
click at [799, 552] on font "PT Sans" at bounding box center [807, 557] width 72 height 14
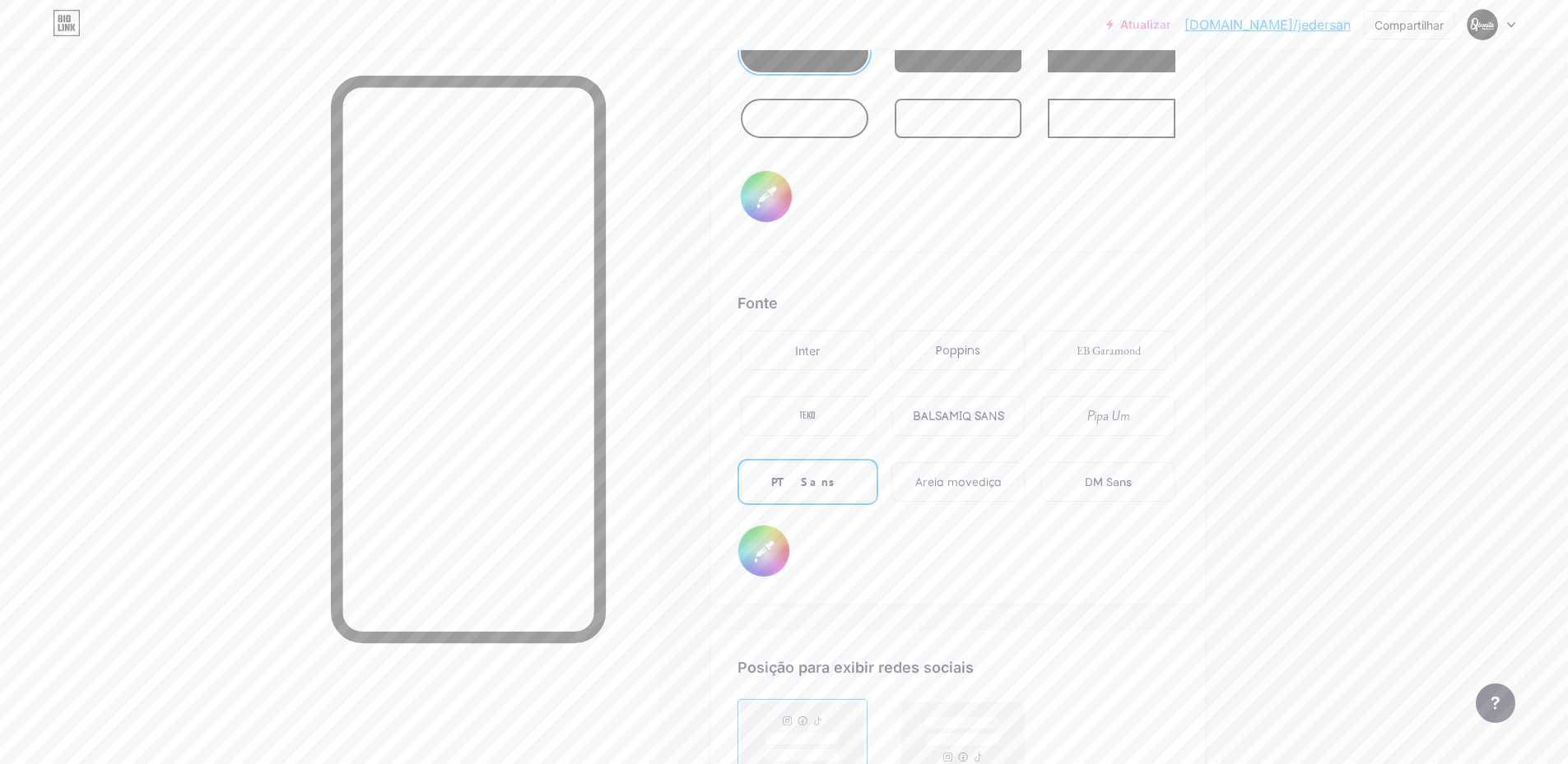
scroll to position [2613, 0]
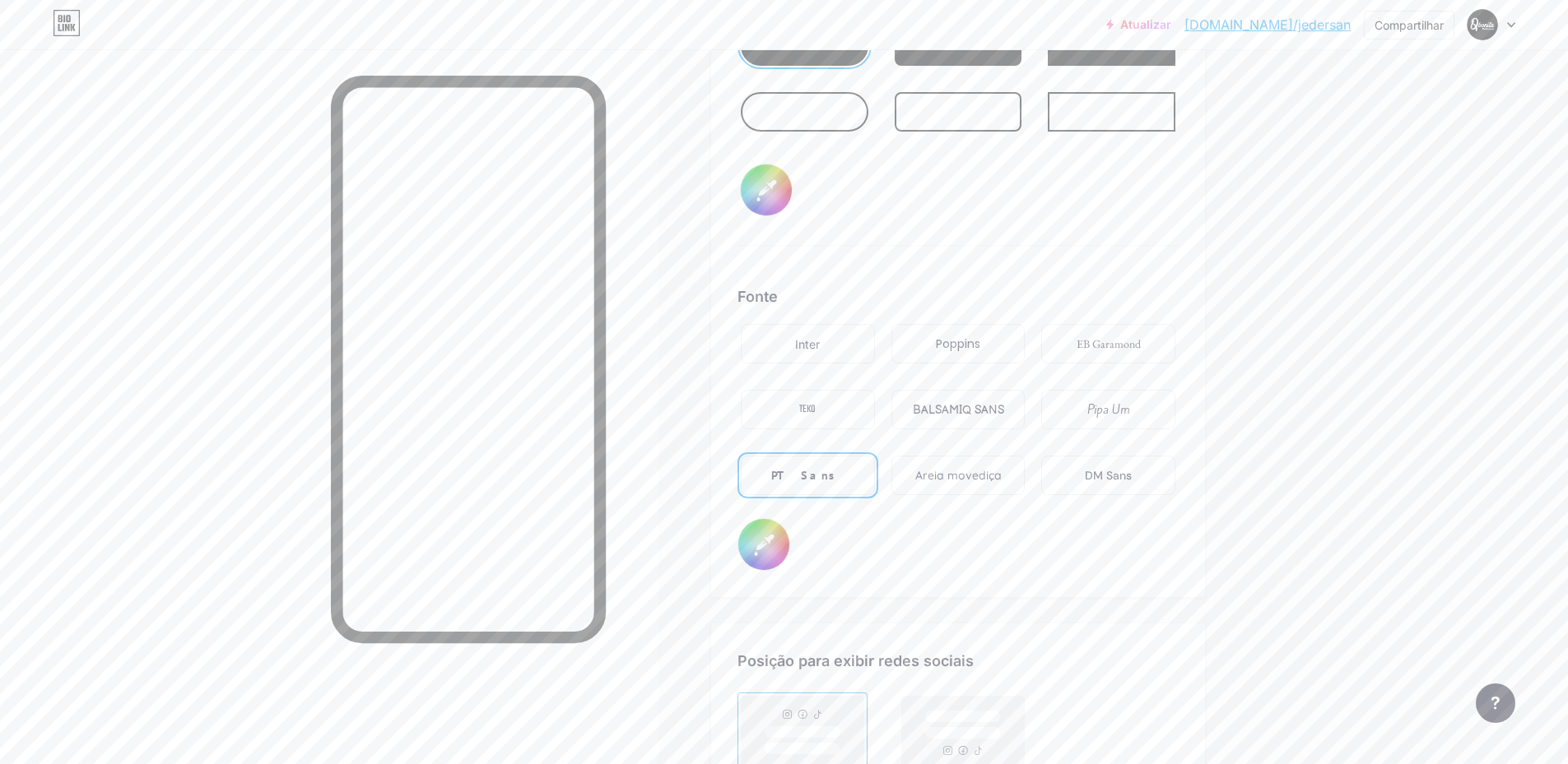
click at [965, 482] on font "Areia movediça" at bounding box center [958, 475] width 86 height 14
click at [778, 558] on input "#000000" at bounding box center [763, 544] width 51 height 51
type input "#f5f4f4"
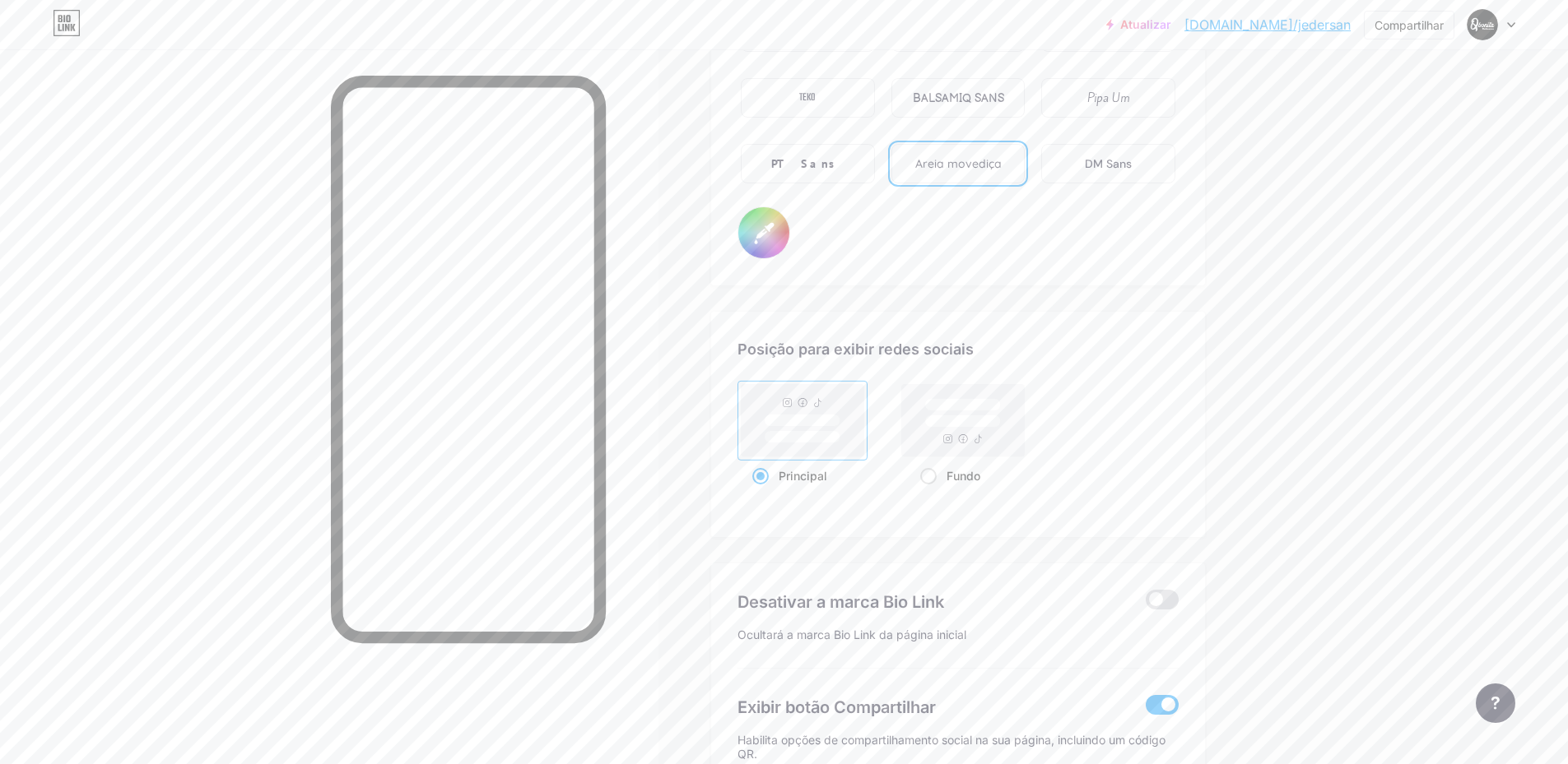
scroll to position [2942, 0]
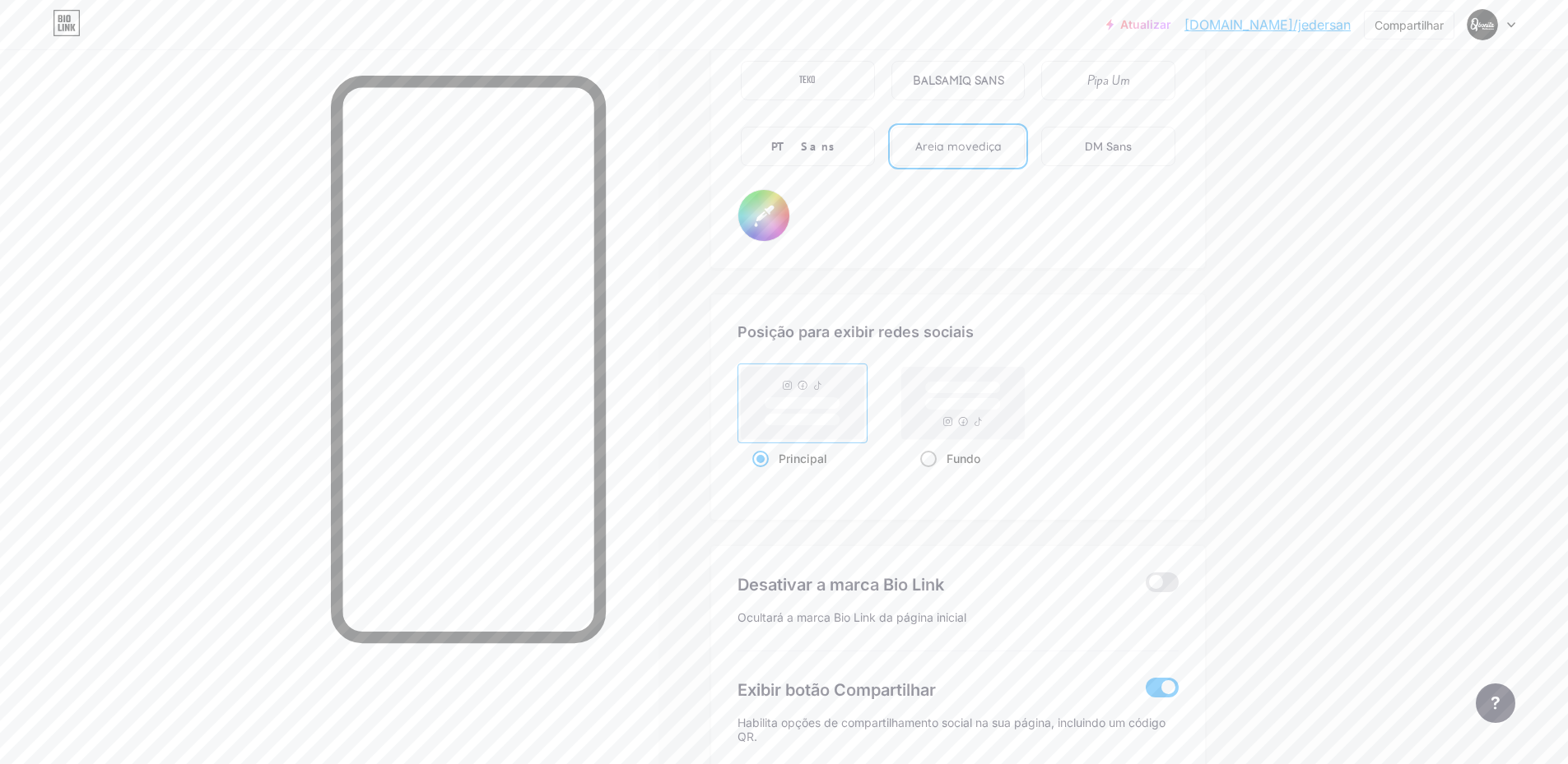
click at [924, 456] on div "Fundo" at bounding box center [963, 459] width 86 height 31
click at [924, 474] on input "Fundo" at bounding box center [925, 479] width 11 height 11
radio input "true"
click at [762, 447] on div "Principal" at bounding box center [802, 459] width 101 height 31
click at [762, 474] on input "Principal" at bounding box center [757, 479] width 11 height 11
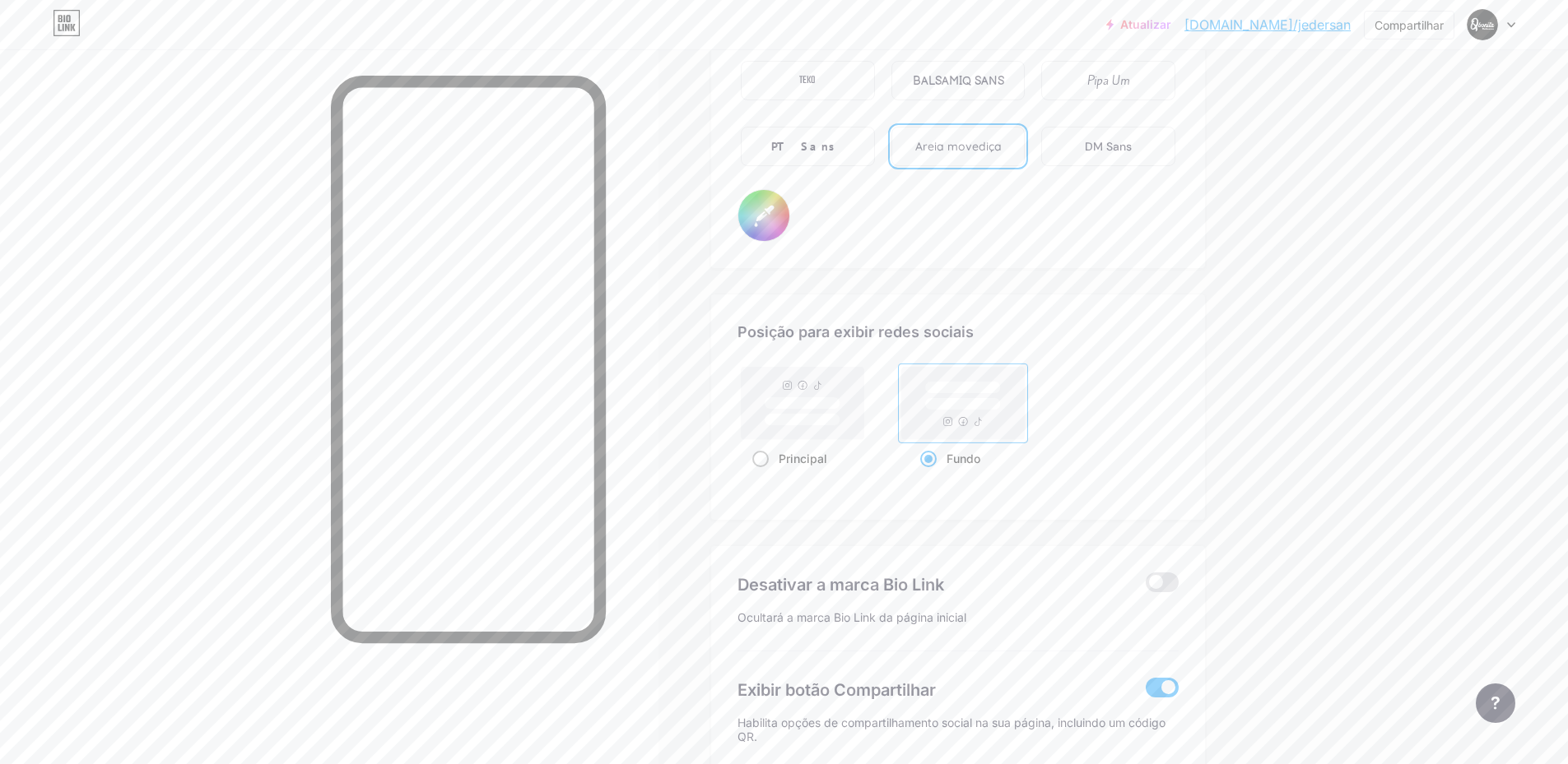
radio input "true"
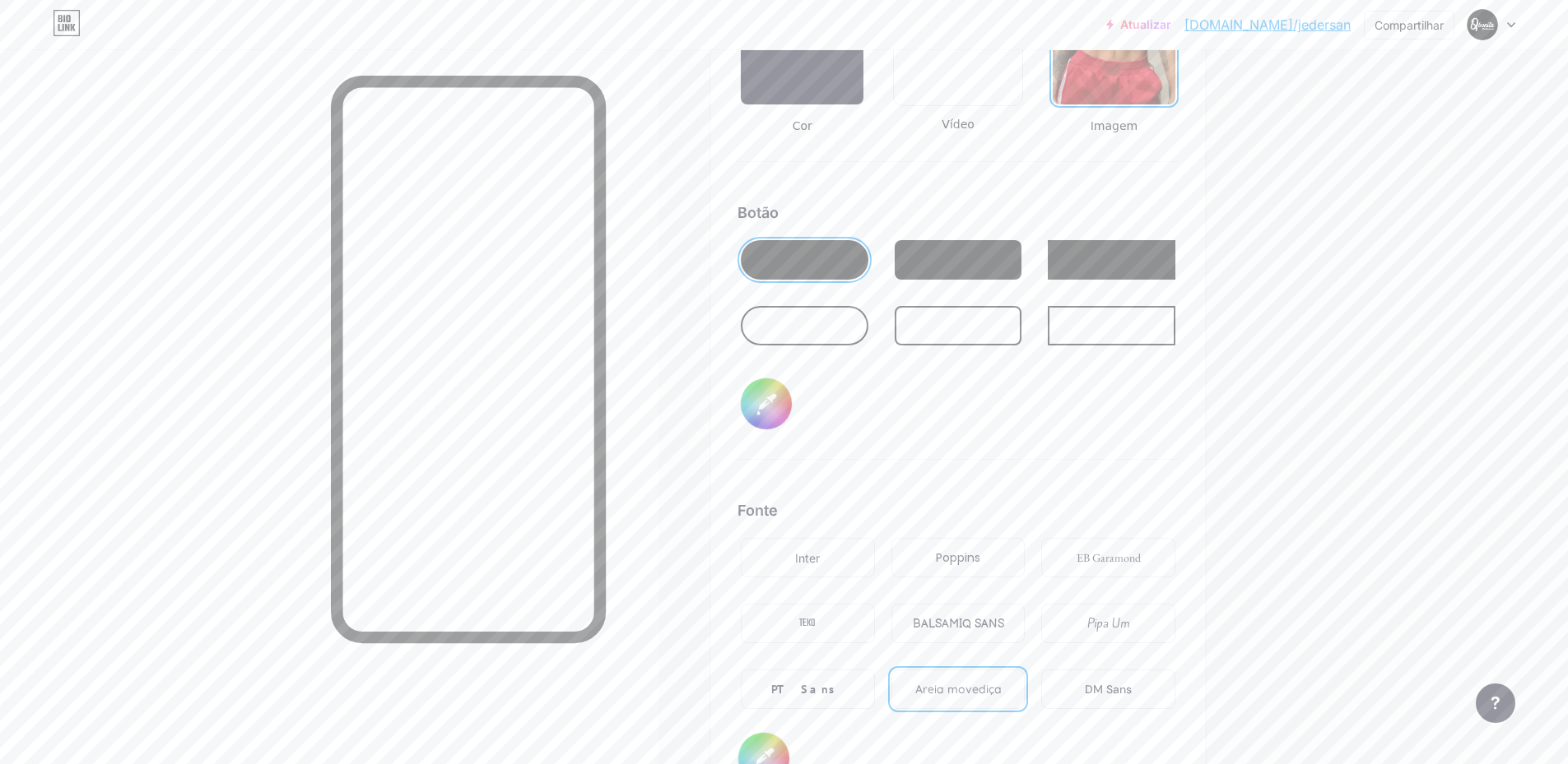
scroll to position [2201, 0]
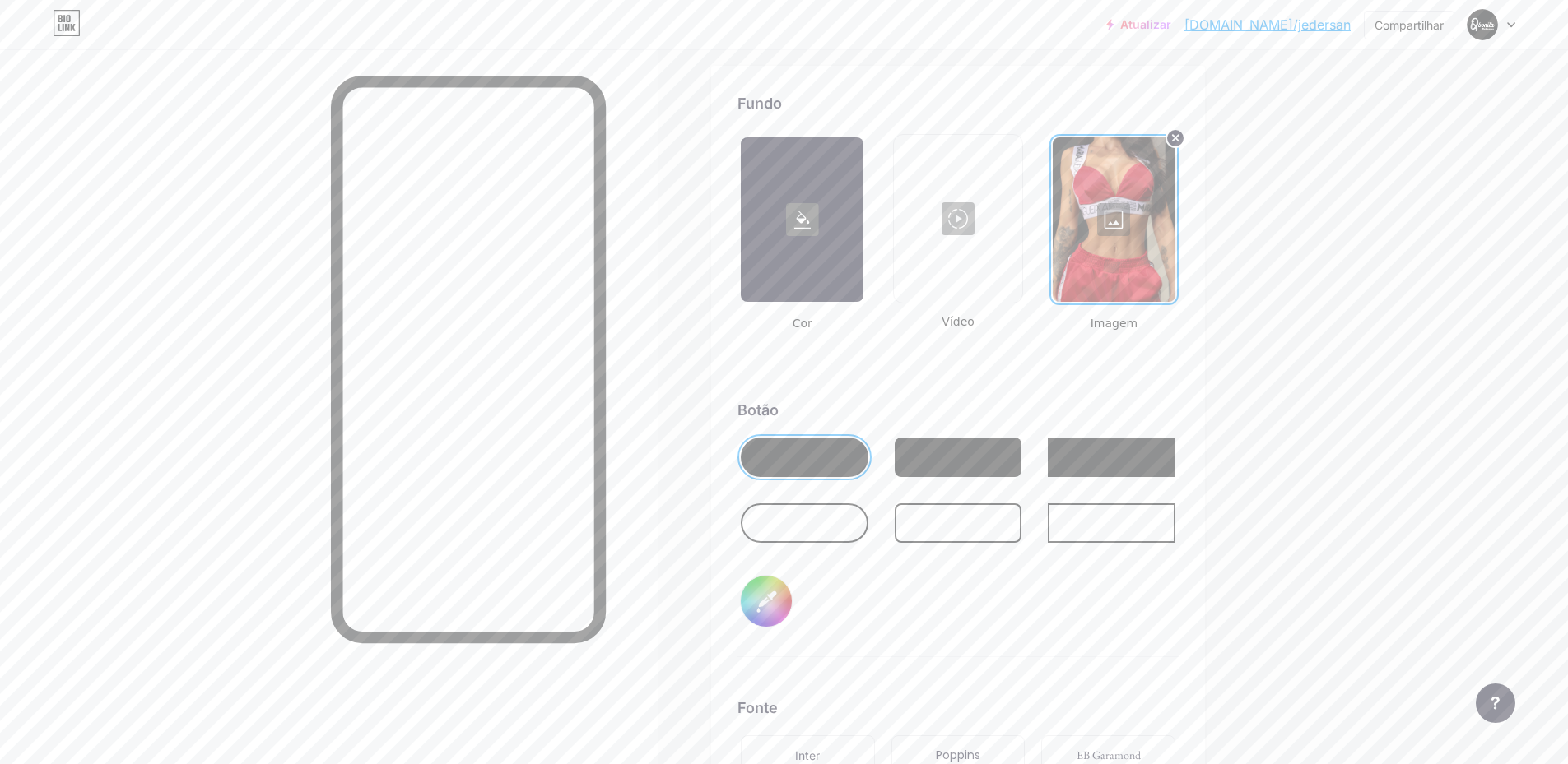
click at [1149, 250] on div at bounding box center [1114, 219] width 123 height 164
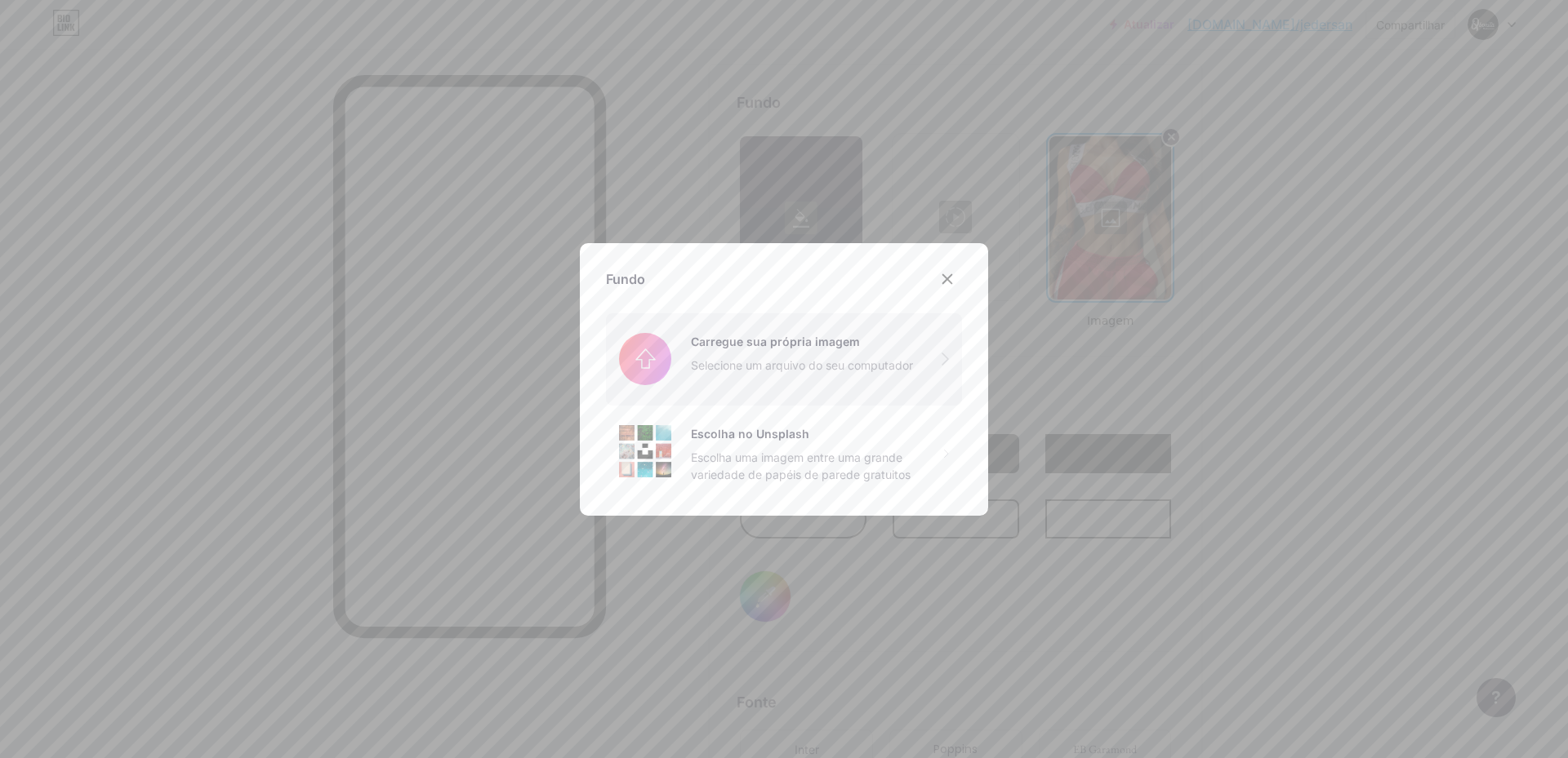
click at [749, 359] on input "file" at bounding box center [784, 359] width 356 height 91
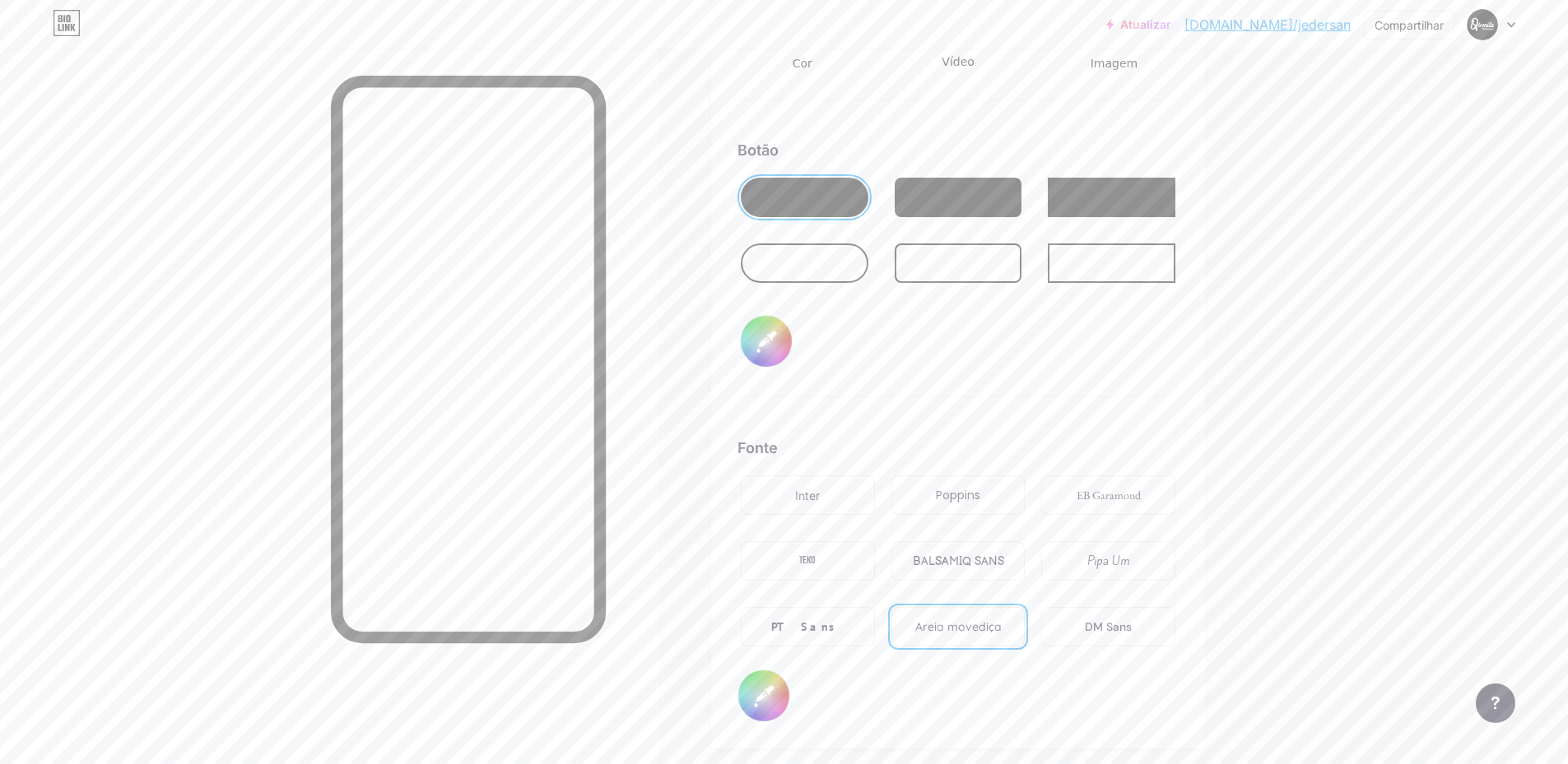
scroll to position [2454, 0]
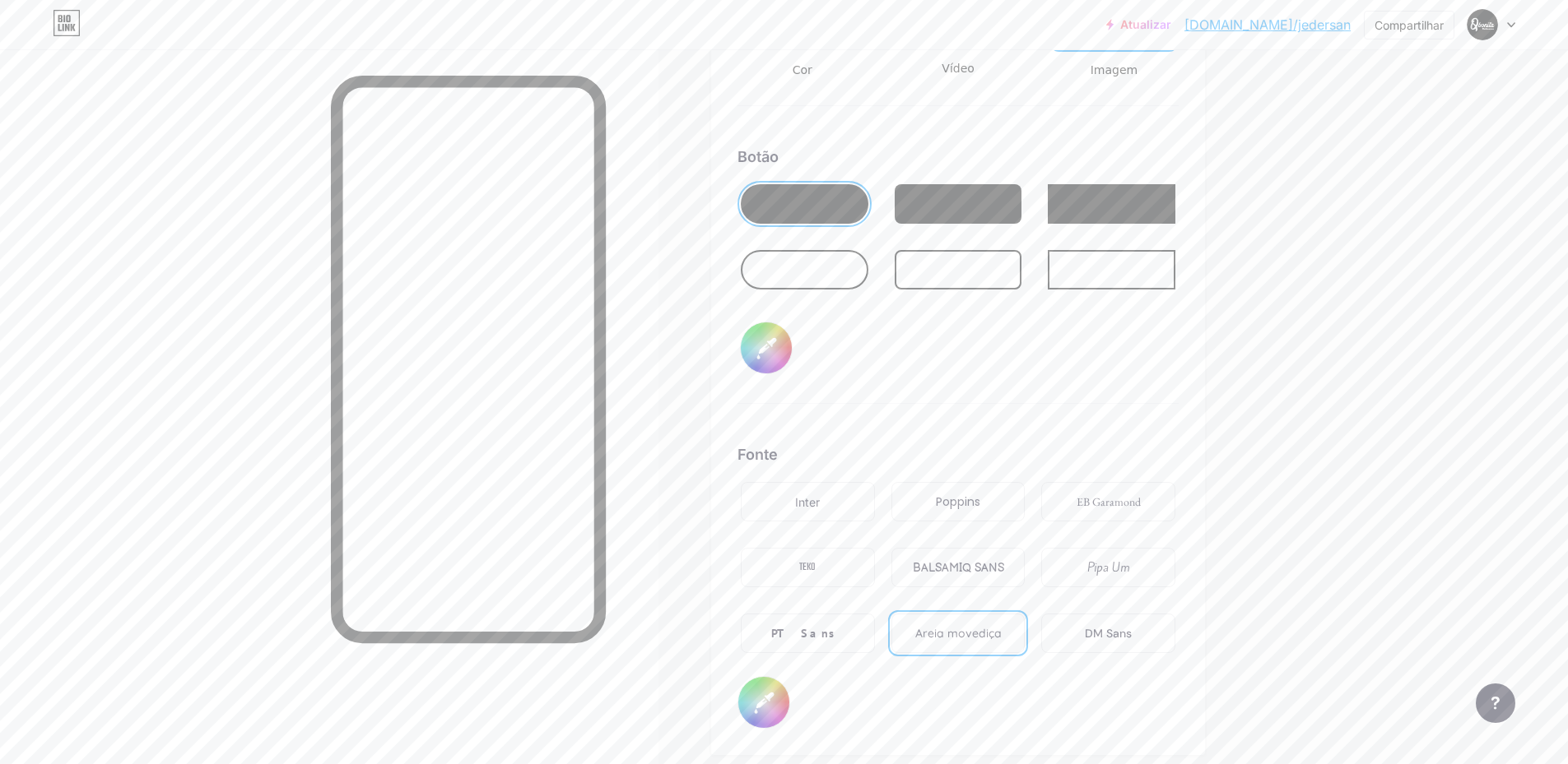
click at [943, 279] on div at bounding box center [958, 270] width 128 height 39
click at [1100, 262] on div at bounding box center [1111, 270] width 128 height 39
click at [1072, 216] on div at bounding box center [1111, 203] width 128 height 39
click at [824, 209] on div at bounding box center [804, 203] width 128 height 39
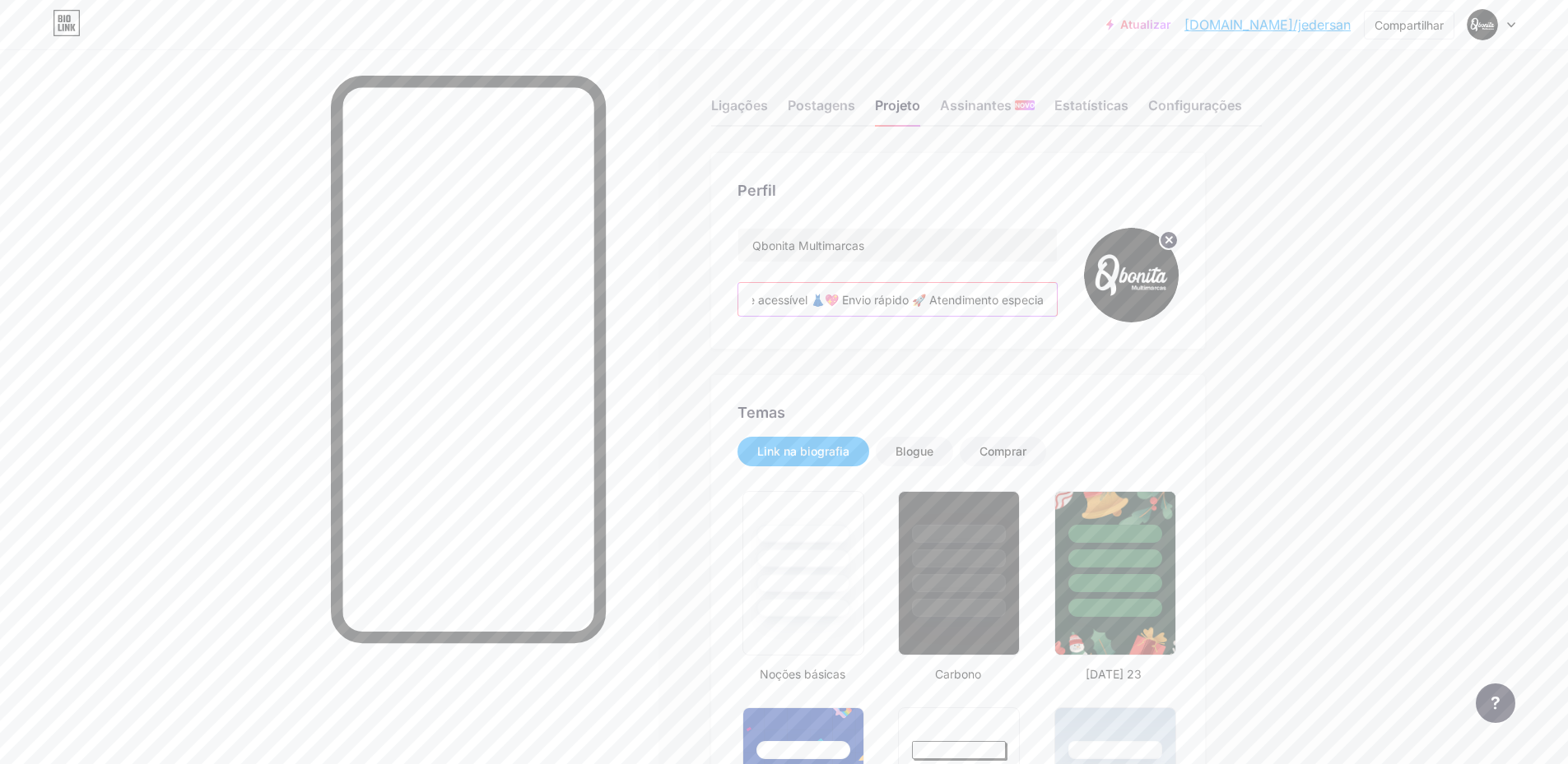
scroll to position [0, 406]
drag, startPoint x: 927, startPoint y: 299, endPoint x: 1086, endPoint y: 302, distance: 159.0
click at [1086, 302] on div "Qbonita Multimarcas Qbonita Multimarcas ✨ Moda estilosa e acessível 👗💖 Envio rá…" at bounding box center [957, 275] width 441 height 95
click at [994, 303] on input "Qbonita Multimarcas ✨ Moda estilosa e acessível 👗💖 Envio rápido 🚀 Atendimento e…" at bounding box center [898, 299] width 319 height 33
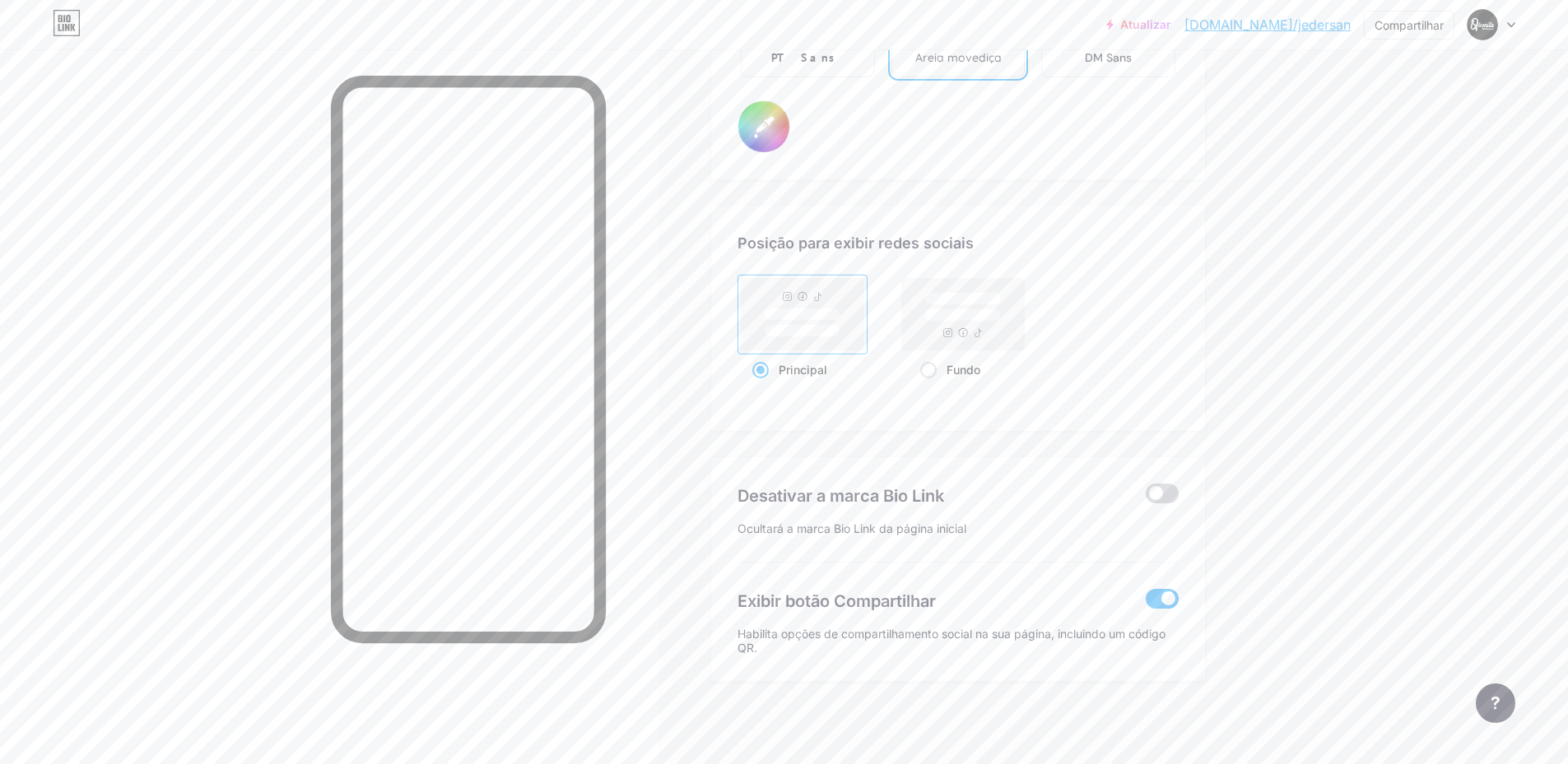
scroll to position [0, 0]
click at [1171, 498] on span at bounding box center [1162, 493] width 33 height 20
click at [1146, 498] on input "checkbox" at bounding box center [1146, 498] width 0 height 0
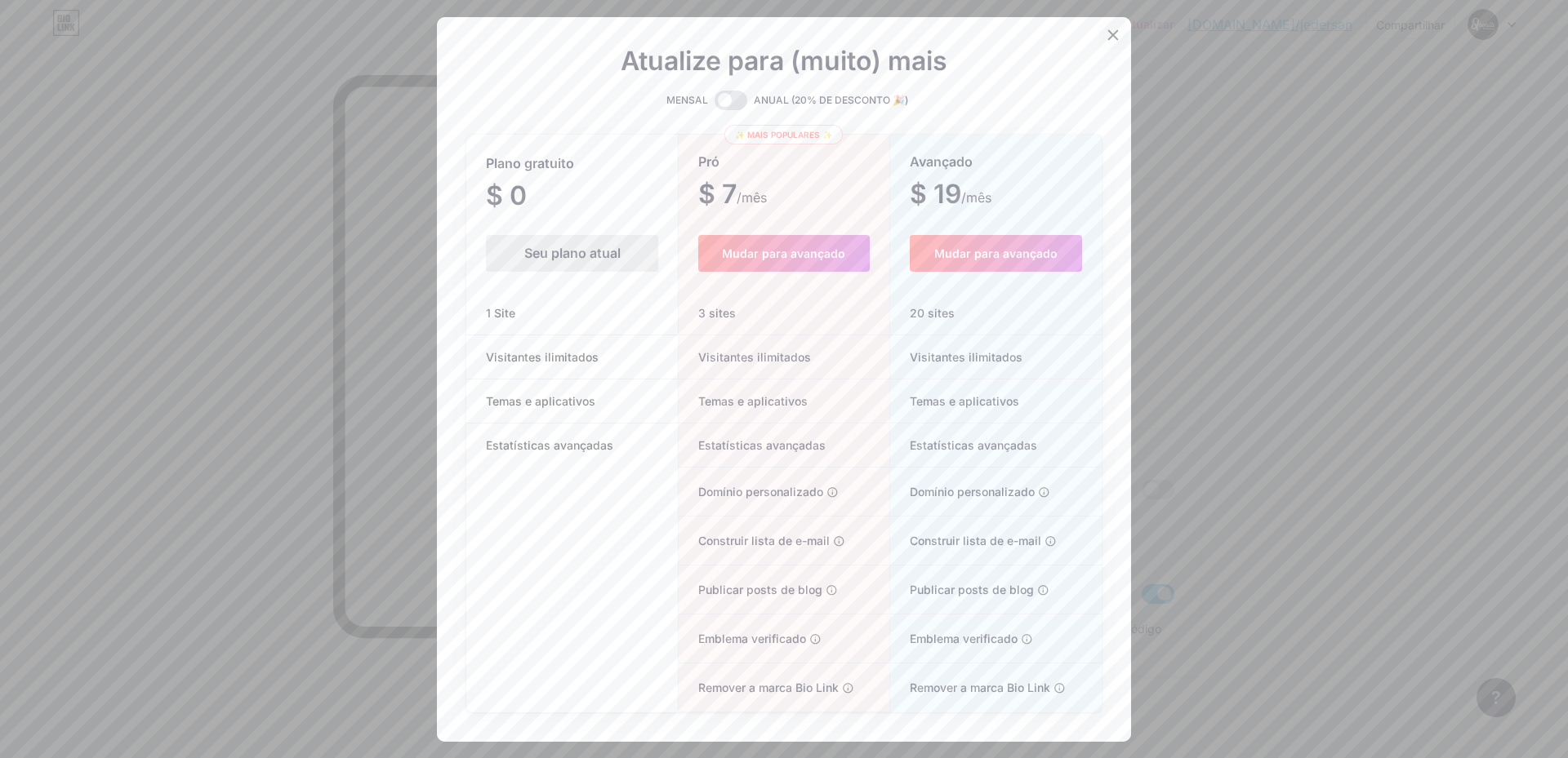
click at [1106, 36] on icon at bounding box center [1113, 35] width 13 height 13
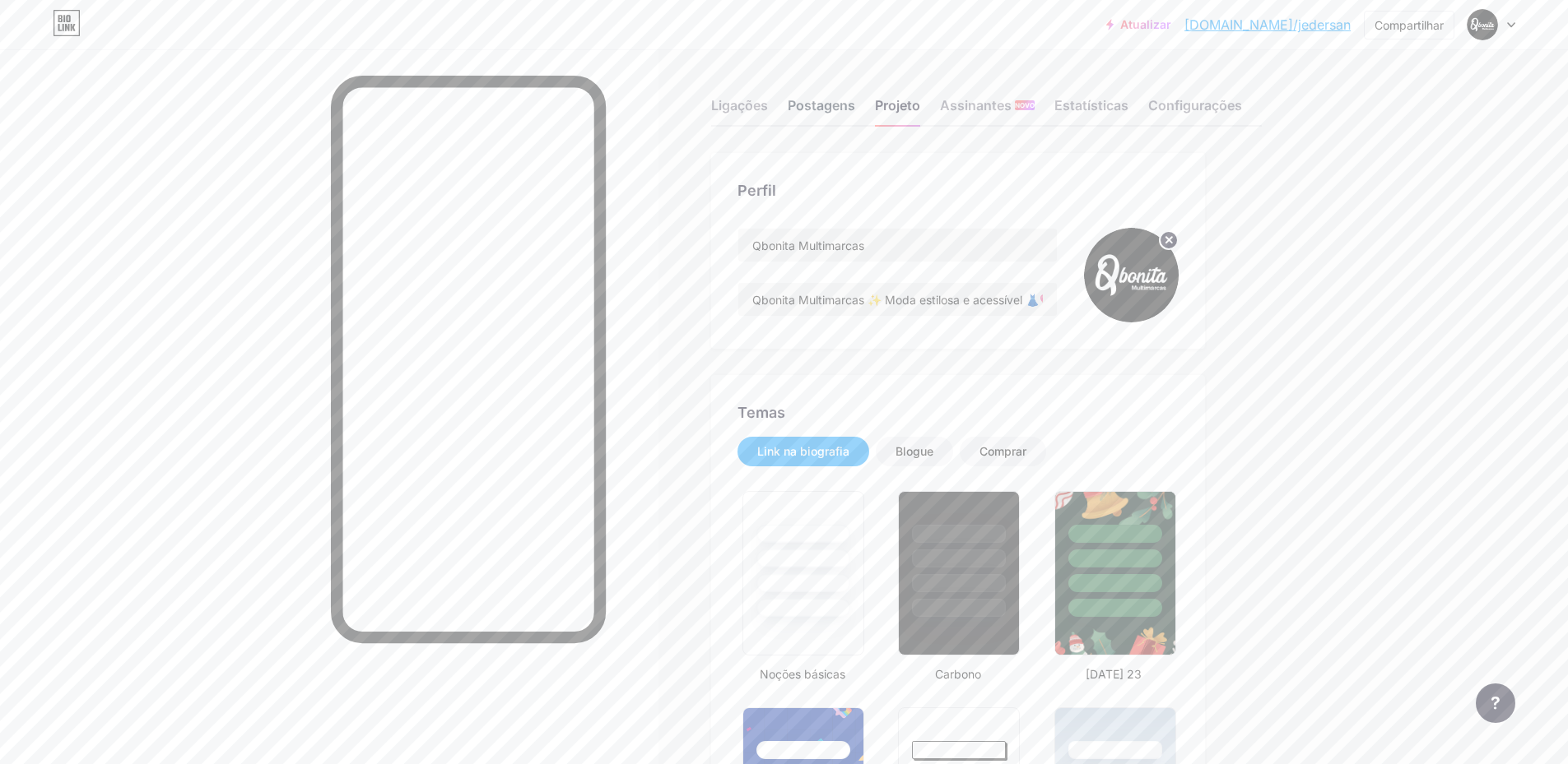
click at [826, 112] on font "Postagens" at bounding box center [821, 105] width 67 height 16
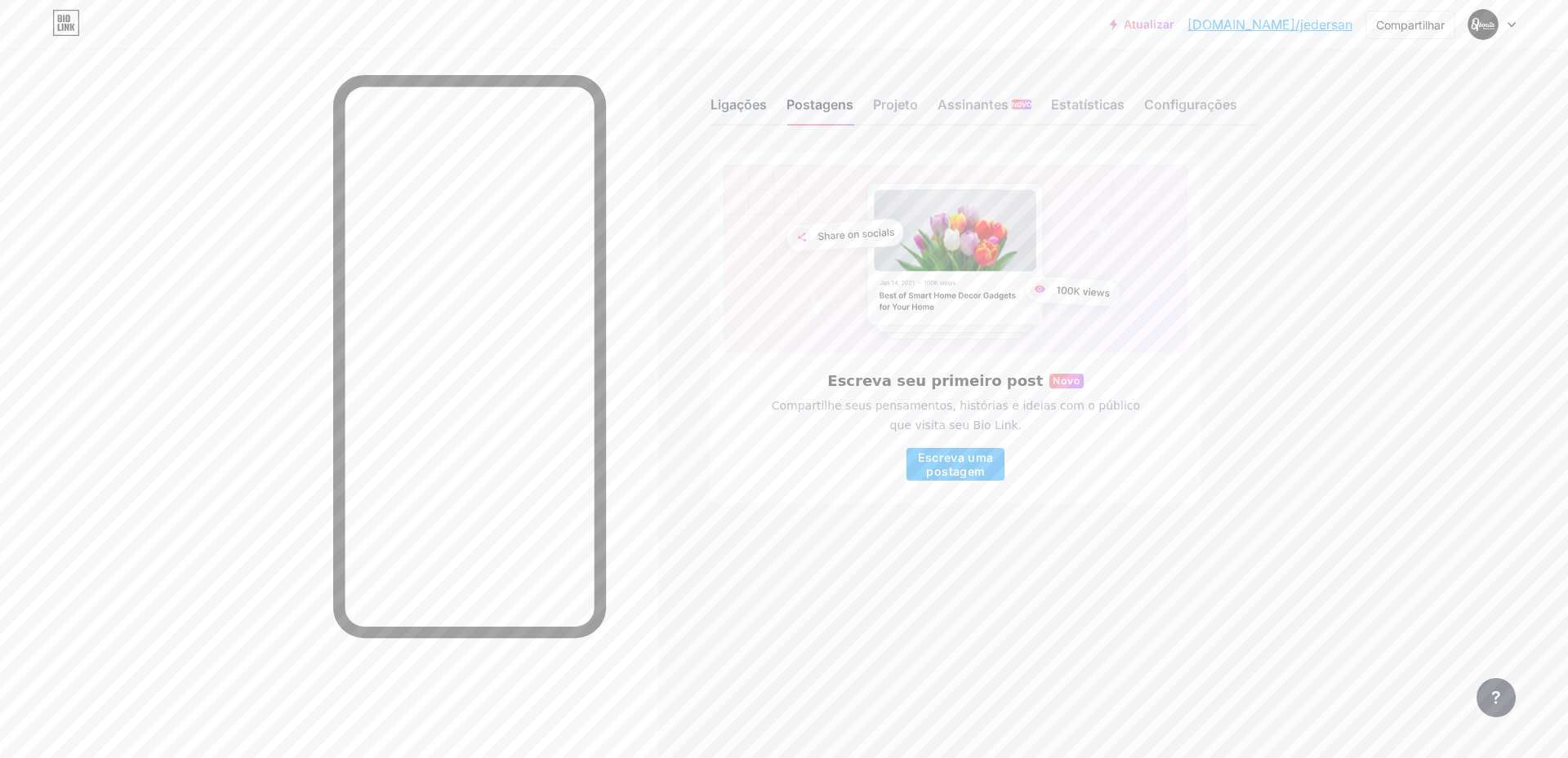
click at [745, 107] on font "Ligações" at bounding box center [738, 104] width 56 height 16
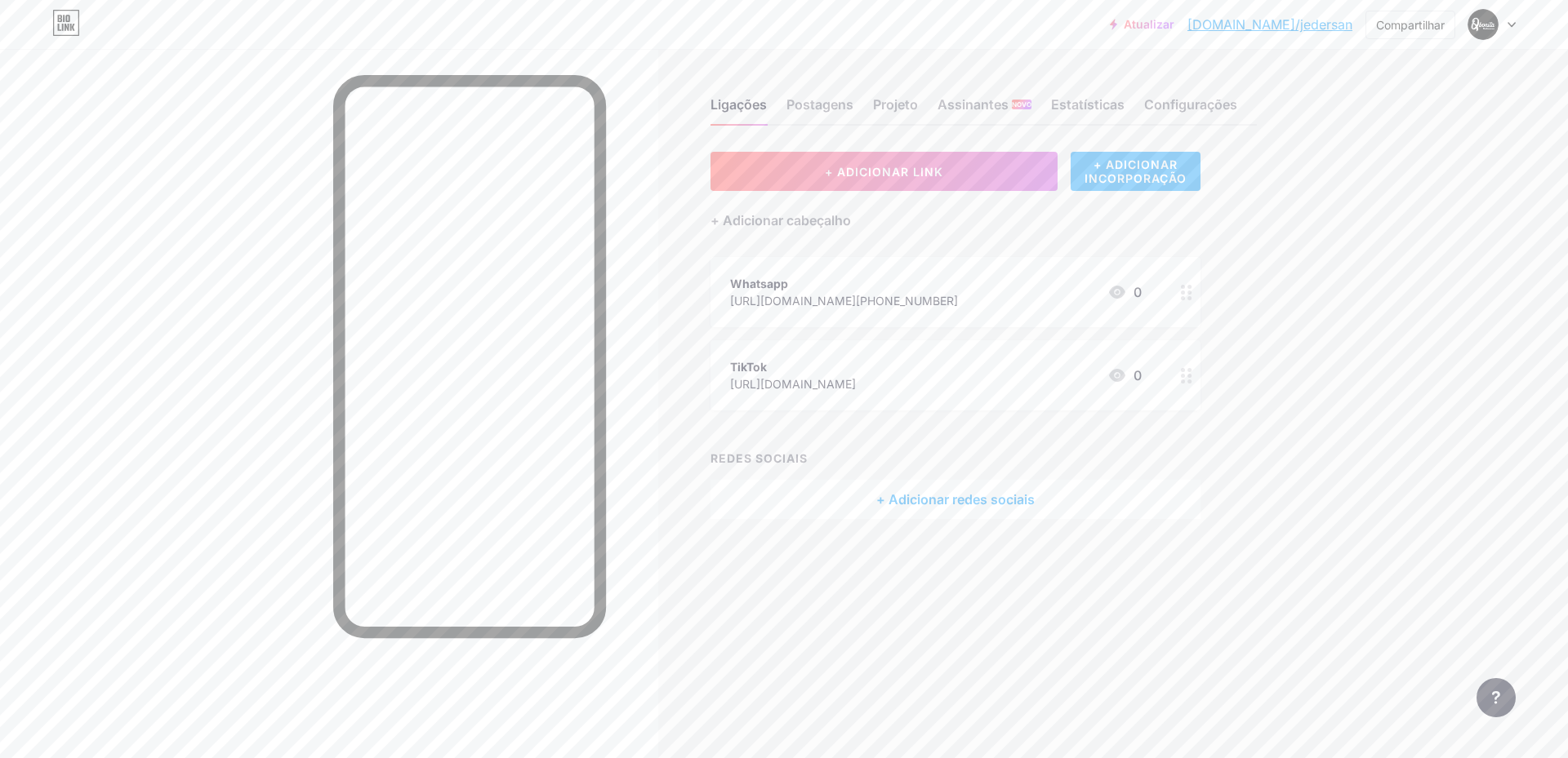
click at [1135, 162] on font "+ ADICIONAR INCORPORAÇÃO" at bounding box center [1135, 170] width 102 height 28
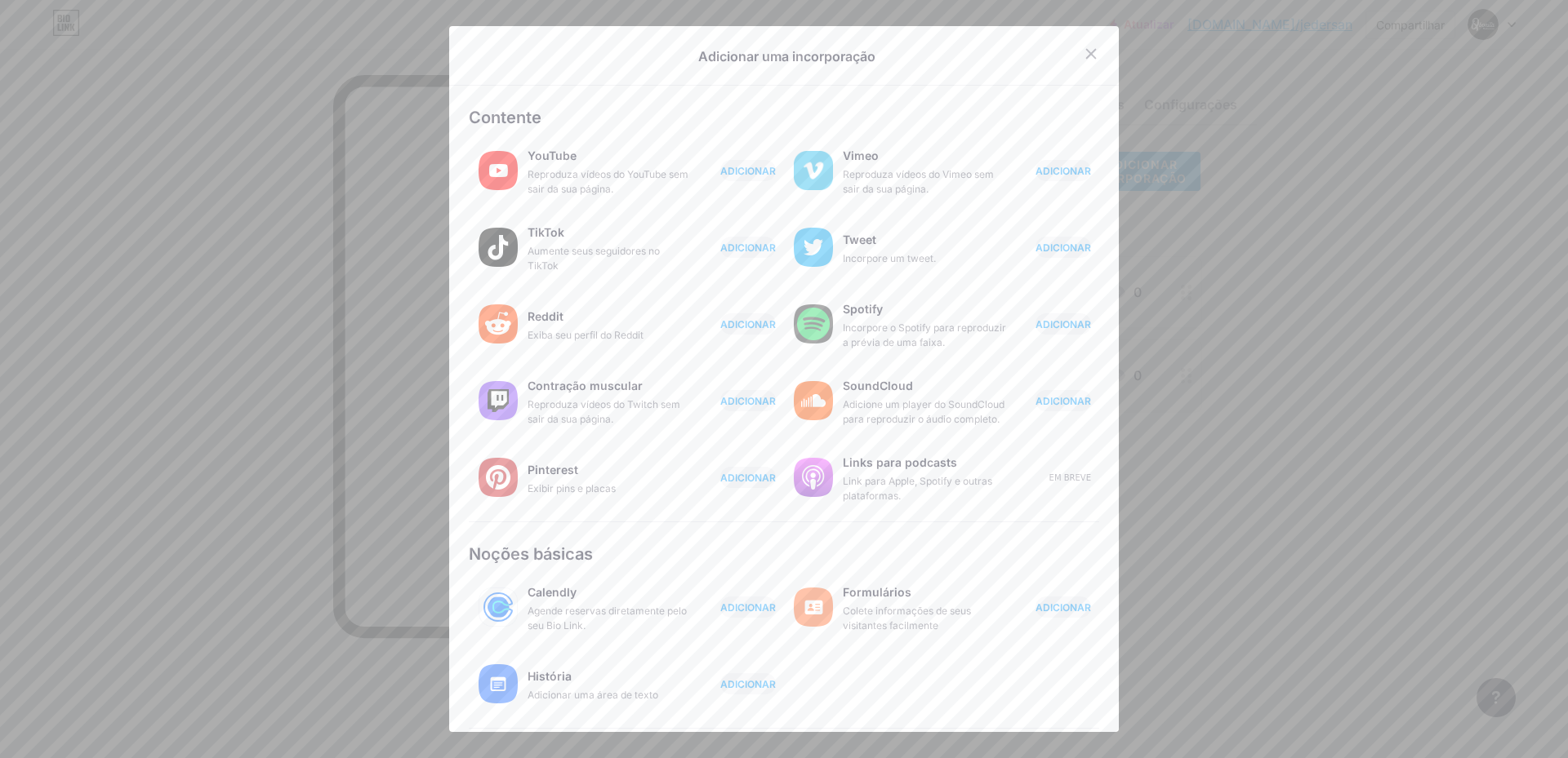
click at [1340, 114] on div at bounding box center [784, 379] width 1568 height 758
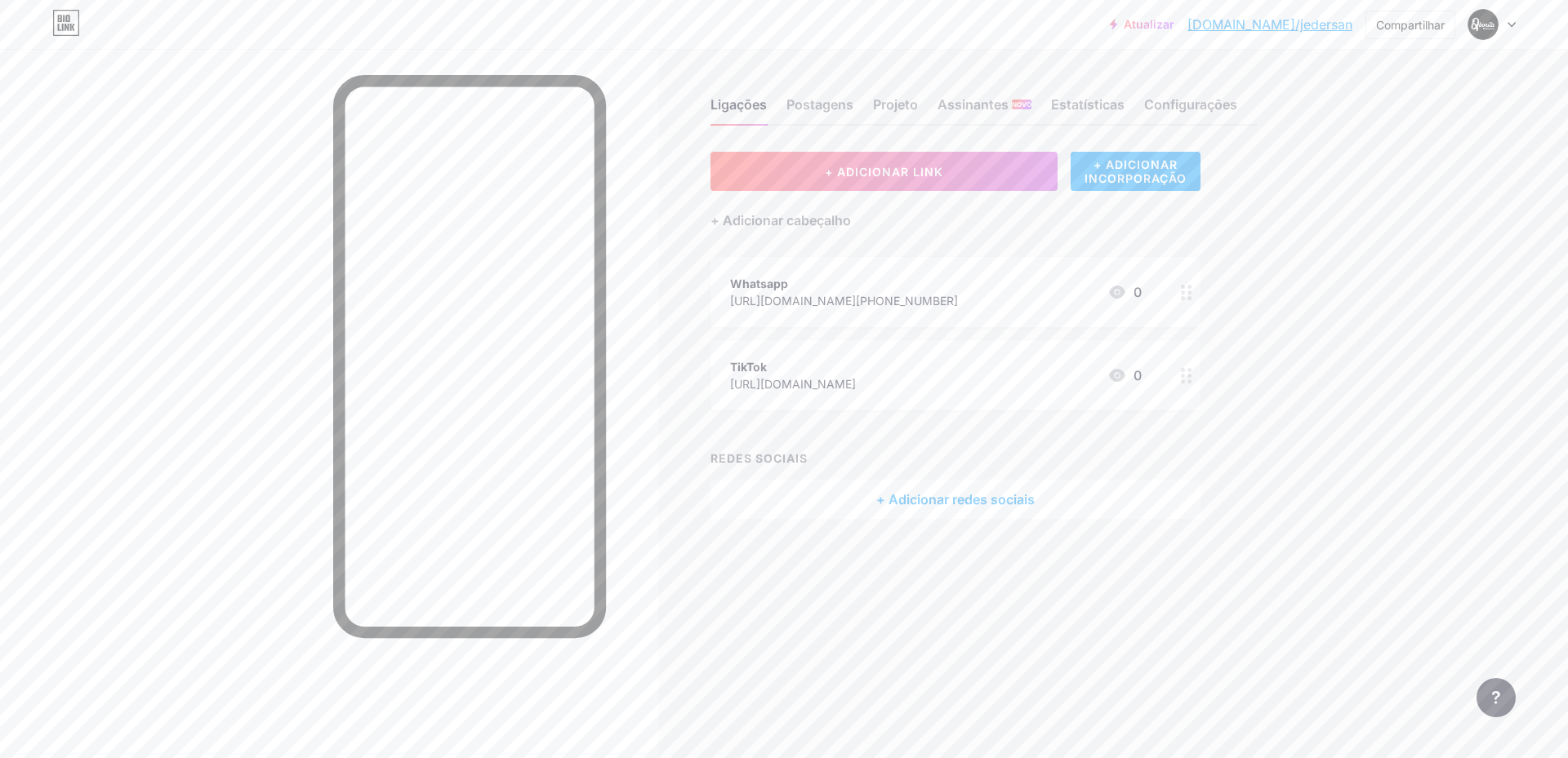
click at [1189, 297] on circle at bounding box center [1190, 298] width 4 height 4
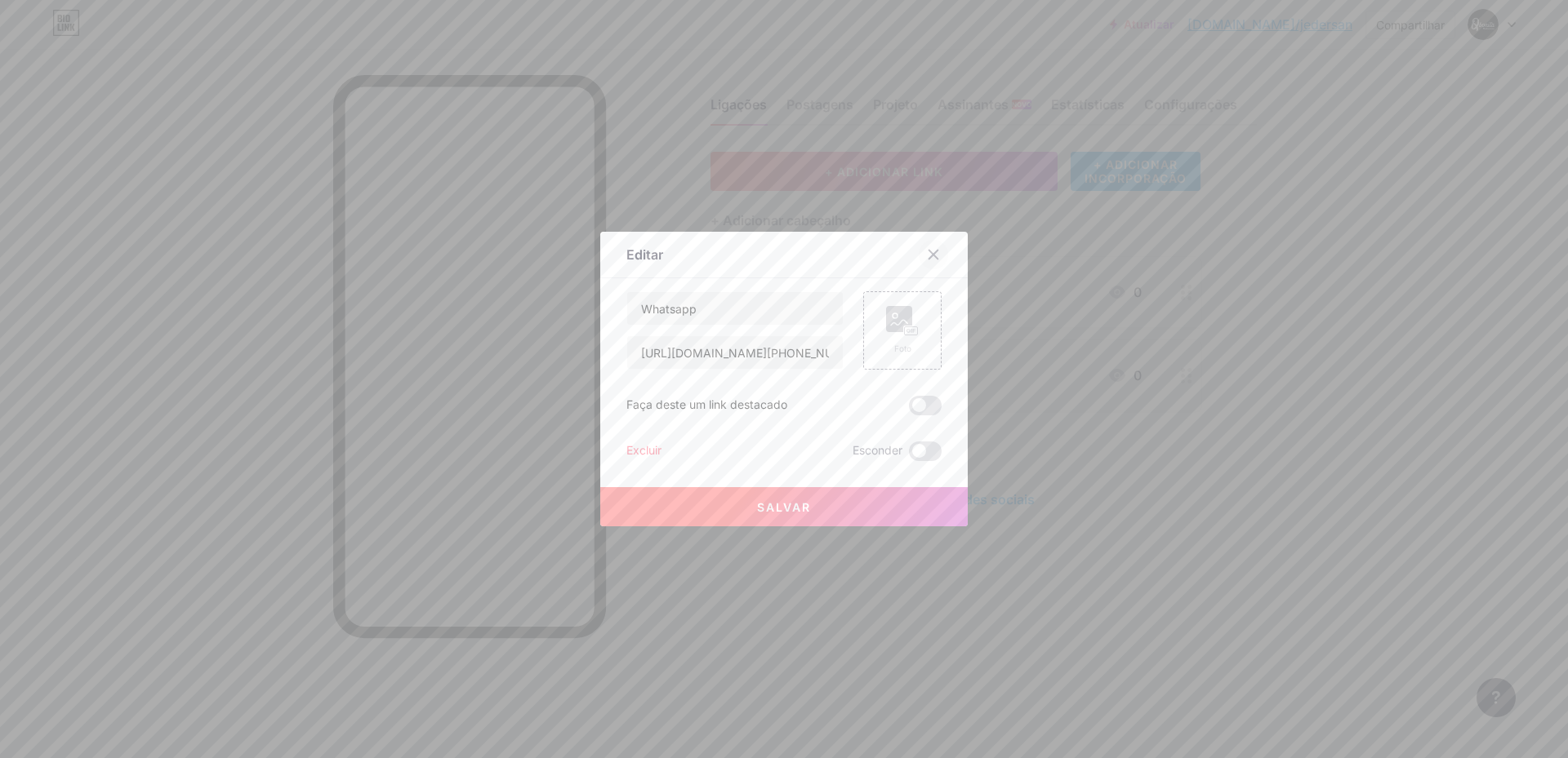
click at [931, 249] on icon at bounding box center [934, 255] width 13 height 13
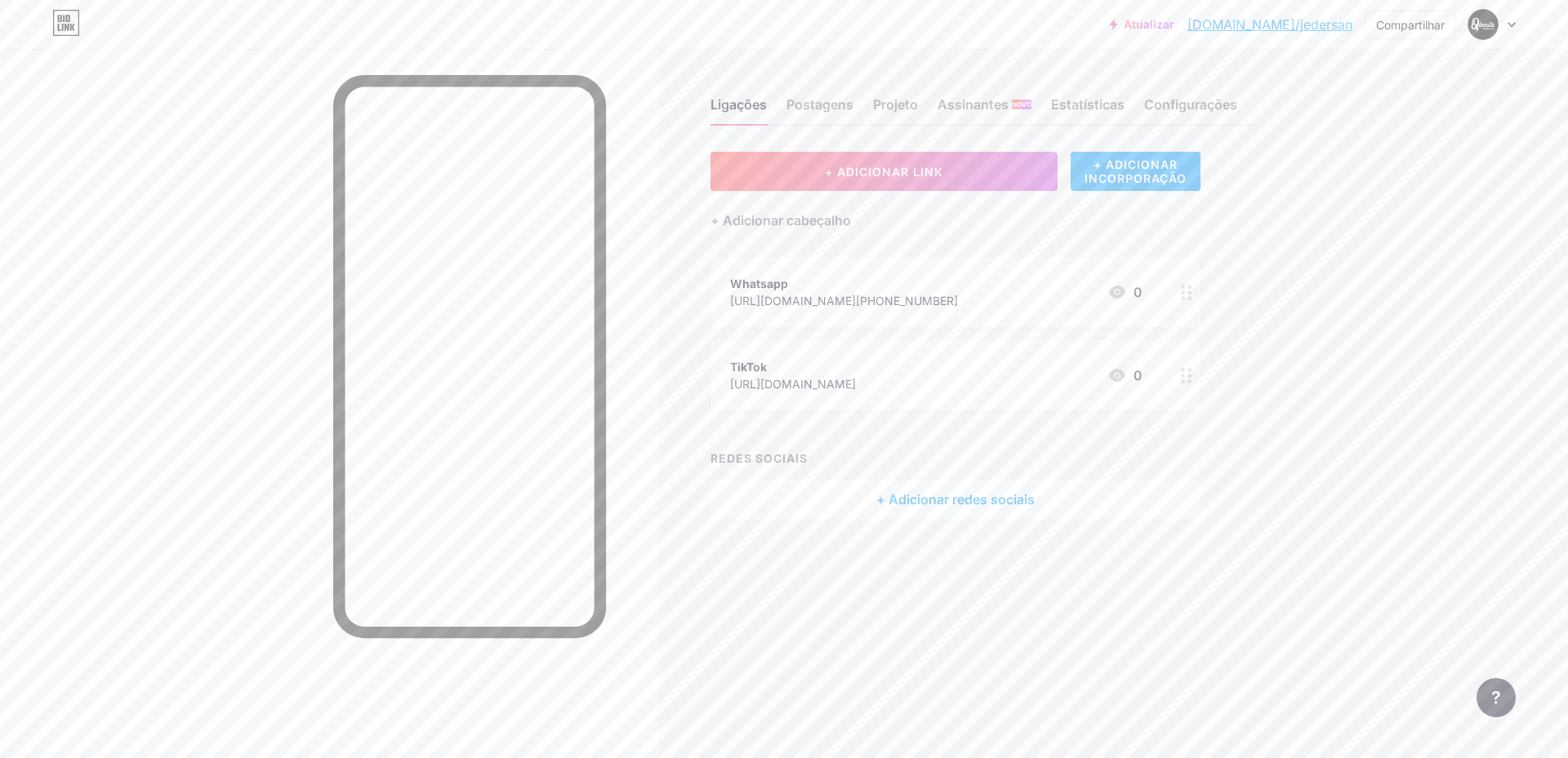
click at [1188, 383] on div at bounding box center [1186, 375] width 28 height 70
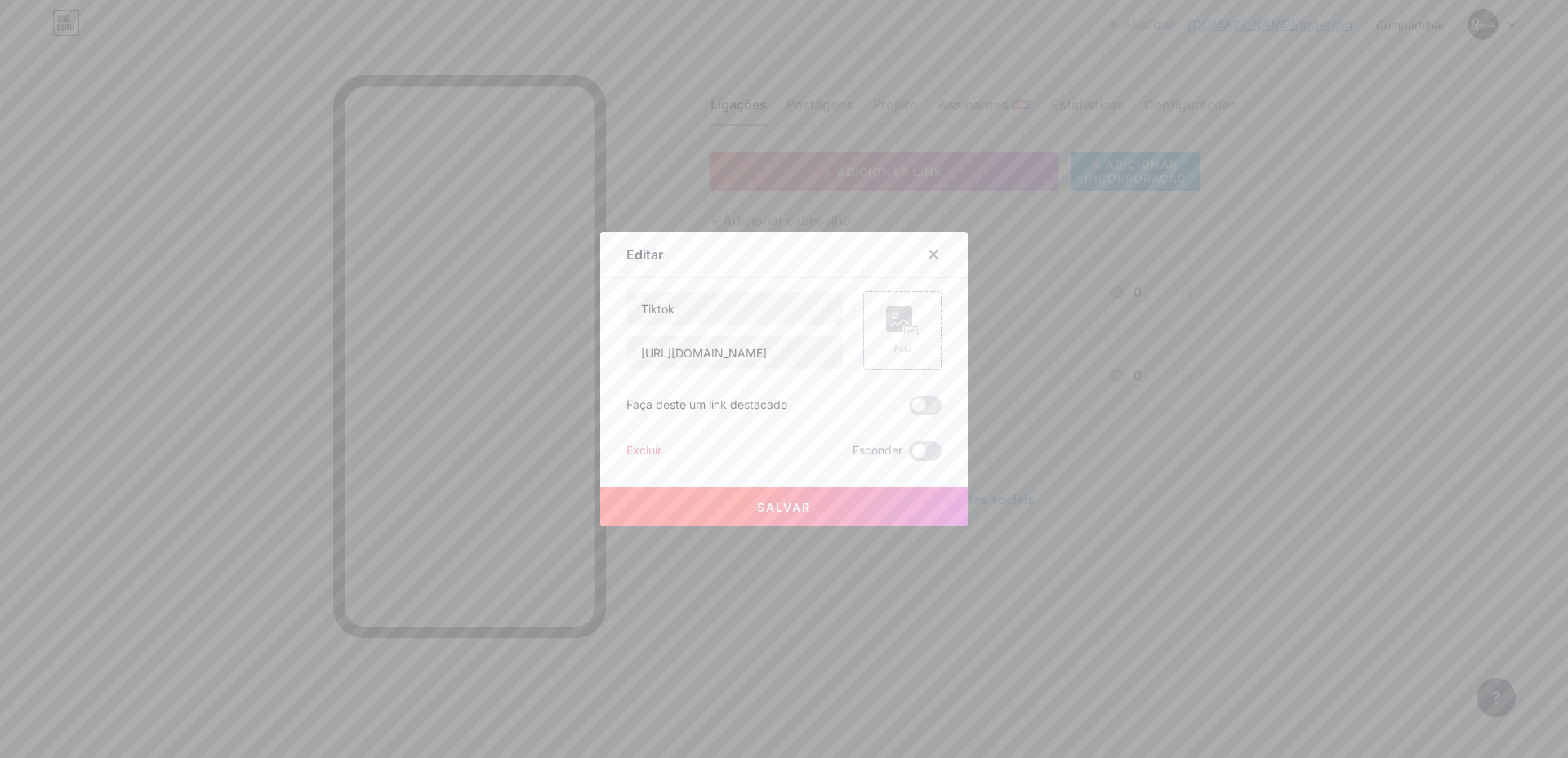
click at [904, 315] on rect at bounding box center [898, 318] width 26 height 26
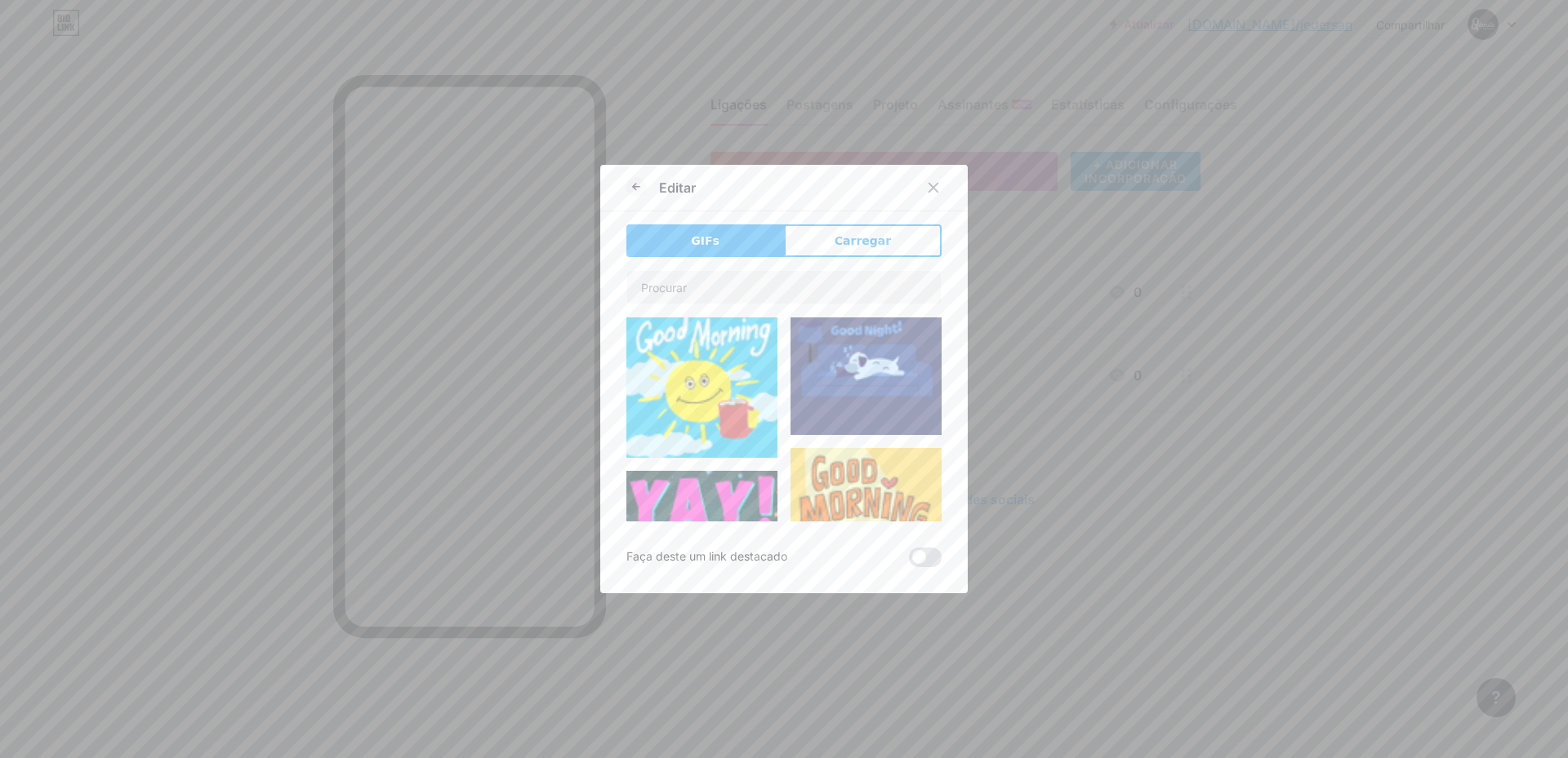
type input "Tiktok"
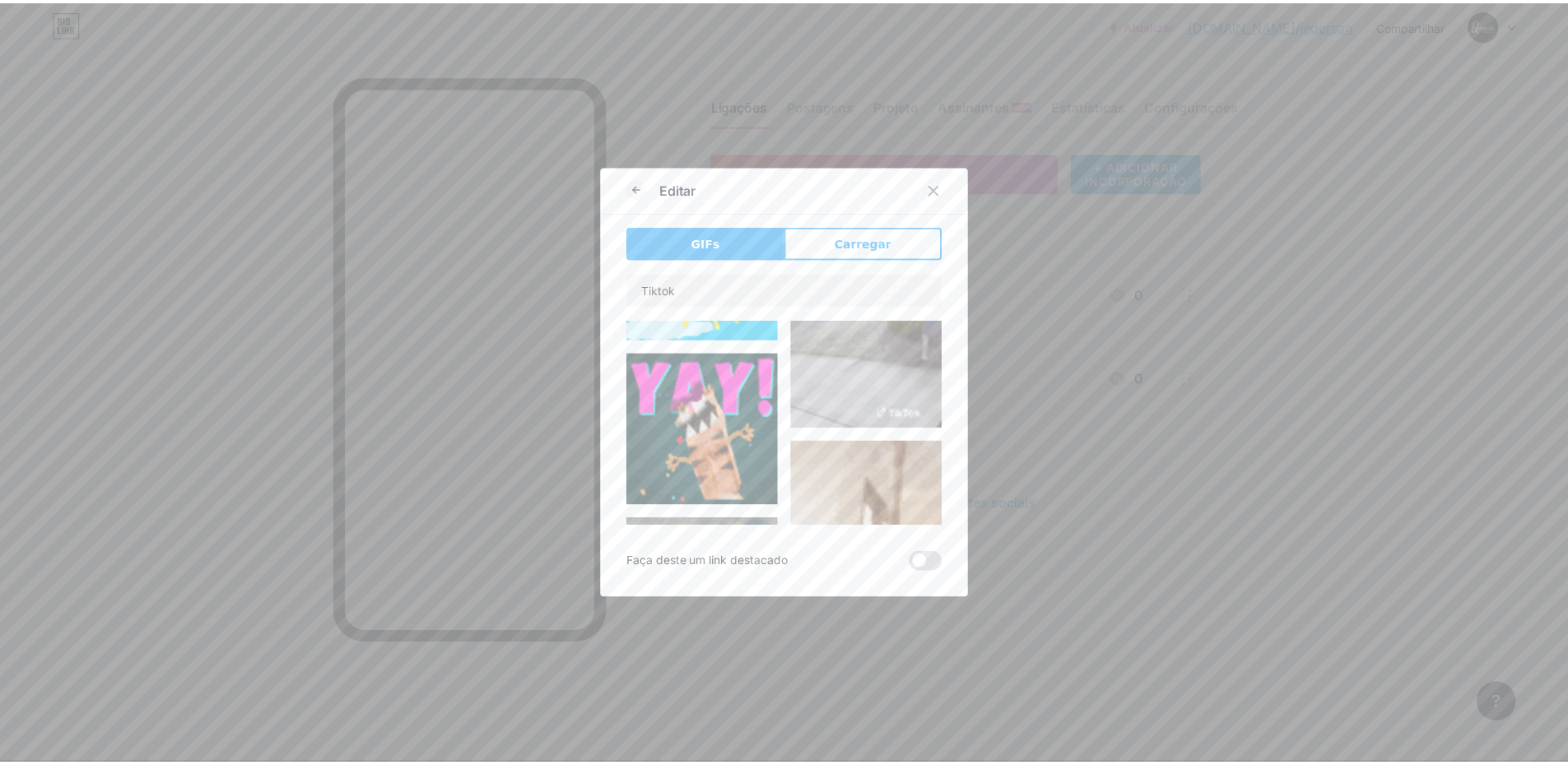
scroll to position [1003, 0]
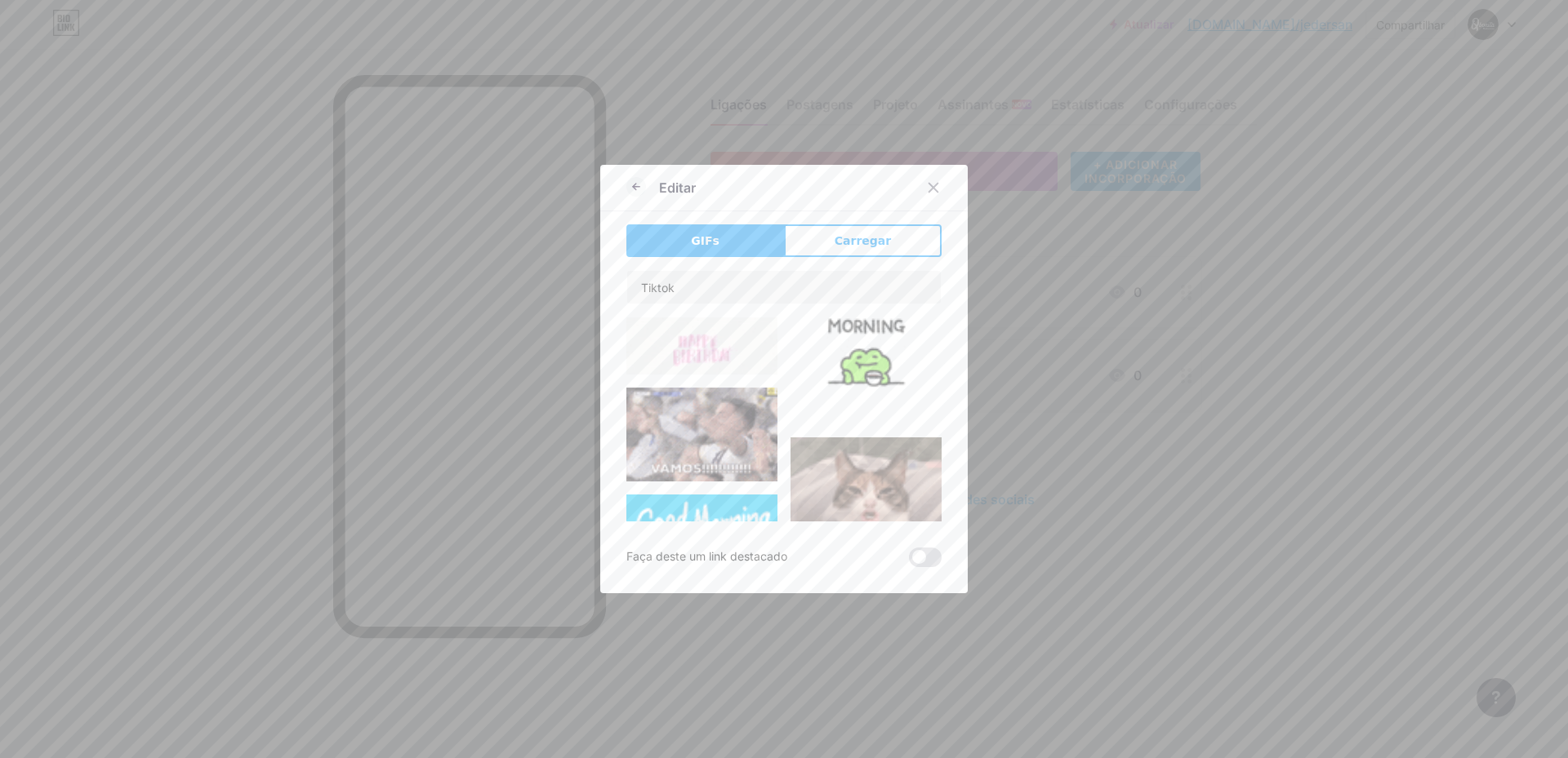
click at [1277, 371] on div at bounding box center [784, 379] width 1568 height 758
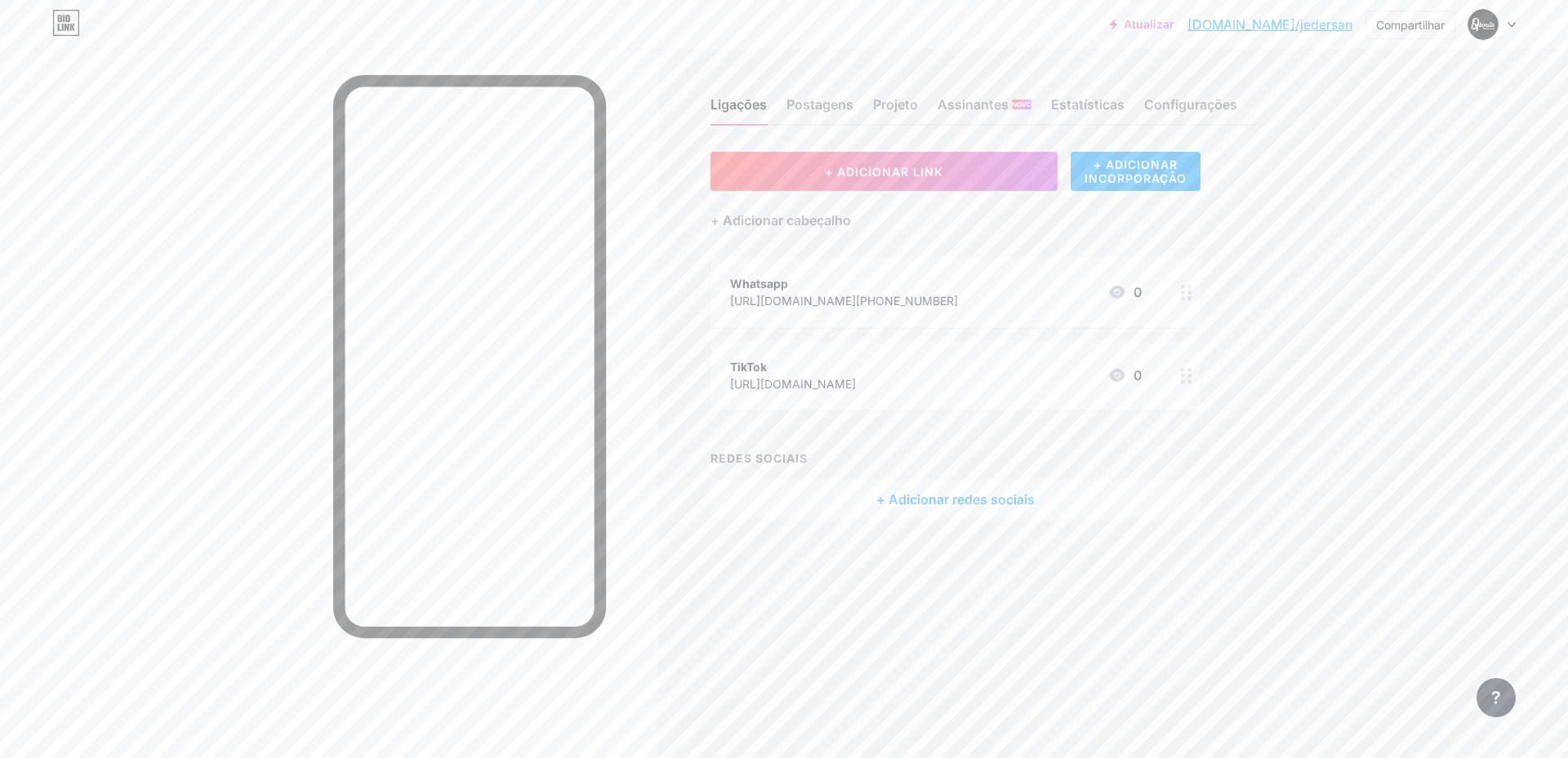
click at [1174, 20] on font "Atualizar" at bounding box center [1148, 24] width 50 height 14
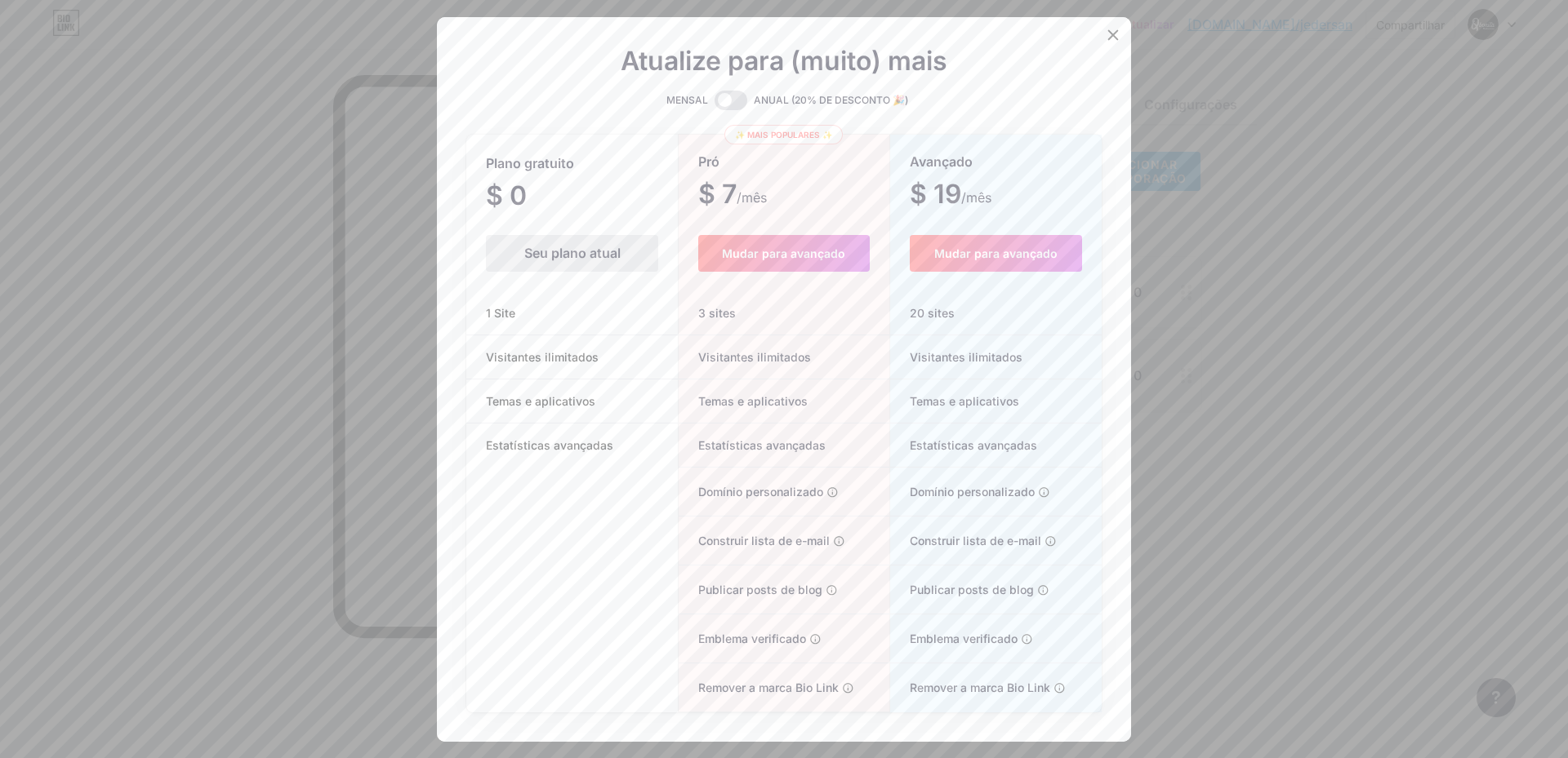
click at [576, 175] on div "Plano gratuito" at bounding box center [572, 164] width 211 height 29
click at [1089, 26] on div "Atualize para (muito) mais MENSAL ANUAL (20% DE DESCONTO 🎉) Plano gratuito $ 0 …" at bounding box center [784, 379] width 694 height 725
click at [1106, 37] on icon at bounding box center [1113, 35] width 13 height 13
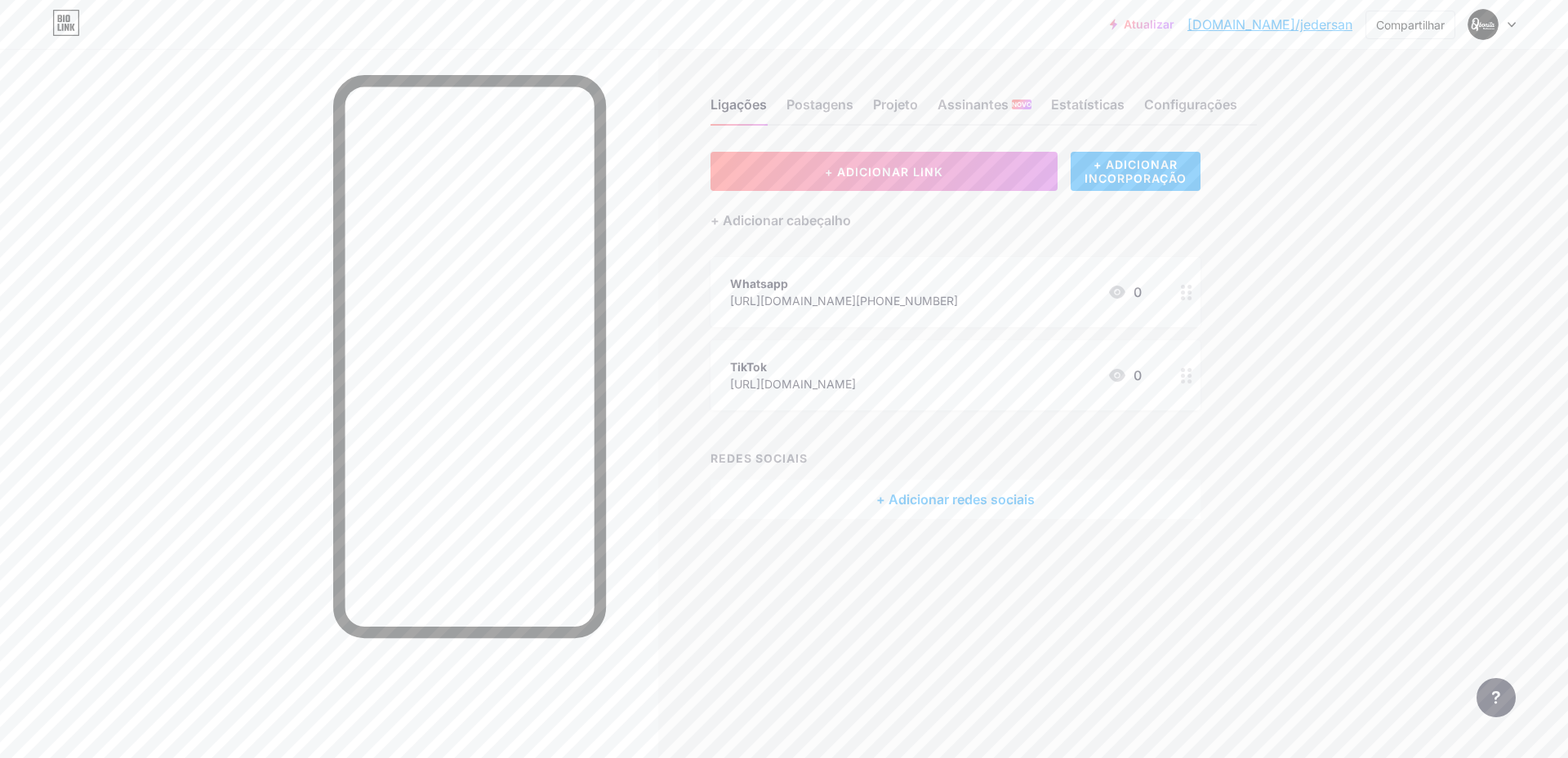
click at [1280, 24] on font "[DOMAIN_NAME]/jedersan" at bounding box center [1269, 24] width 165 height 16
click at [899, 99] on font "Projeto" at bounding box center [895, 104] width 45 height 16
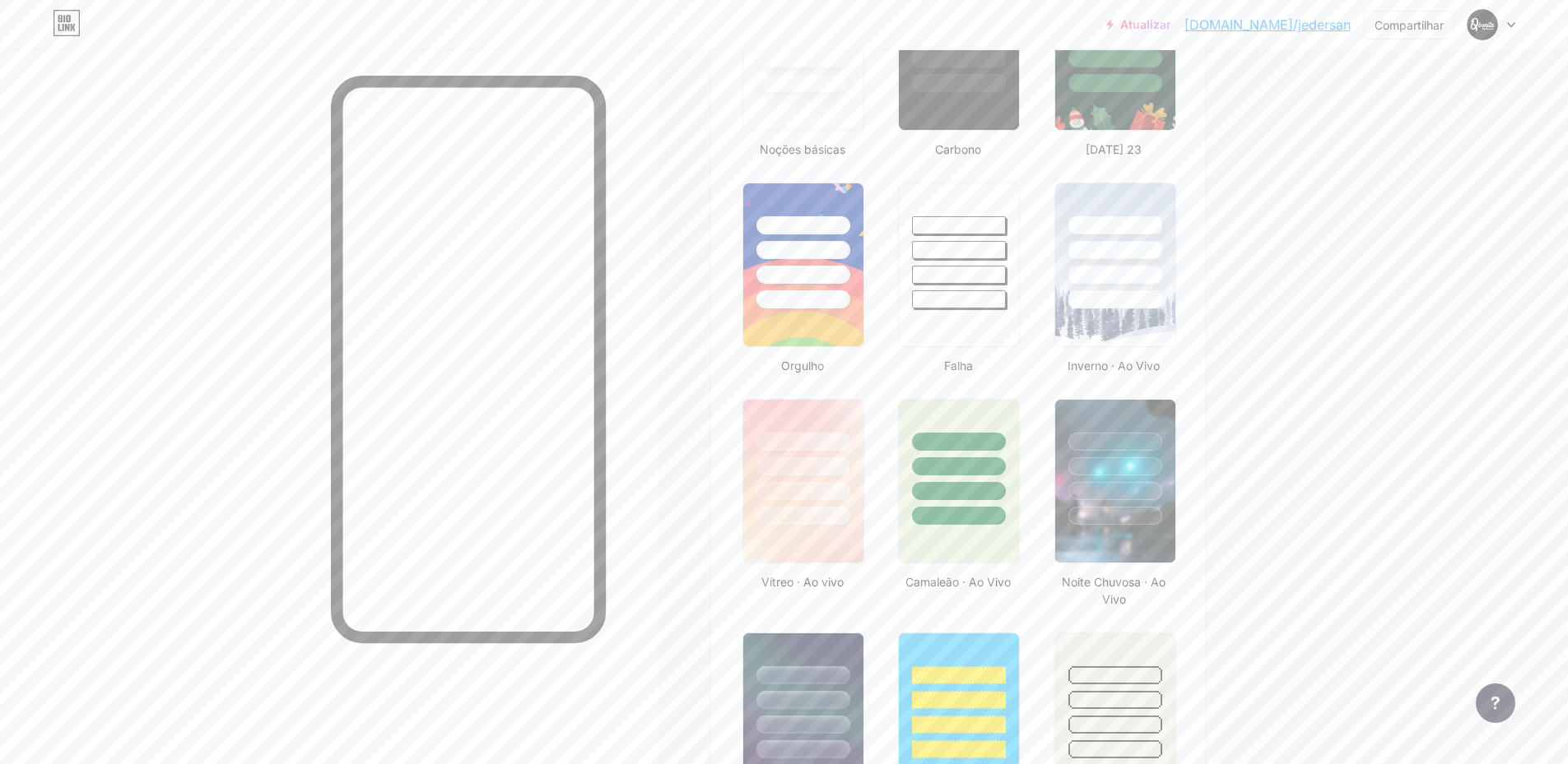
scroll to position [247, 0]
